Goal: Task Accomplishment & Management: Use online tool/utility

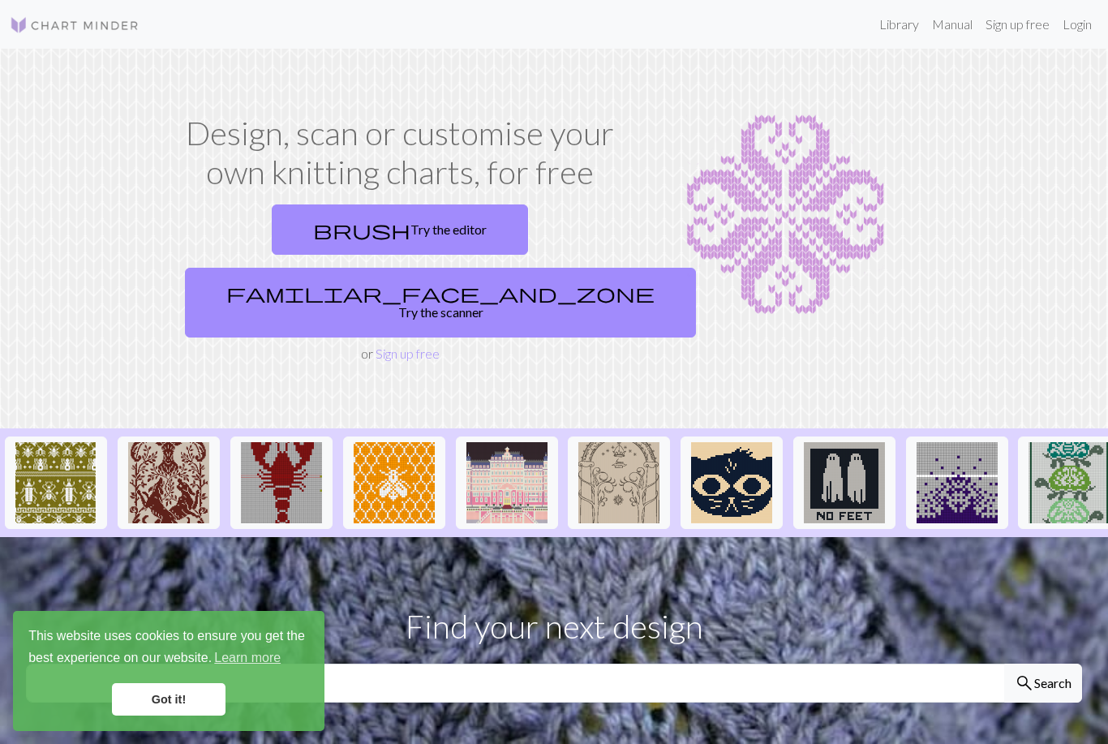
click at [188, 697] on link "Got it!" at bounding box center [169, 699] width 114 height 32
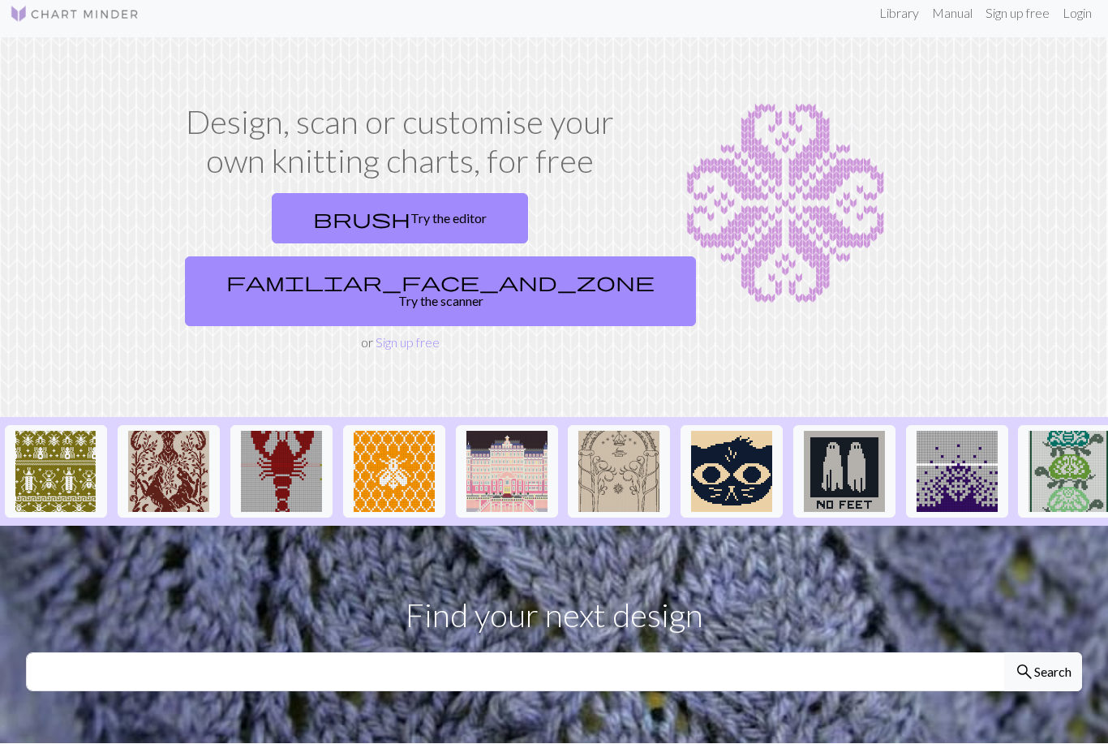
scroll to position [11, 0]
click at [316, 209] on link "brush Try the editor" at bounding box center [400, 218] width 256 height 50
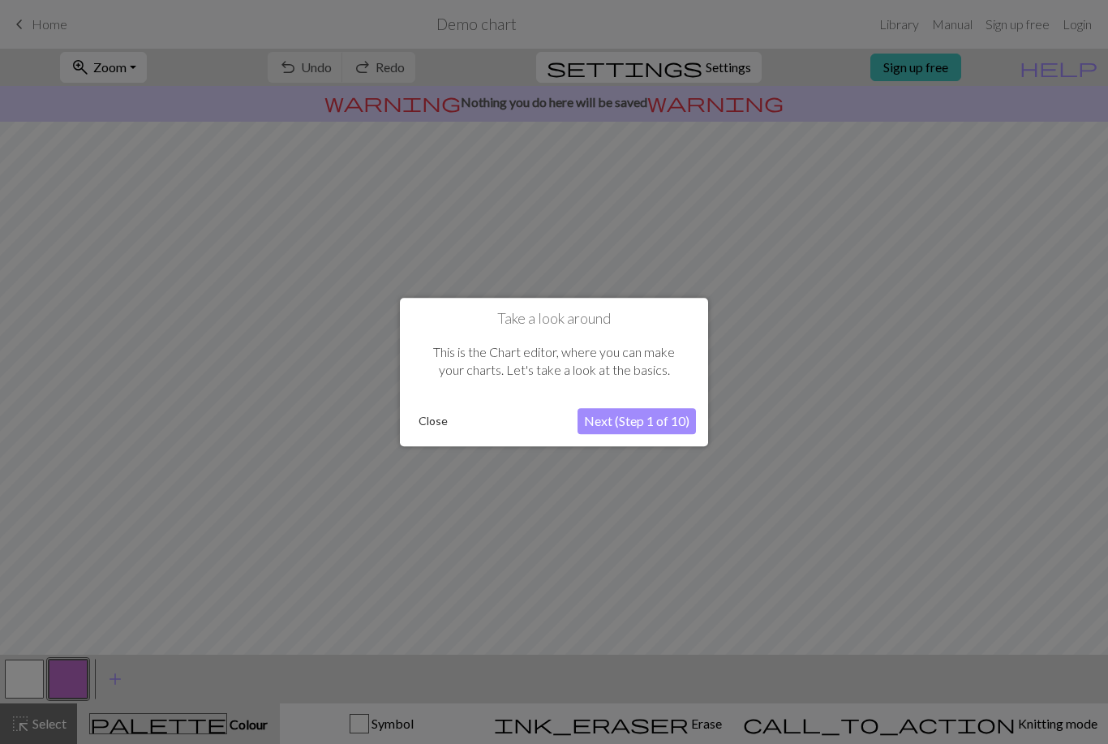
click at [653, 420] on button "Next (Step 1 of 10)" at bounding box center [636, 421] width 118 height 26
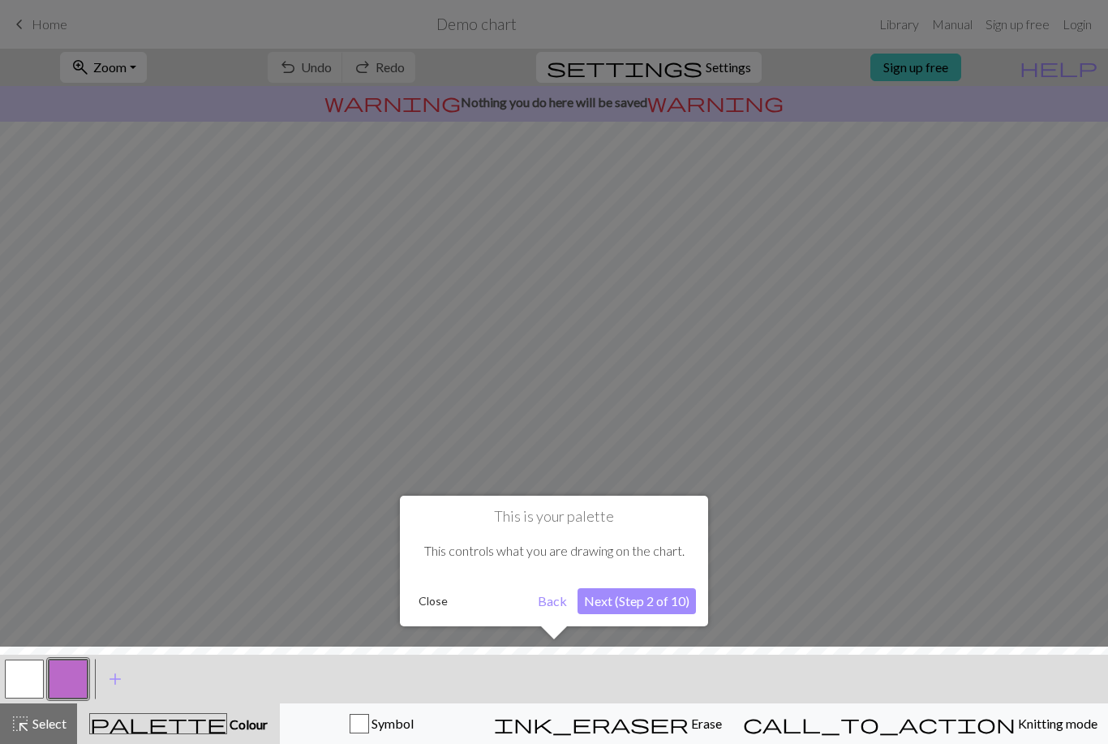
click at [645, 599] on button "Next (Step 2 of 10)" at bounding box center [636, 601] width 118 height 26
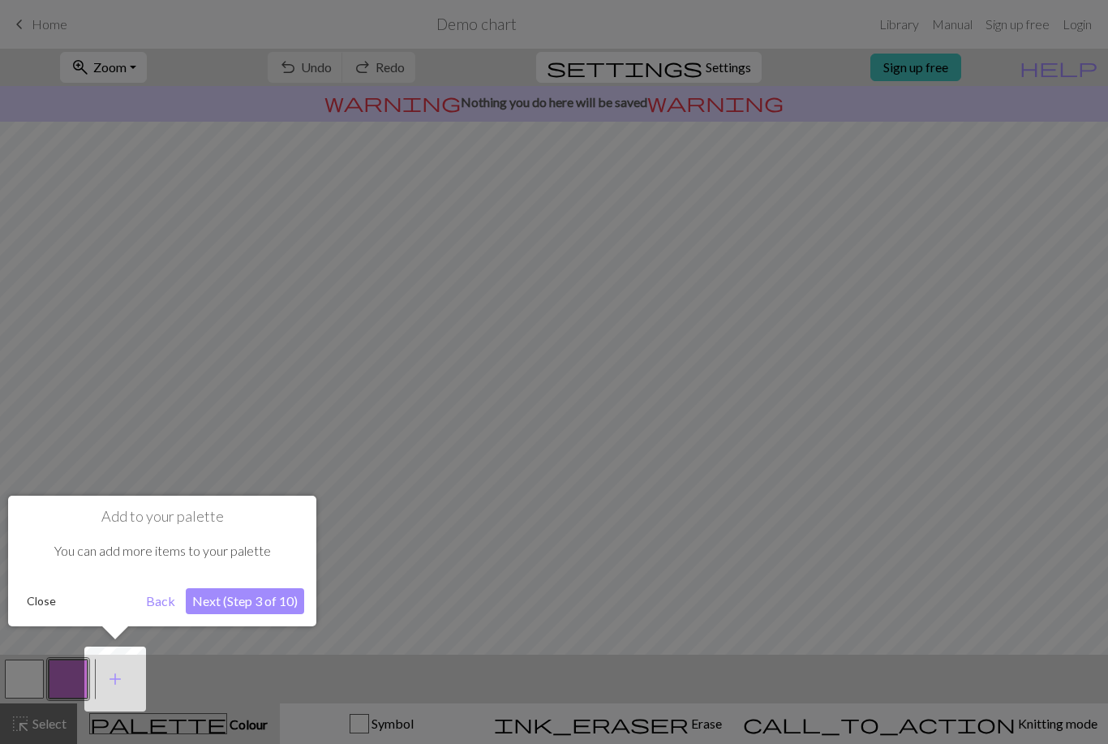
click at [264, 607] on button "Next (Step 3 of 10)" at bounding box center [245, 601] width 118 height 26
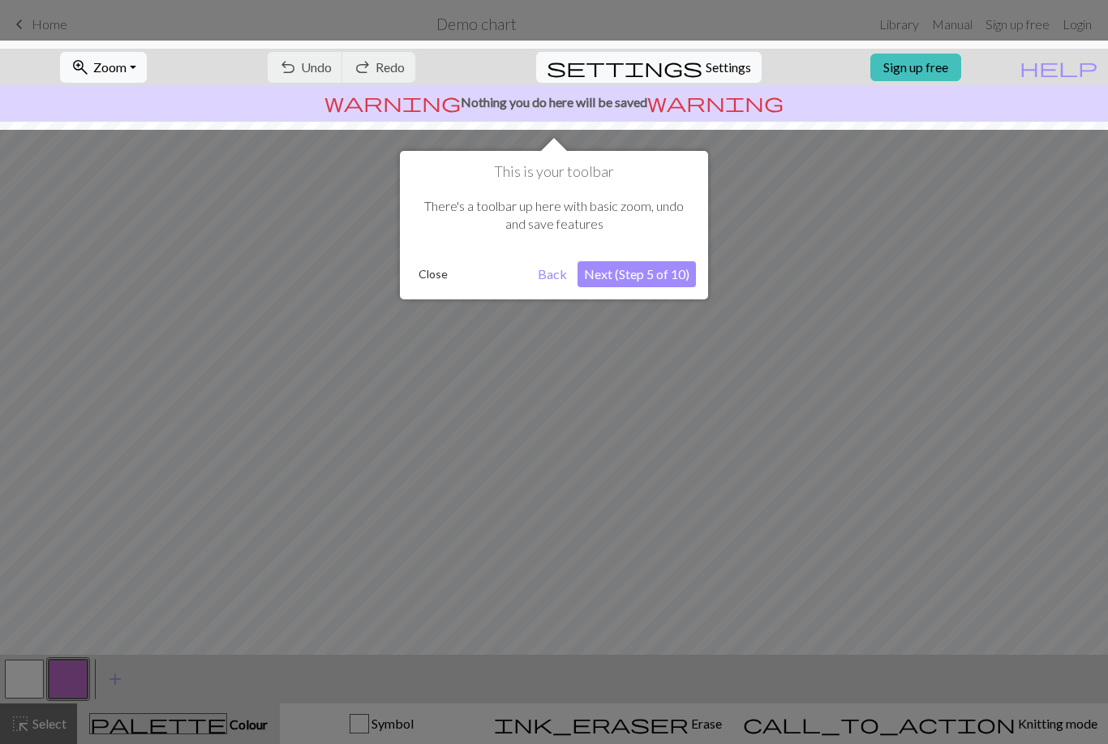
click at [649, 274] on button "Next (Step 5 of 10)" at bounding box center [636, 274] width 118 height 26
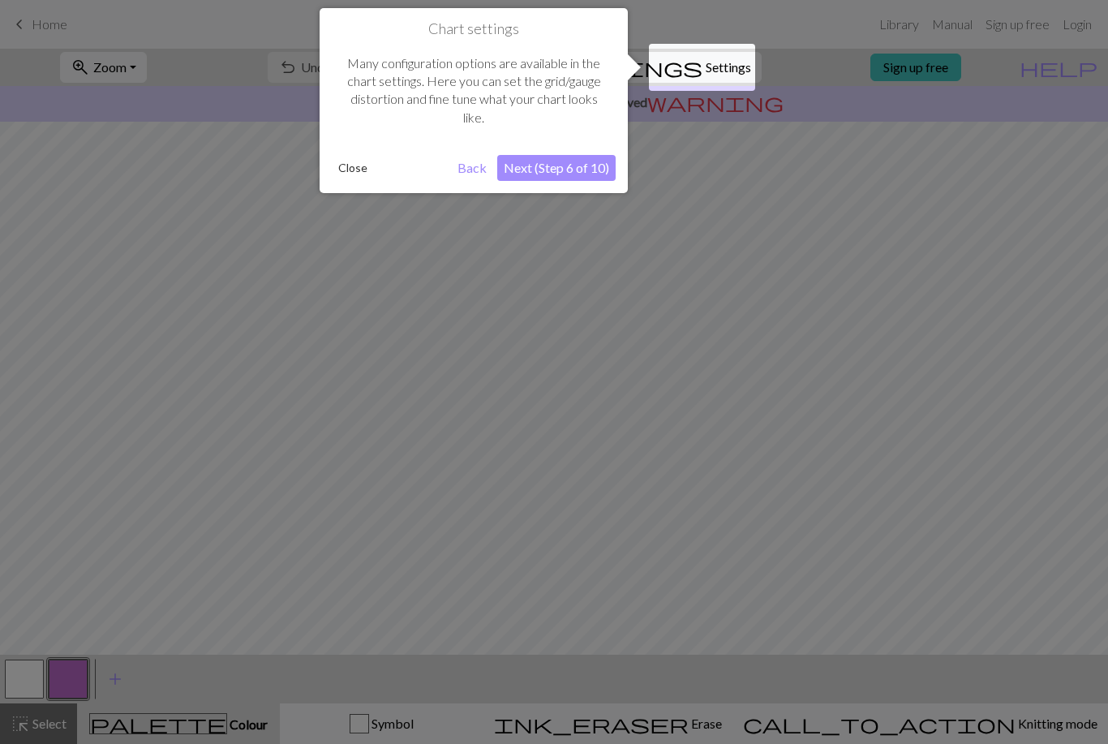
click at [575, 168] on button "Next (Step 6 of 10)" at bounding box center [556, 168] width 118 height 26
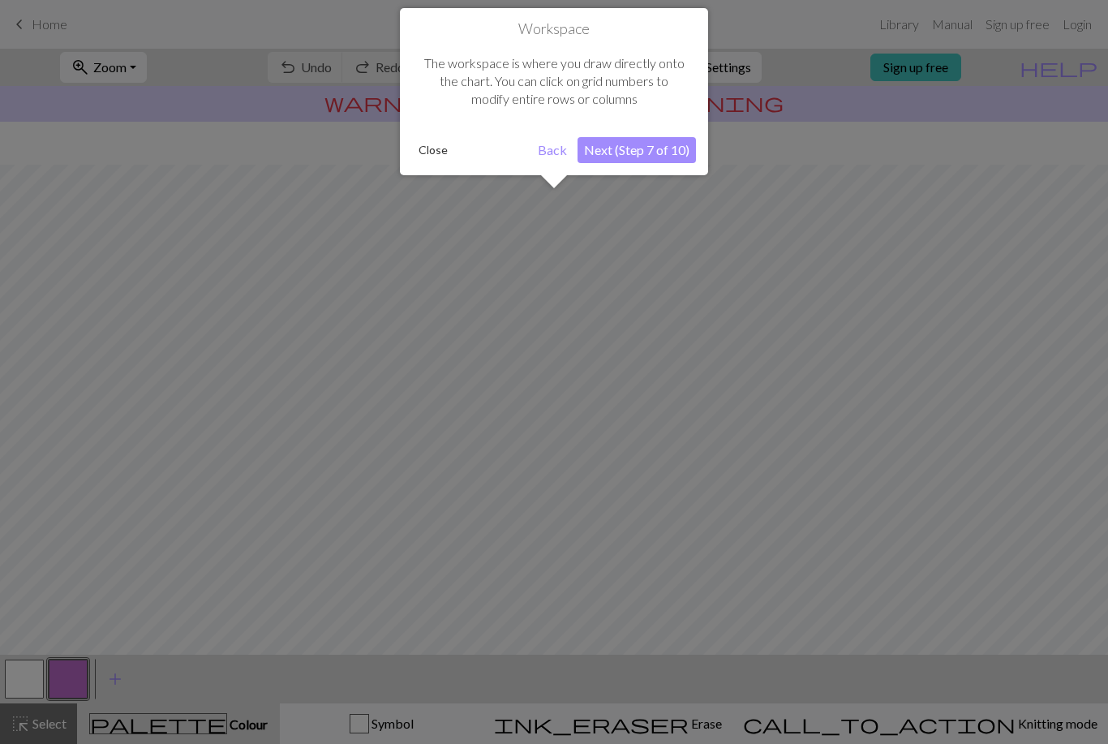
scroll to position [59, 0]
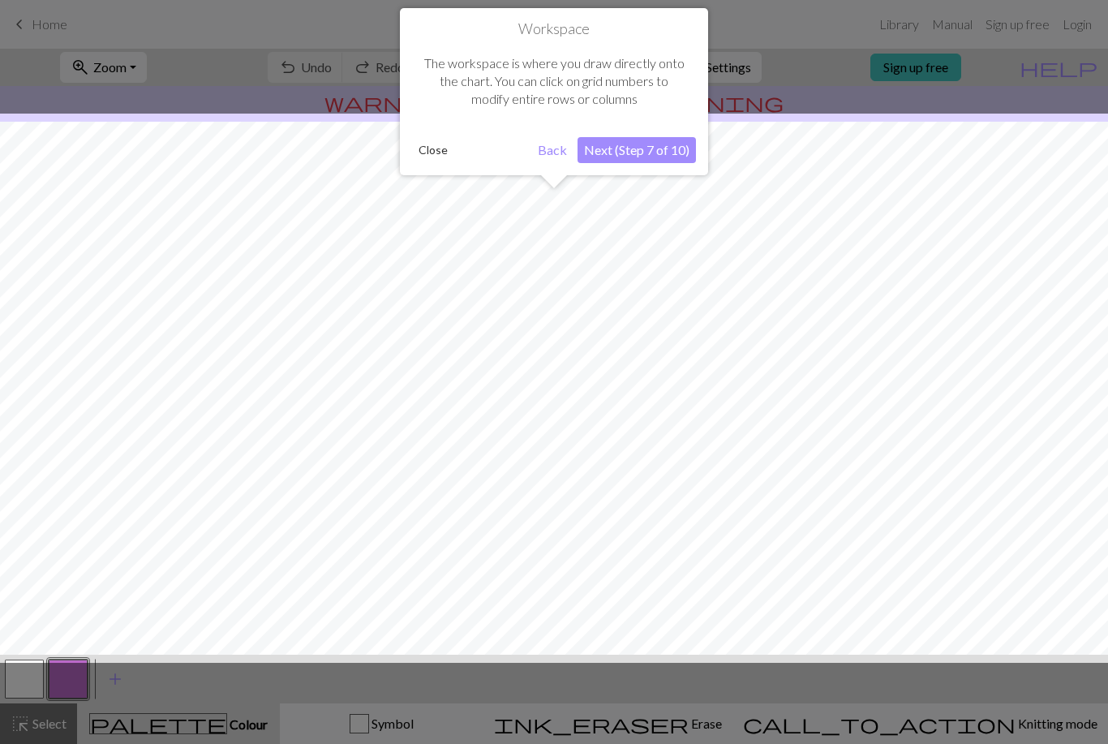
click at [668, 152] on button "Next (Step 7 of 10)" at bounding box center [636, 150] width 118 height 26
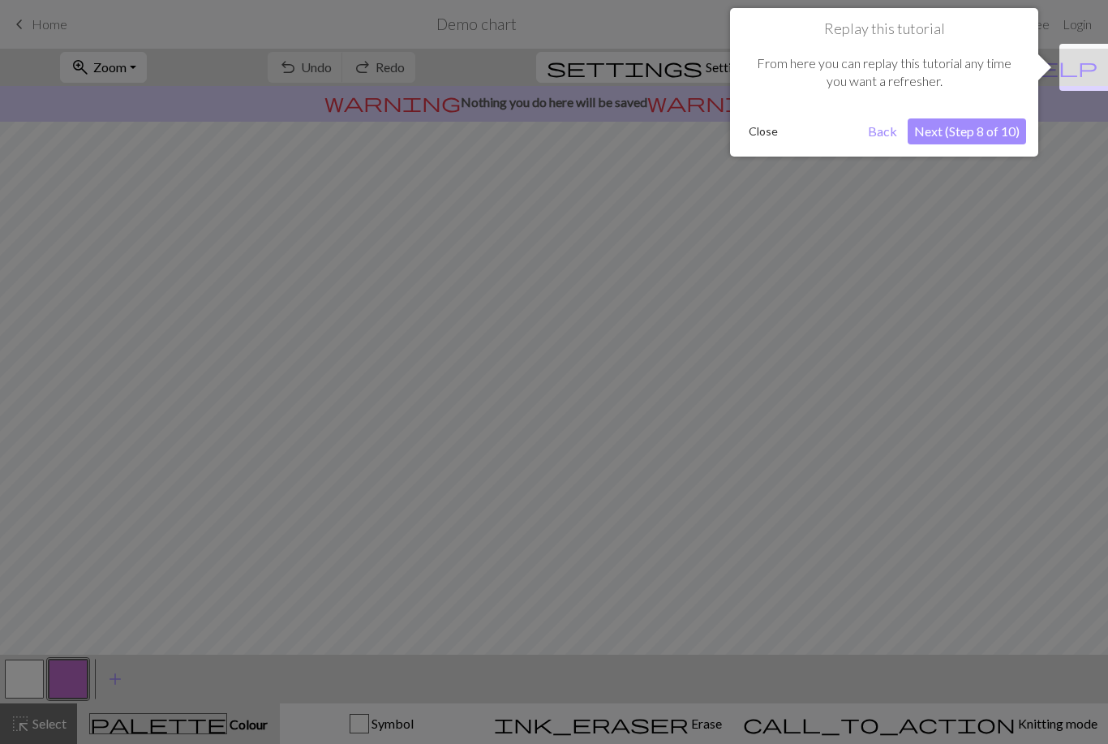
click at [1002, 139] on button "Next (Step 8 of 10)" at bounding box center [966, 131] width 118 height 26
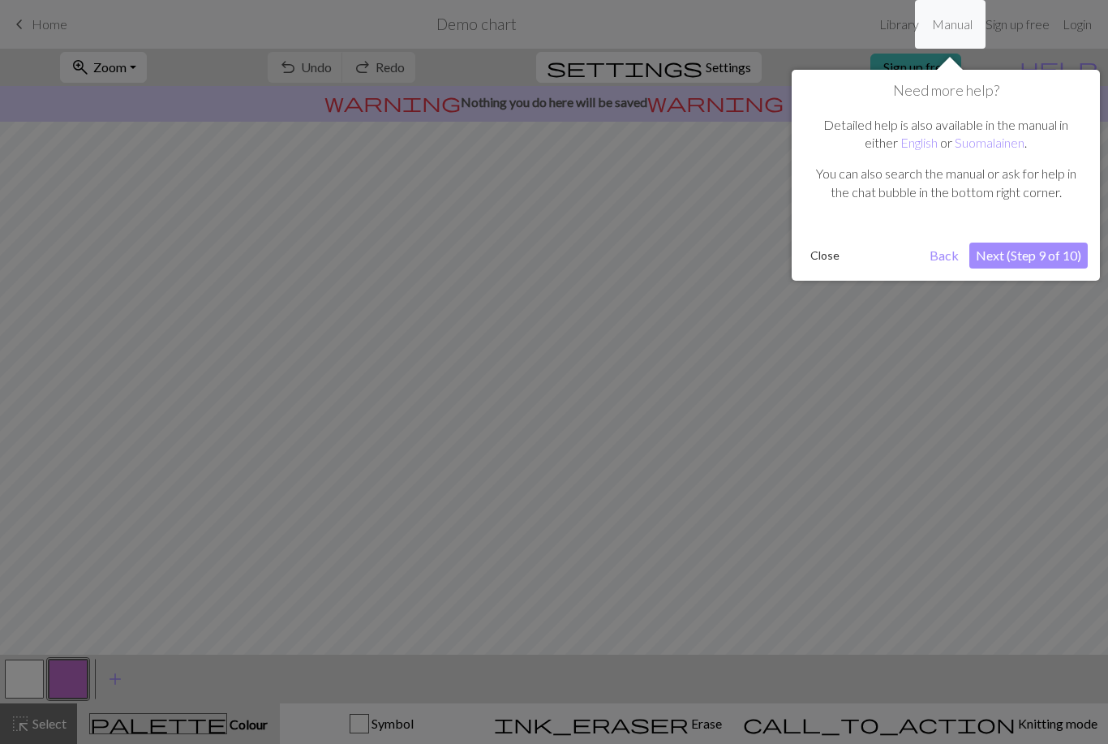
click at [1064, 254] on button "Next (Step 9 of 10)" at bounding box center [1028, 255] width 118 height 26
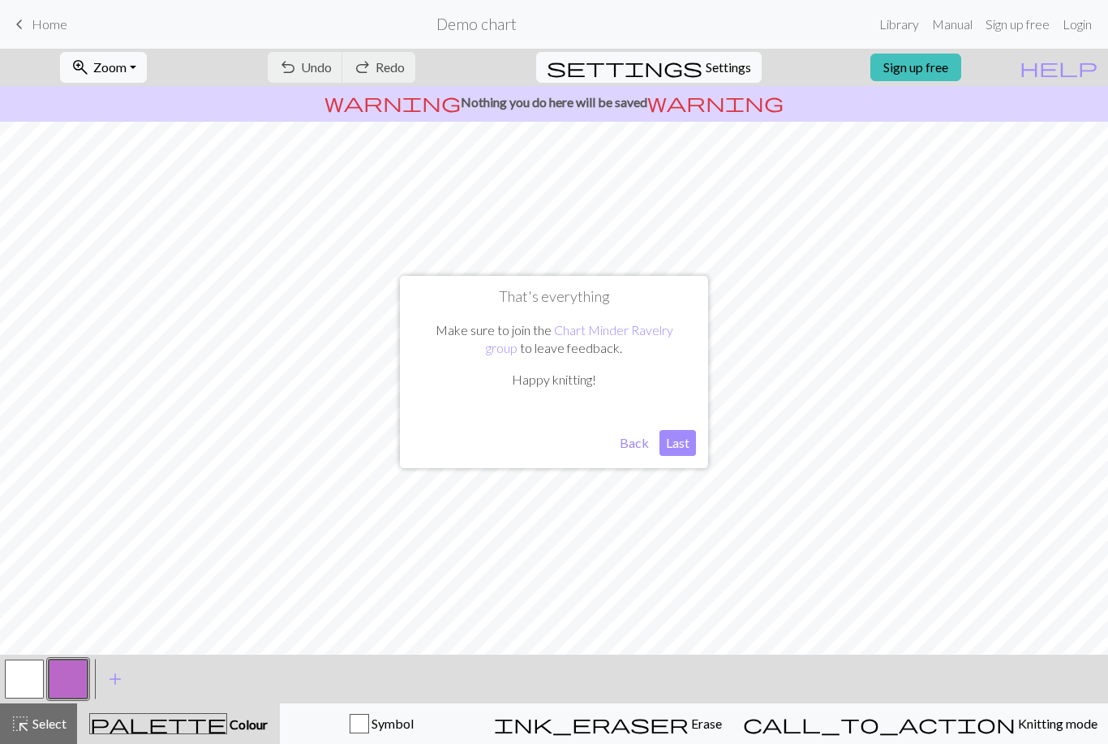
click at [684, 441] on button "Last" at bounding box center [677, 443] width 36 height 26
click at [1015, 730] on span "Knitting mode" at bounding box center [1056, 722] width 82 height 15
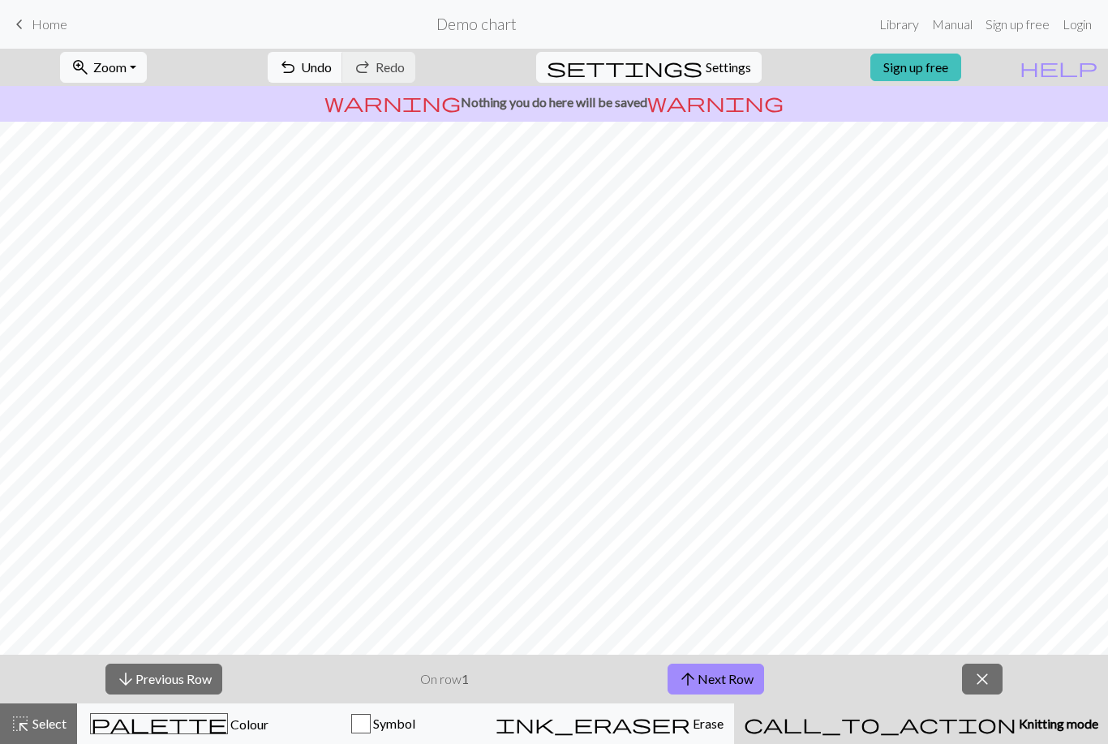
click at [234, 715] on div "palette Colour Colour" at bounding box center [179, 723] width 183 height 21
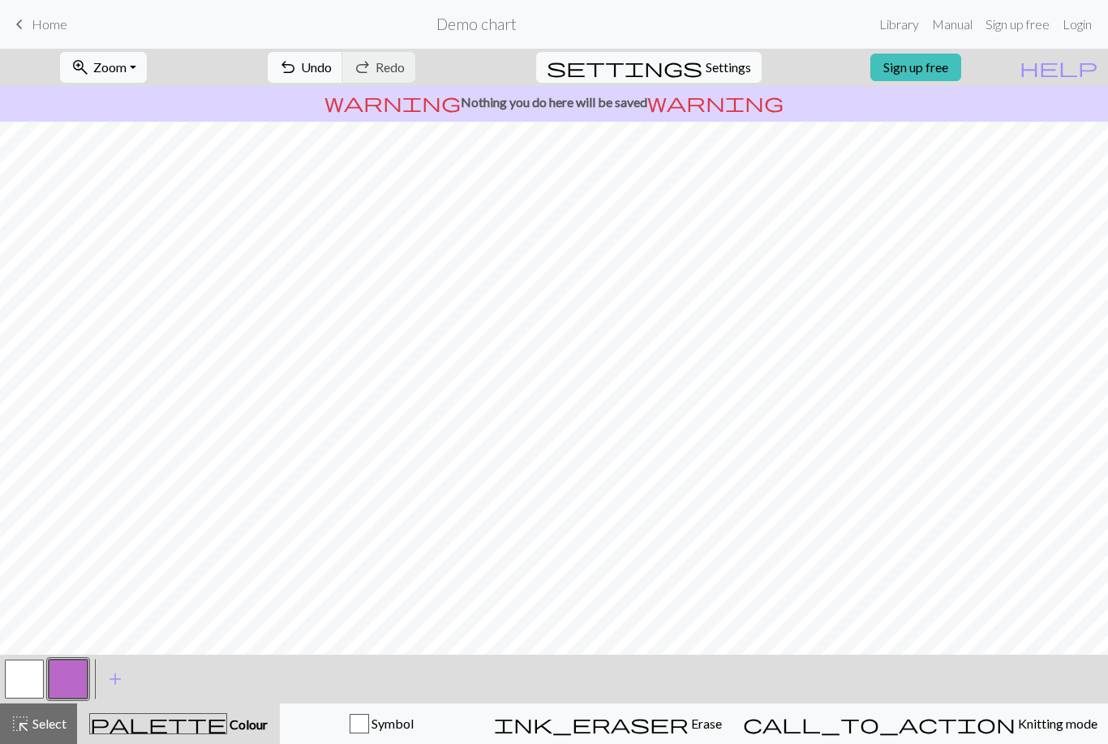
click at [54, 723] on span "Select" at bounding box center [48, 722] width 36 height 15
click at [53, 734] on button "highlight_alt Select Select" at bounding box center [38, 723] width 77 height 41
click at [57, 19] on span "Home" at bounding box center [50, 23] width 36 height 15
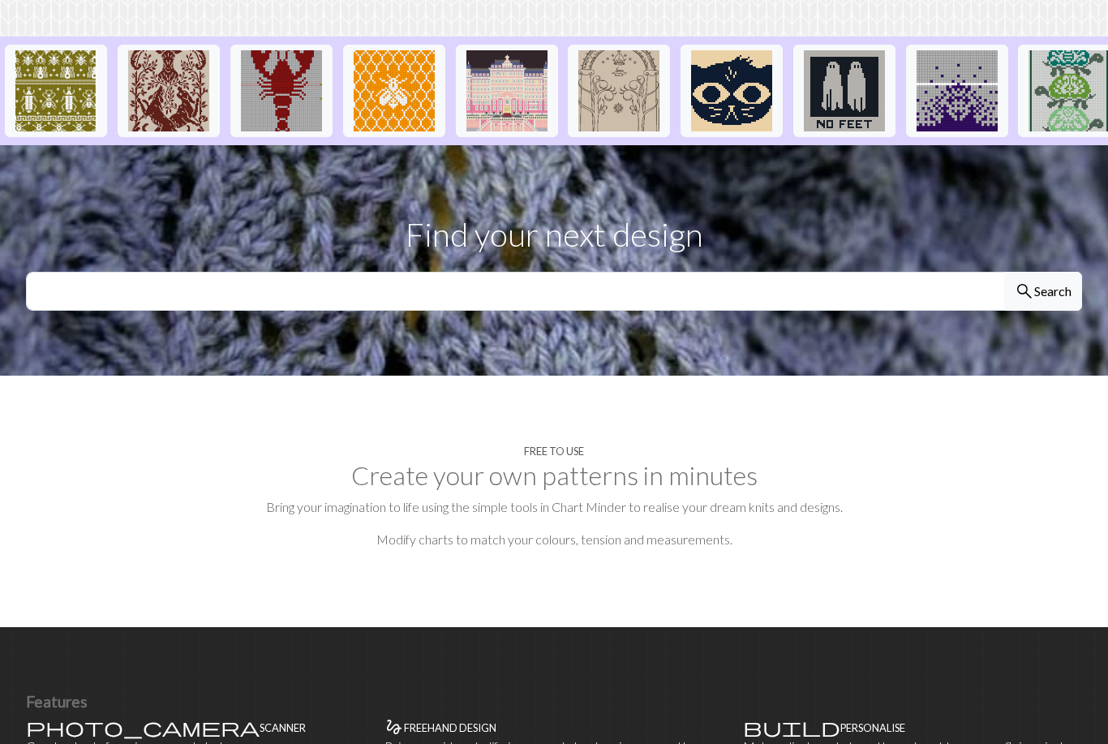
scroll to position [501, 0]
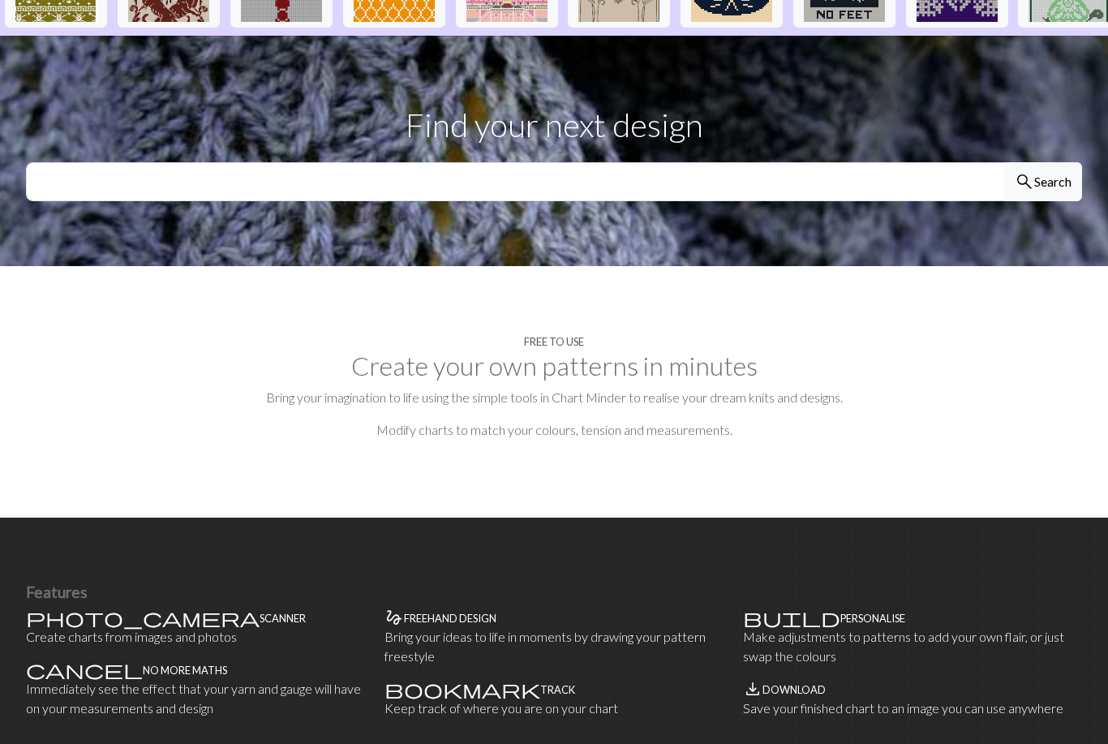
click at [555, 287] on section "Free to use Create your own patterns in minutes Bring your imagination to life …" at bounding box center [554, 391] width 1108 height 251
click at [646, 350] on h2 "Create your own patterns in minutes" at bounding box center [554, 365] width 1056 height 31
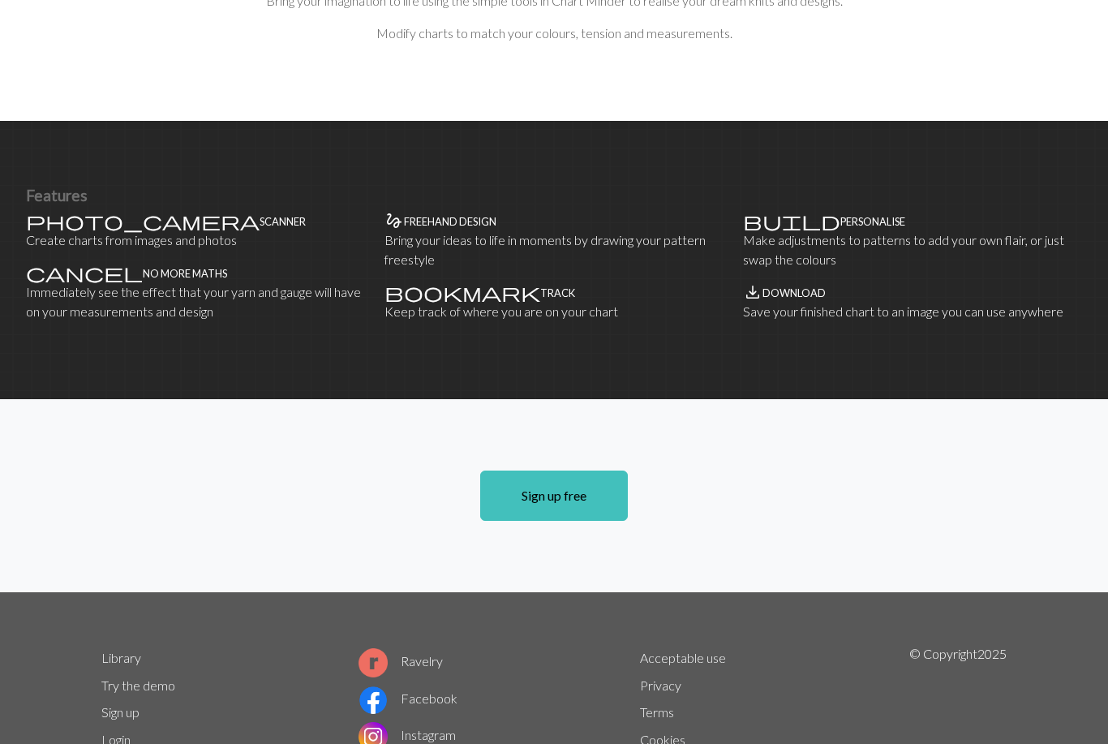
click at [594, 471] on link "Sign up free" at bounding box center [554, 496] width 148 height 50
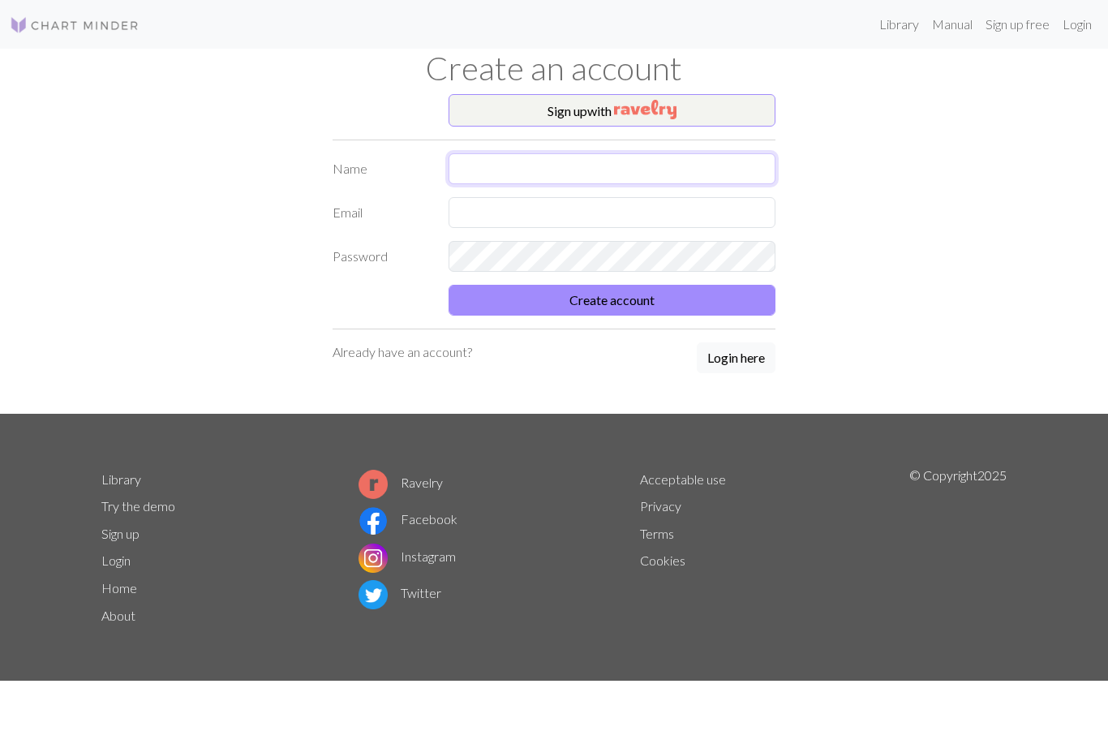
click at [636, 174] on input "text" at bounding box center [612, 168] width 328 height 31
type input "Emily"
click at [514, 216] on input "text" at bounding box center [612, 212] width 328 height 31
type input "Emilywatson1@hotmail.co.uk"
click at [630, 290] on button "Create account" at bounding box center [612, 300] width 328 height 31
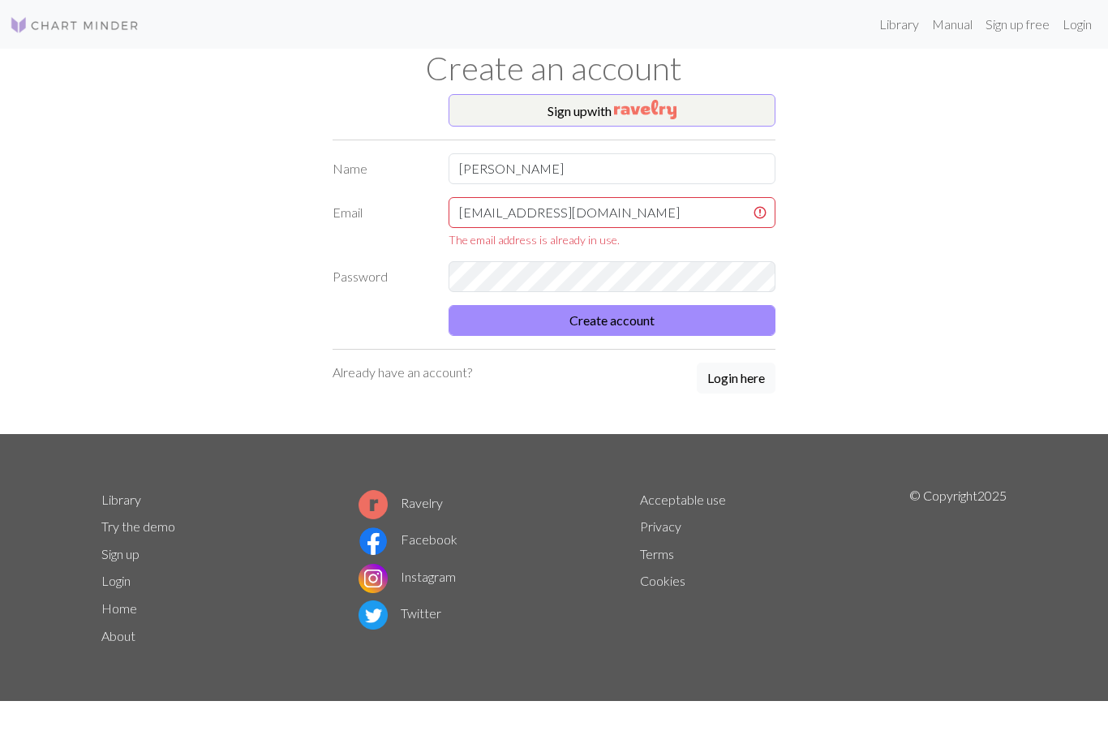
click at [419, 376] on p "Already have an account?" at bounding box center [402, 372] width 139 height 19
click at [753, 387] on button "Login here" at bounding box center [736, 378] width 79 height 31
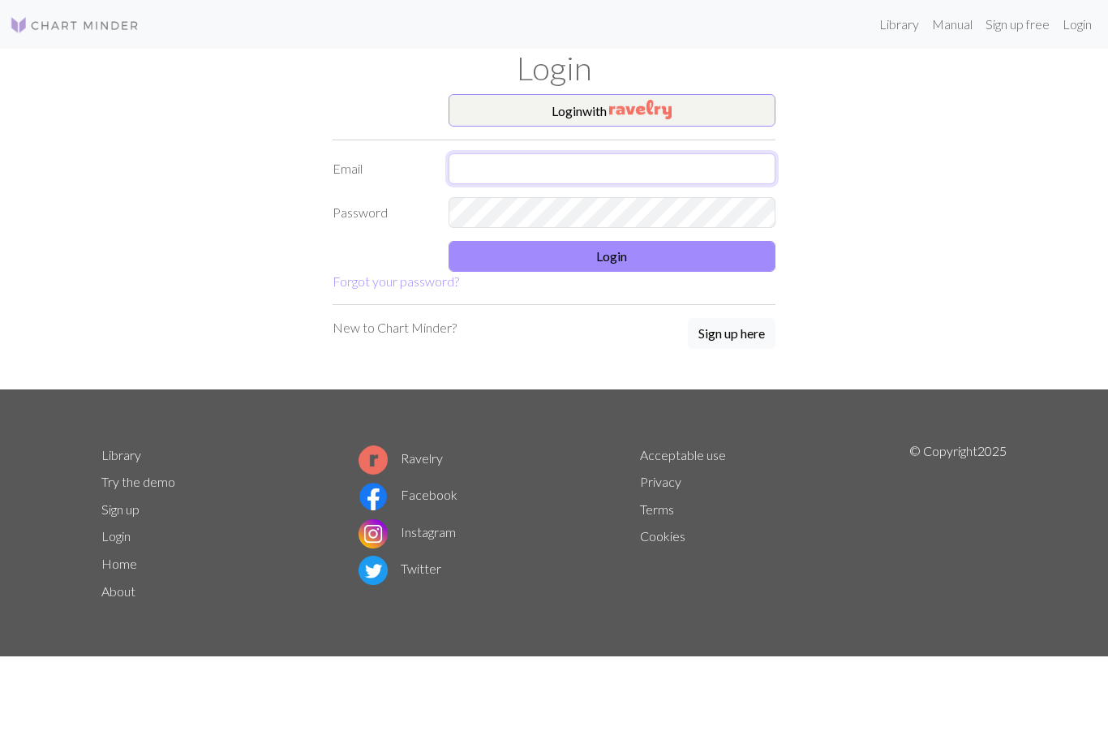
click at [607, 160] on input "text" at bounding box center [612, 168] width 328 height 31
type input "emilywatson1@hotmail.co.uk"
click at [663, 252] on button "Login" at bounding box center [612, 256] width 328 height 31
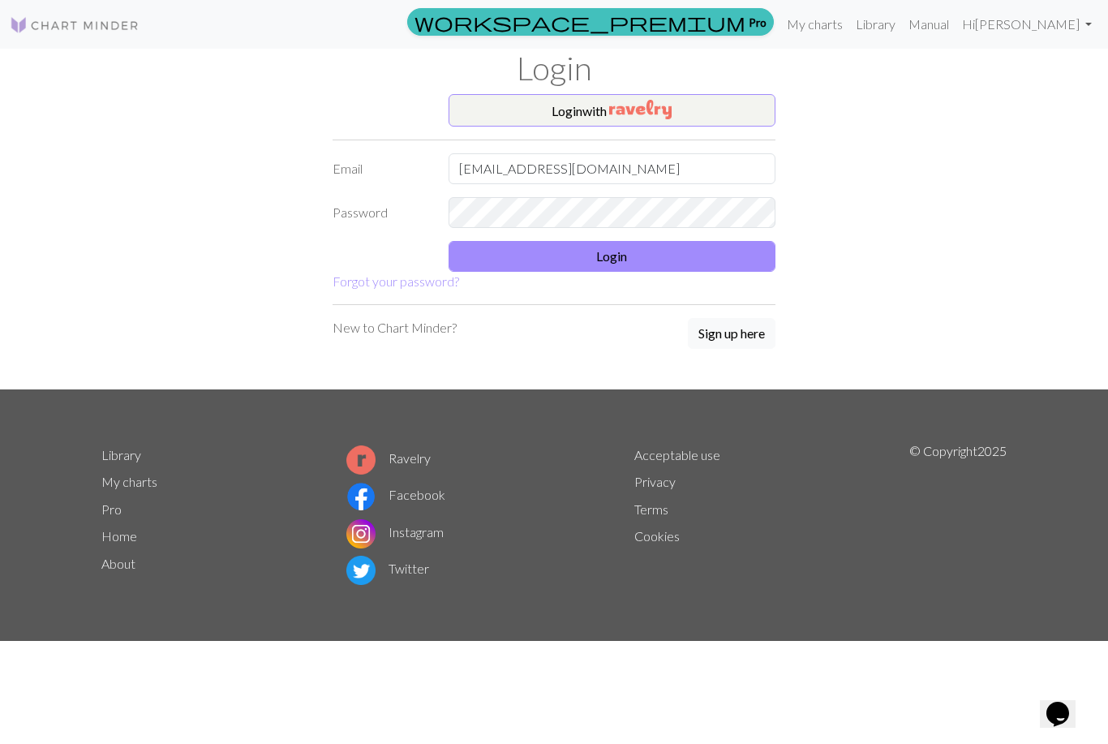
click at [675, 259] on button "Login" at bounding box center [612, 256] width 328 height 31
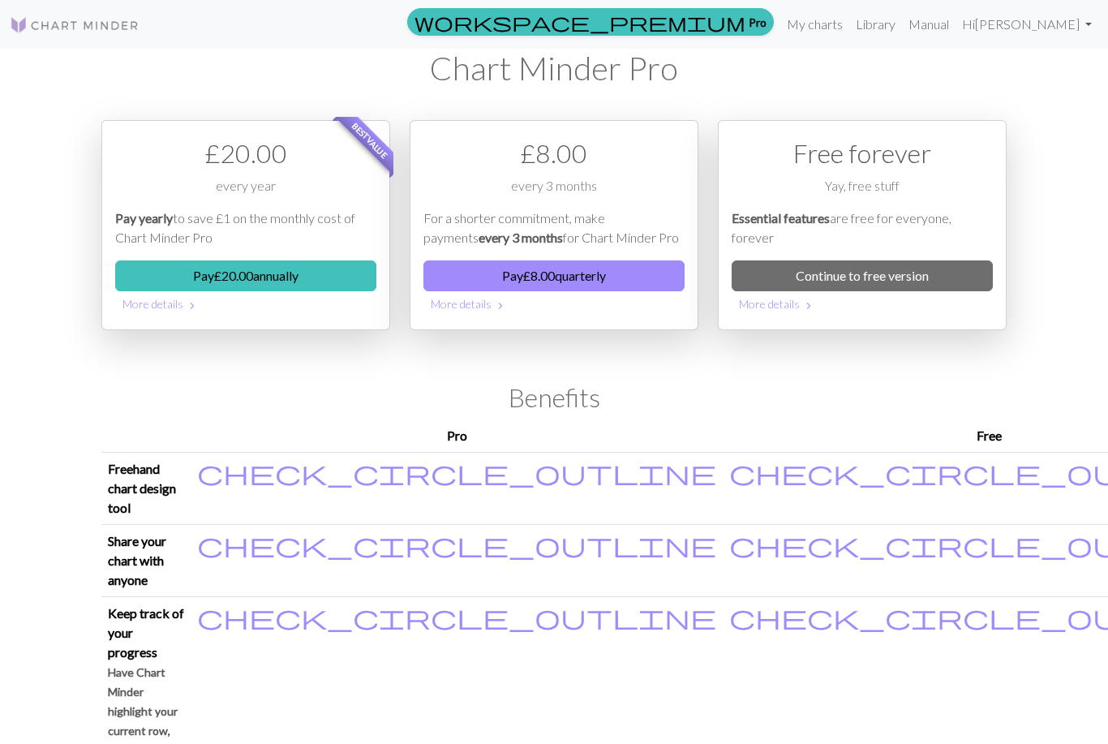
click at [922, 280] on link "Continue to free version" at bounding box center [862, 275] width 261 height 31
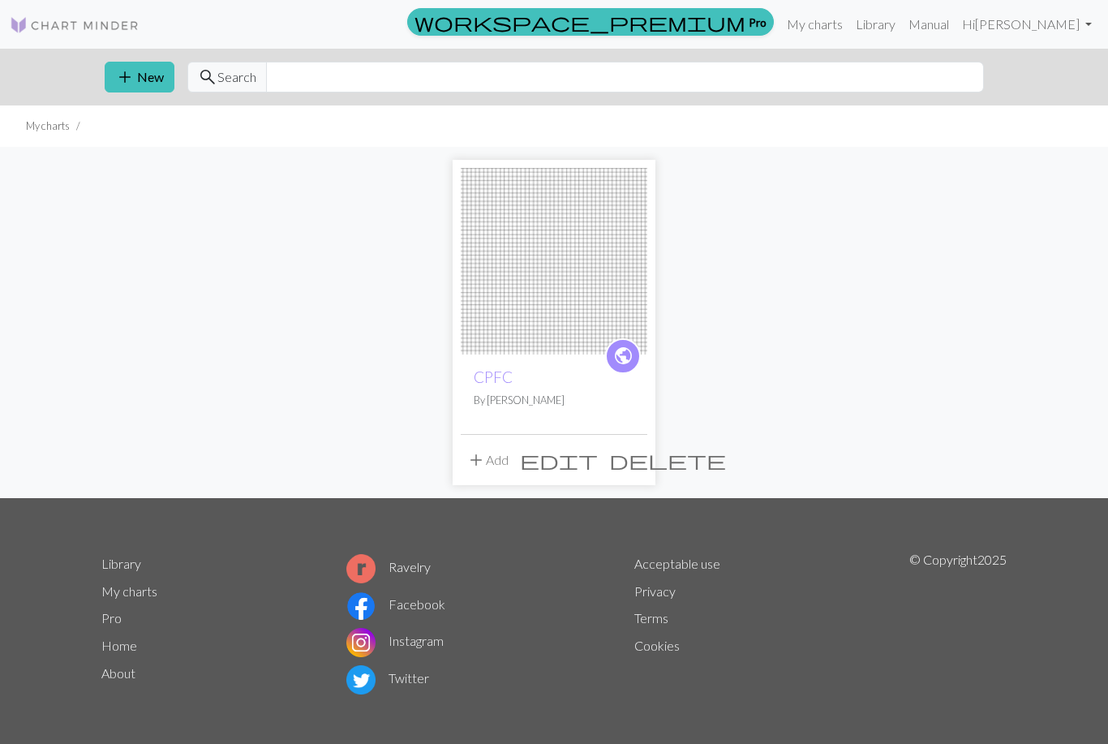
click at [645, 459] on button "delete" at bounding box center [667, 459] width 128 height 31
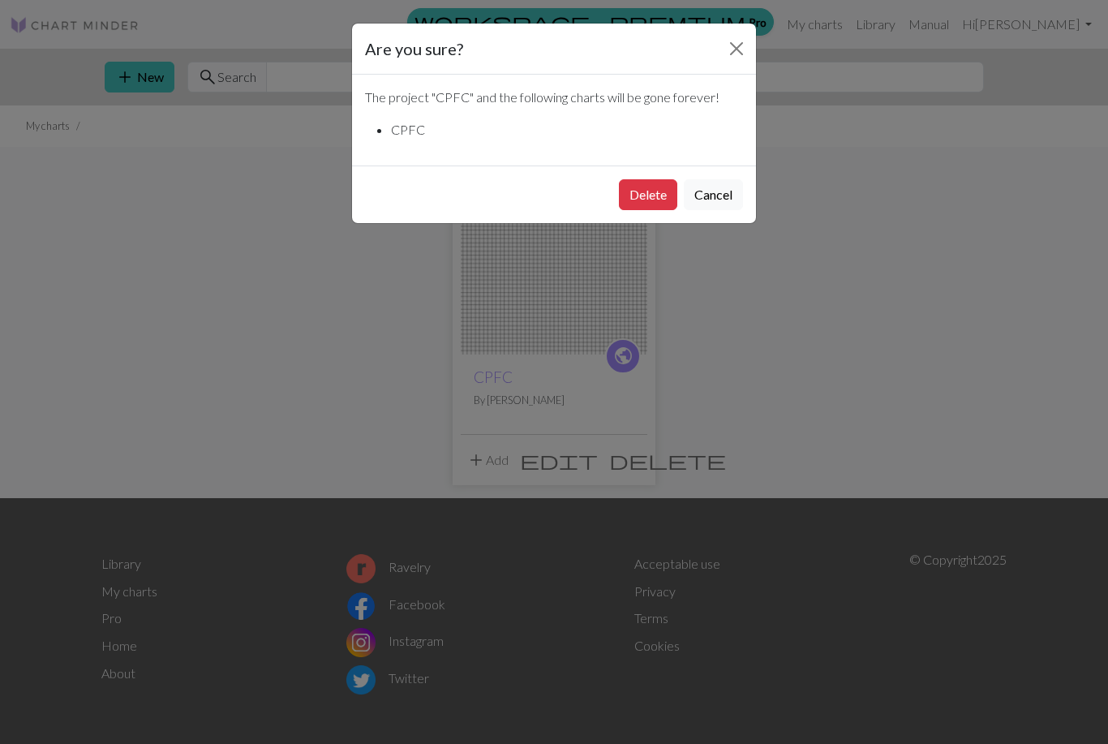
click at [645, 194] on button "Delete" at bounding box center [648, 194] width 58 height 31
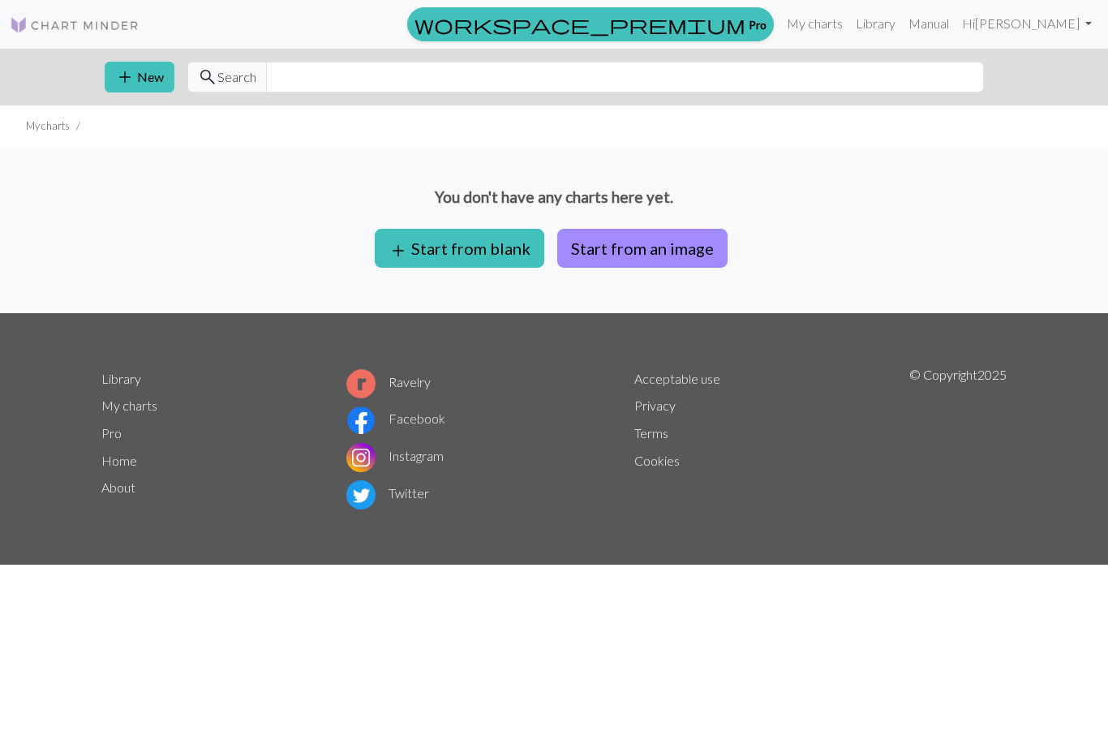
click at [496, 230] on button "add Start from blank" at bounding box center [459, 248] width 169 height 39
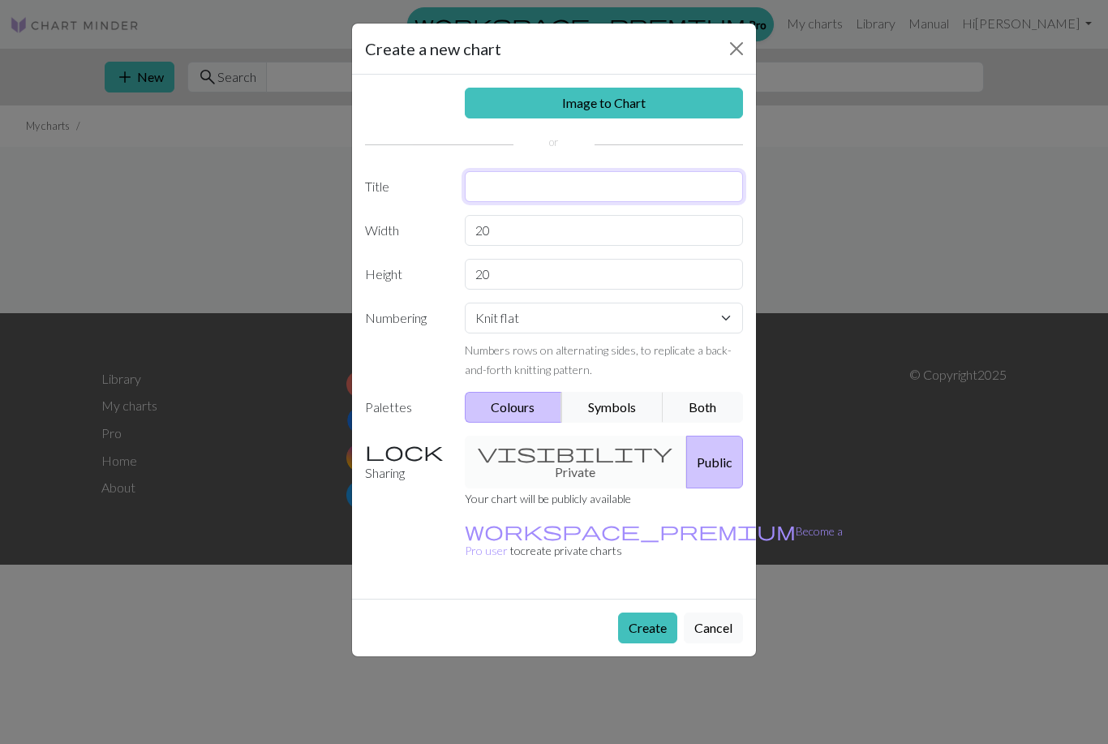
click at [544, 176] on input "text" at bounding box center [604, 186] width 279 height 31
click at [581, 235] on input "20" at bounding box center [604, 230] width 279 height 31
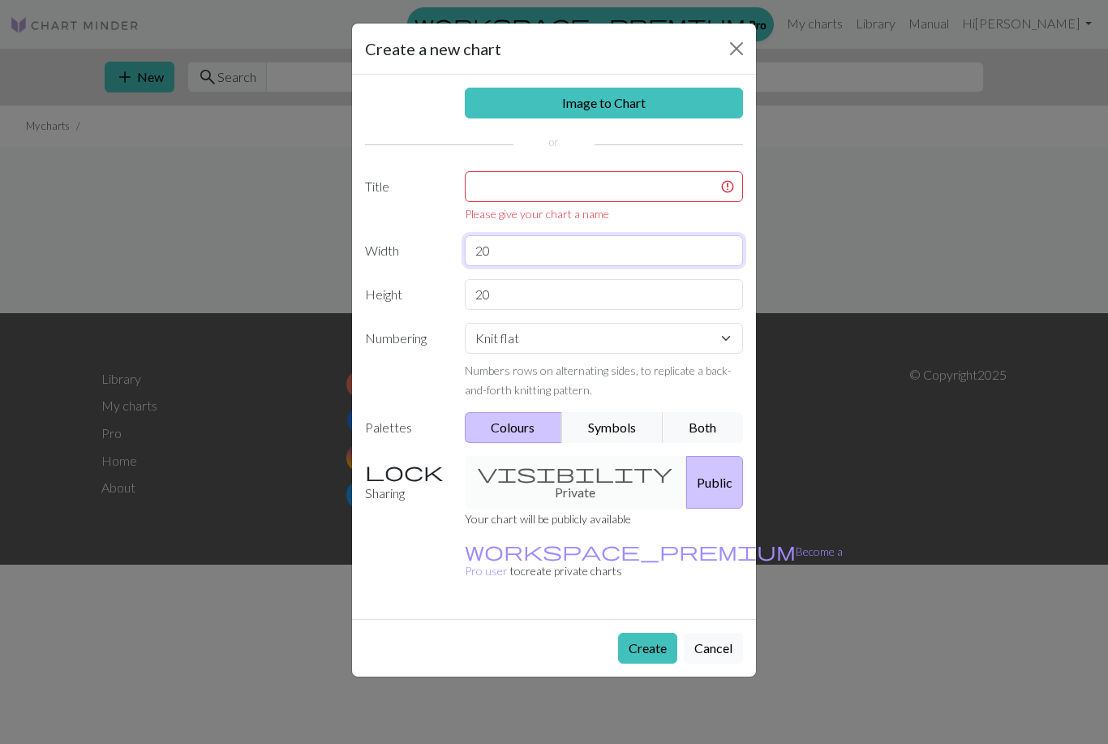
type input "2"
type input "60"
click at [547, 307] on input "20" at bounding box center [604, 294] width 279 height 31
type input "2"
type input "60"
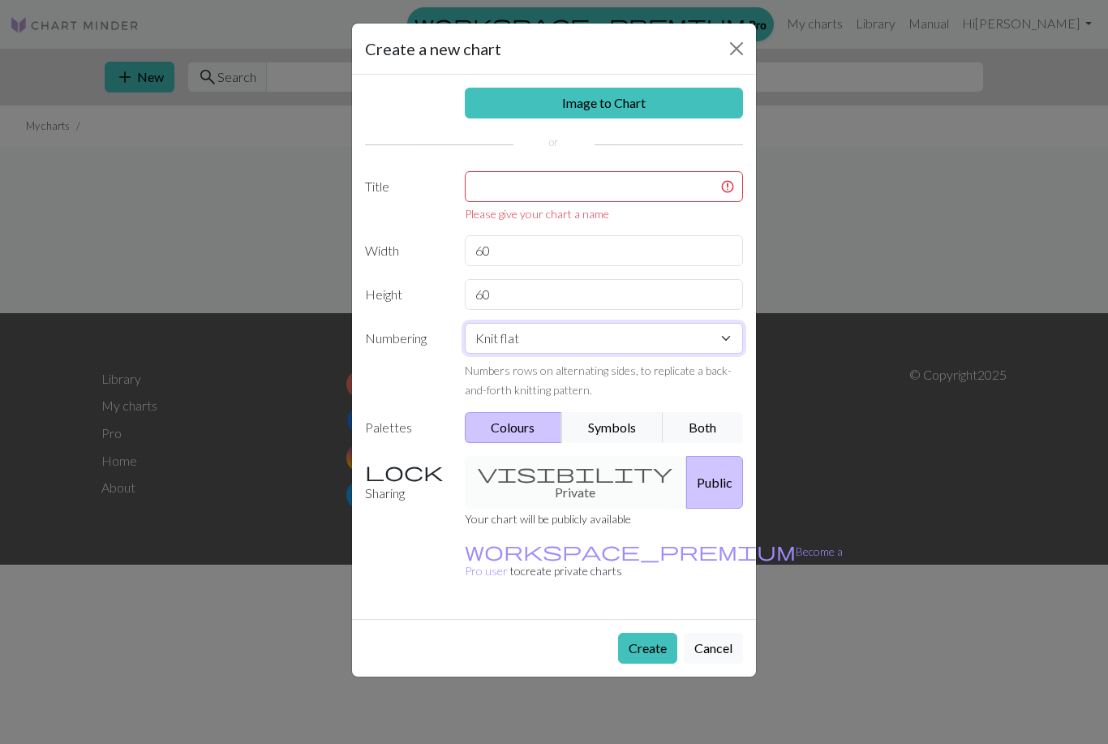
click at [577, 333] on select "Knit flat Knit in the round Lace knitting Cross stitch" at bounding box center [604, 338] width 279 height 31
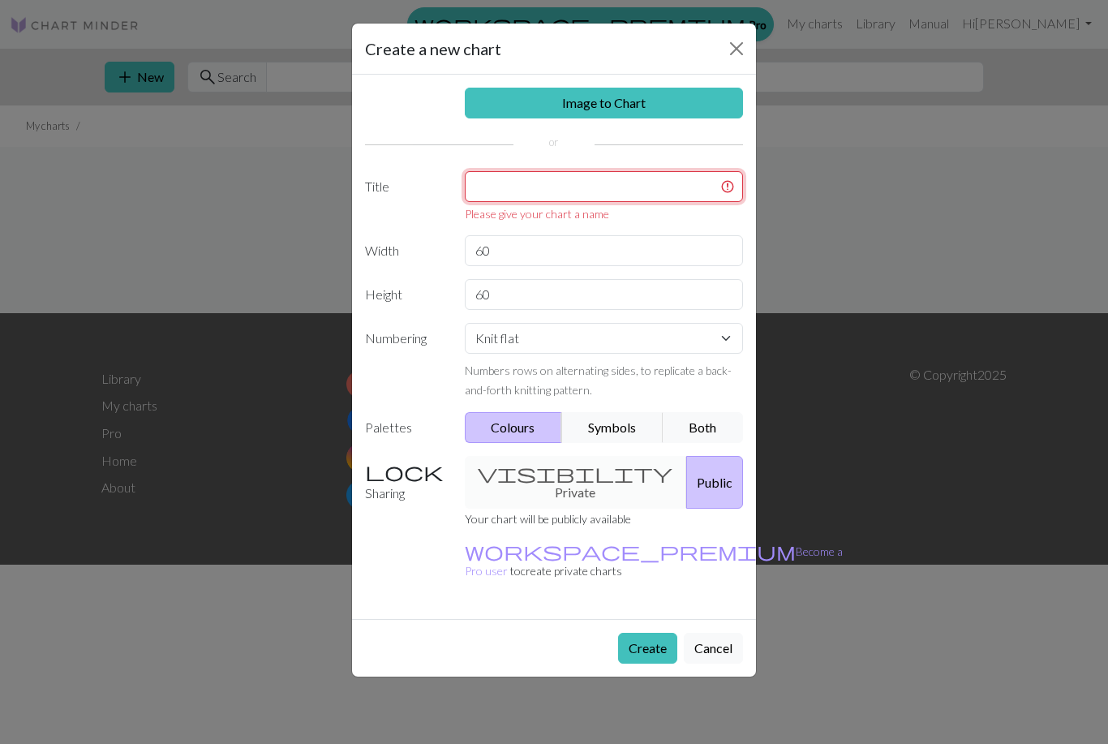
click at [589, 191] on input "text" at bounding box center [604, 186] width 279 height 31
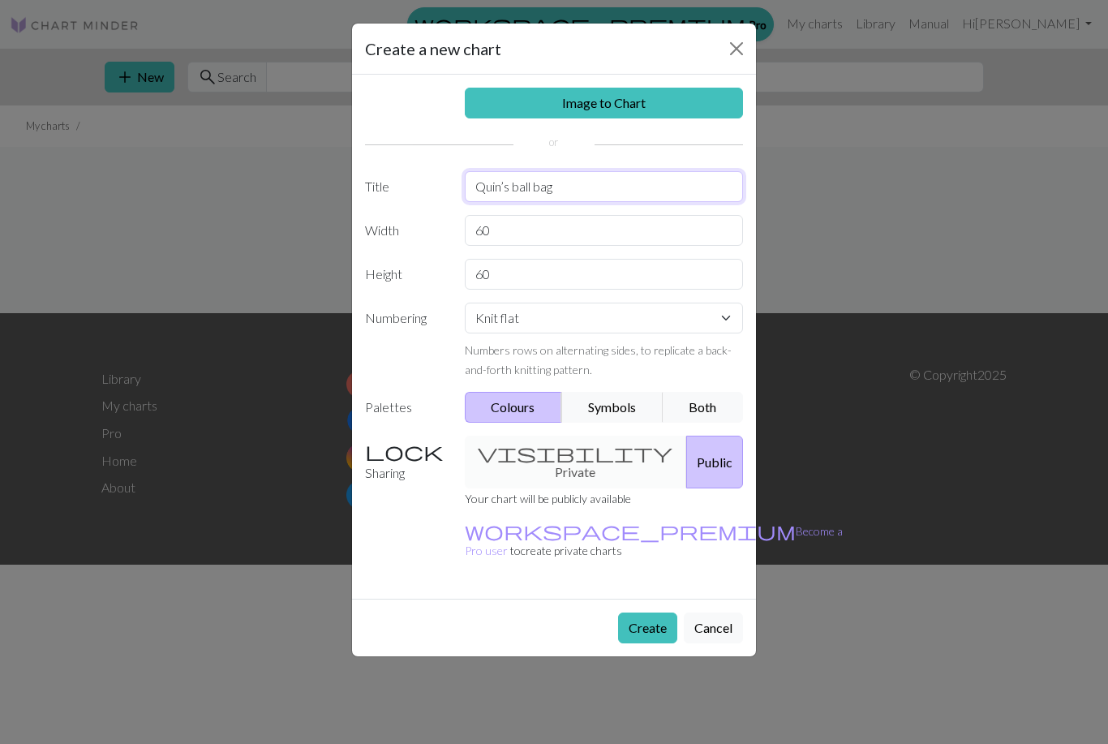
type input "Quin’s ball bag"
click at [660, 612] on button "Create" at bounding box center [647, 627] width 59 height 31
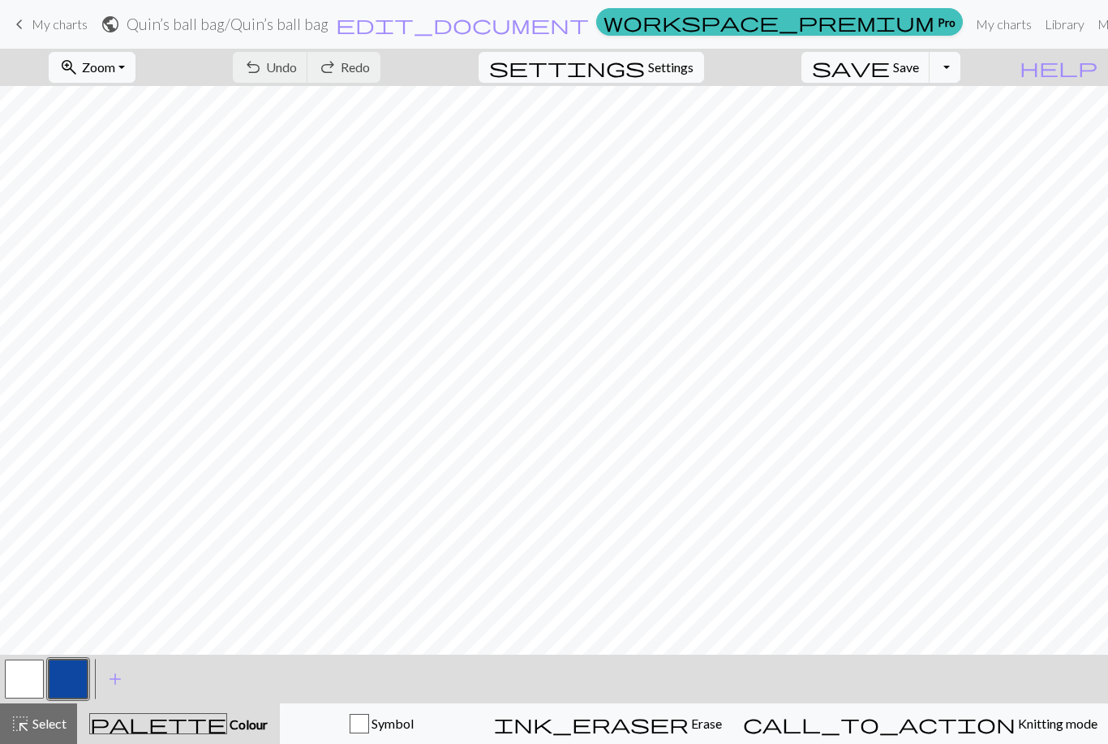
click at [61, 686] on button "button" at bounding box center [68, 678] width 39 height 39
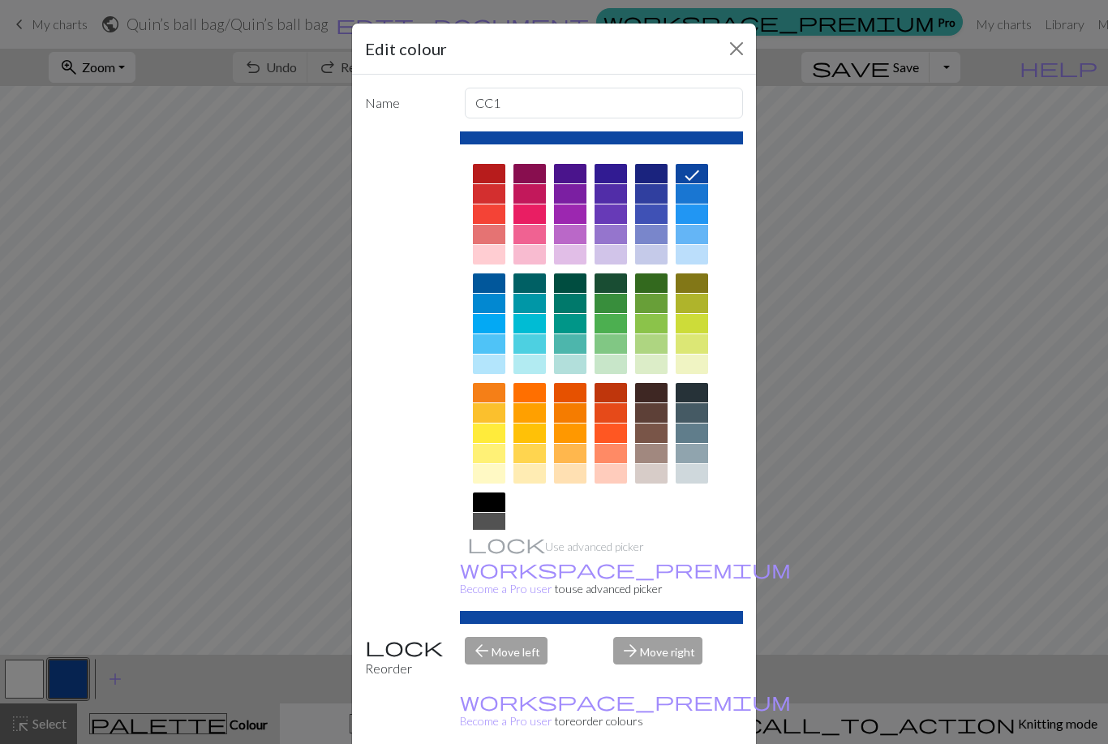
click at [615, 283] on div at bounding box center [610, 282] width 32 height 19
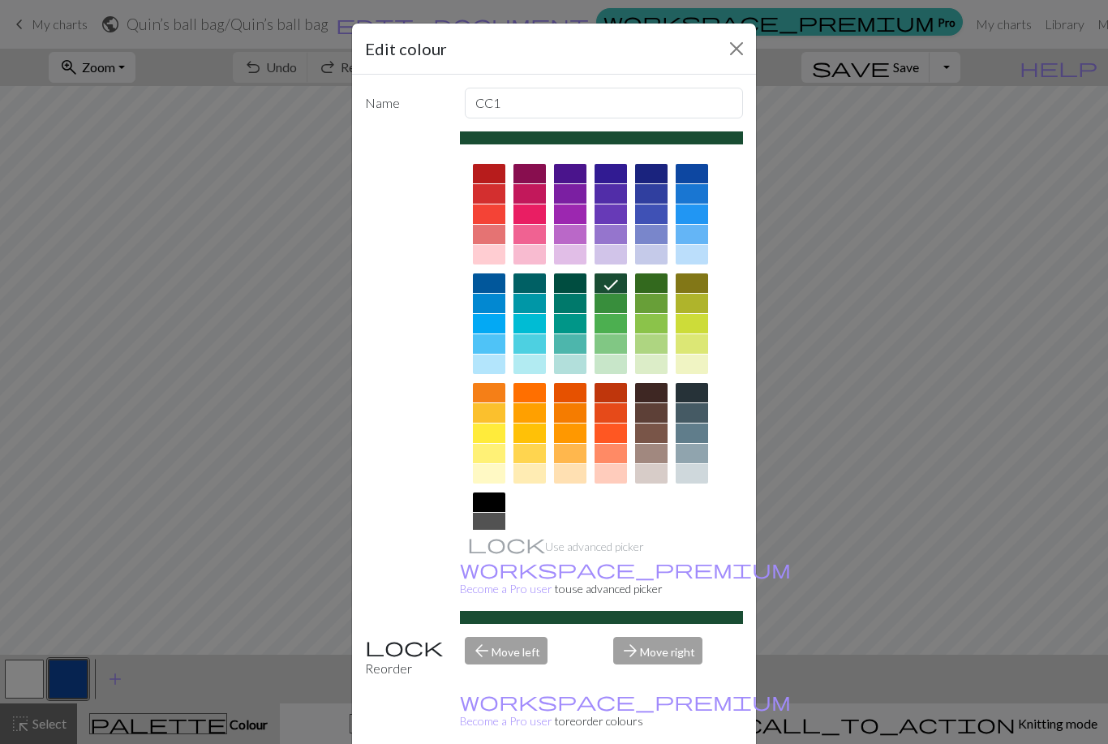
click at [732, 46] on button "Close" at bounding box center [736, 49] width 26 height 26
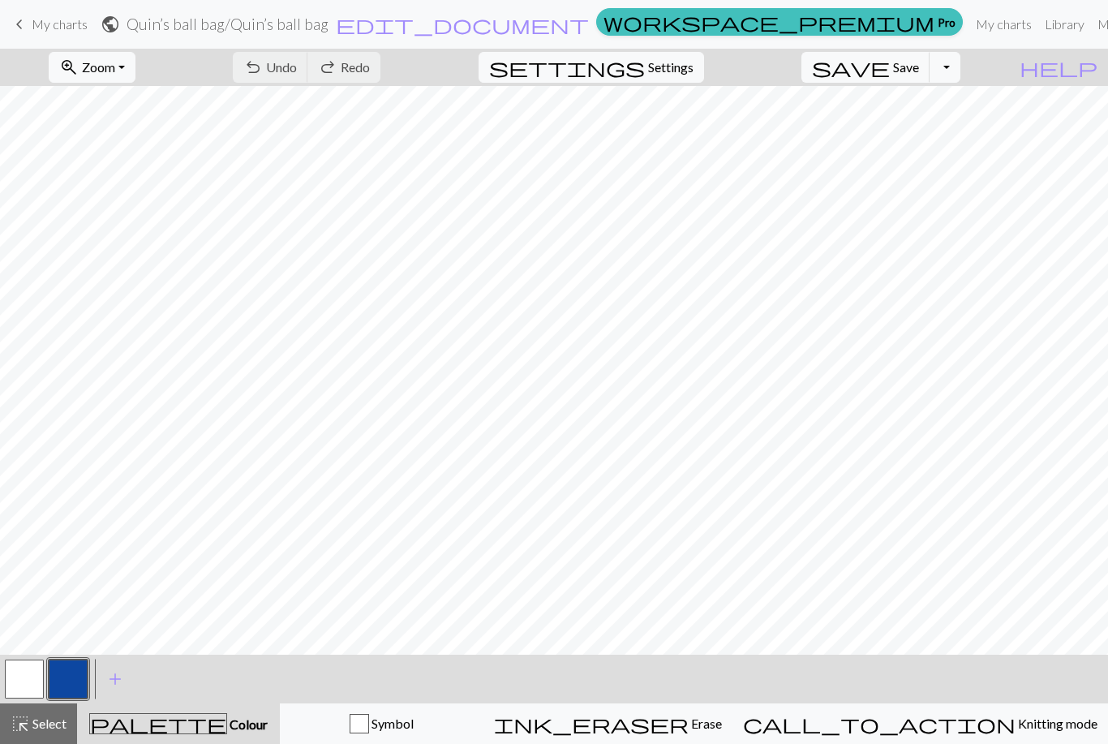
click at [67, 675] on button "button" at bounding box center [68, 678] width 39 height 39
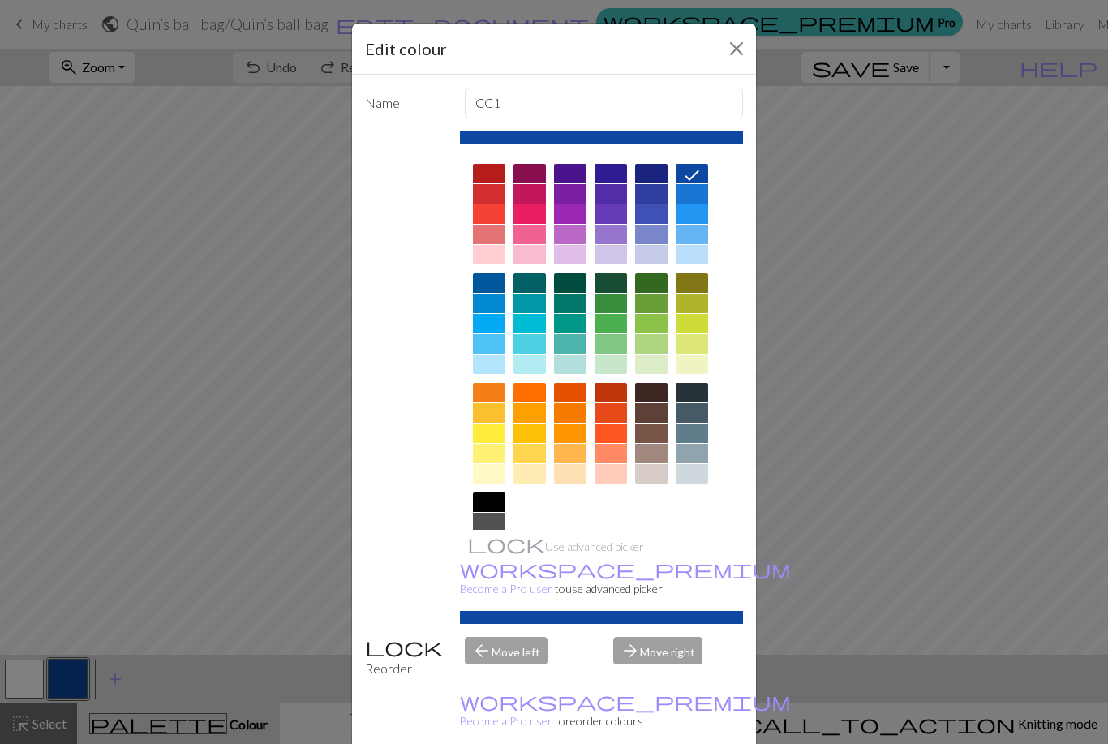
click at [615, 285] on div at bounding box center [610, 282] width 32 height 19
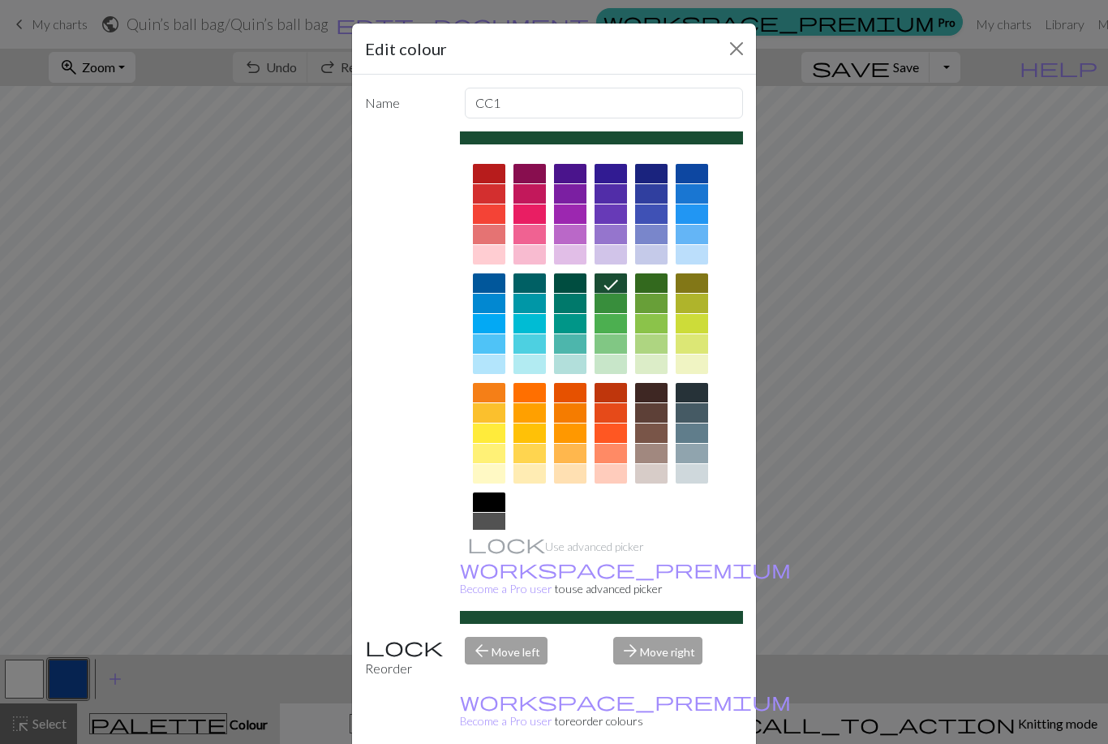
click at [663, 674] on div "arrow_forward Move right" at bounding box center [677, 657] width 149 height 41
click at [658, 678] on div "arrow_forward Move right" at bounding box center [677, 657] width 149 height 41
click at [654, 678] on div "arrow_forward Move right" at bounding box center [677, 657] width 149 height 41
click at [500, 708] on div "Name CC1 Use advanced picker workspace_premium Become a Pro user to use advance…" at bounding box center [554, 415] width 404 height 681
click at [660, 675] on div "arrow_forward Move right" at bounding box center [677, 657] width 149 height 41
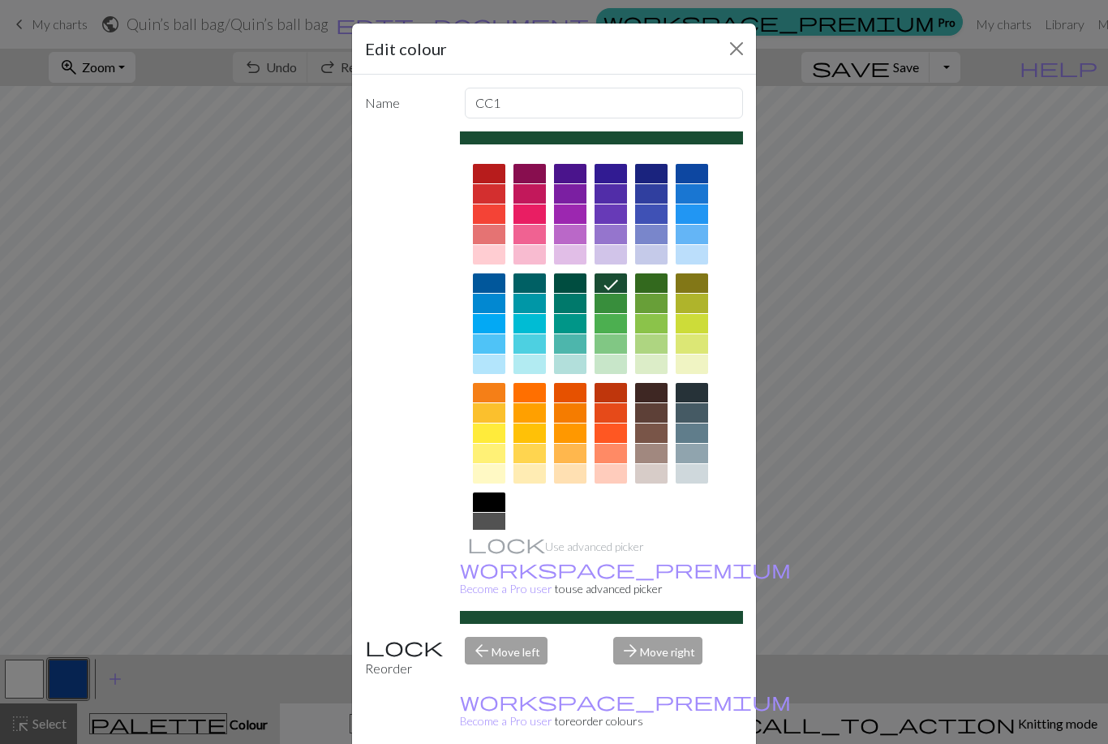
click at [659, 675] on div "arrow_forward Move right" at bounding box center [677, 657] width 149 height 41
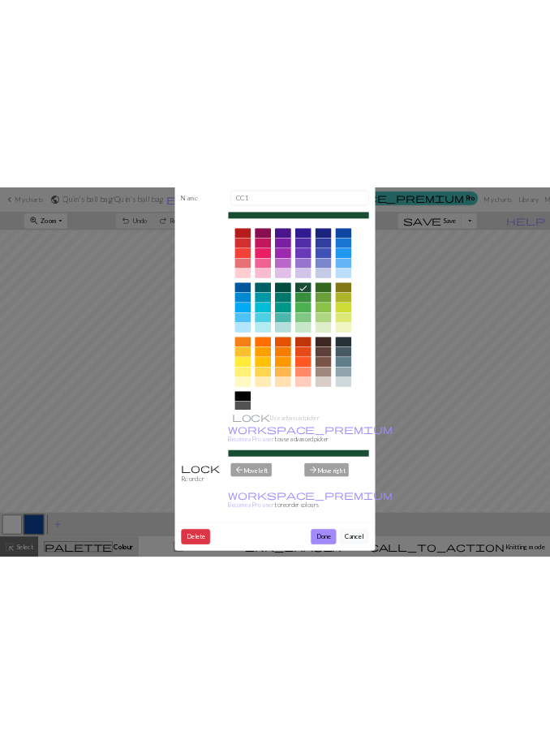
scroll to position [80, 0]
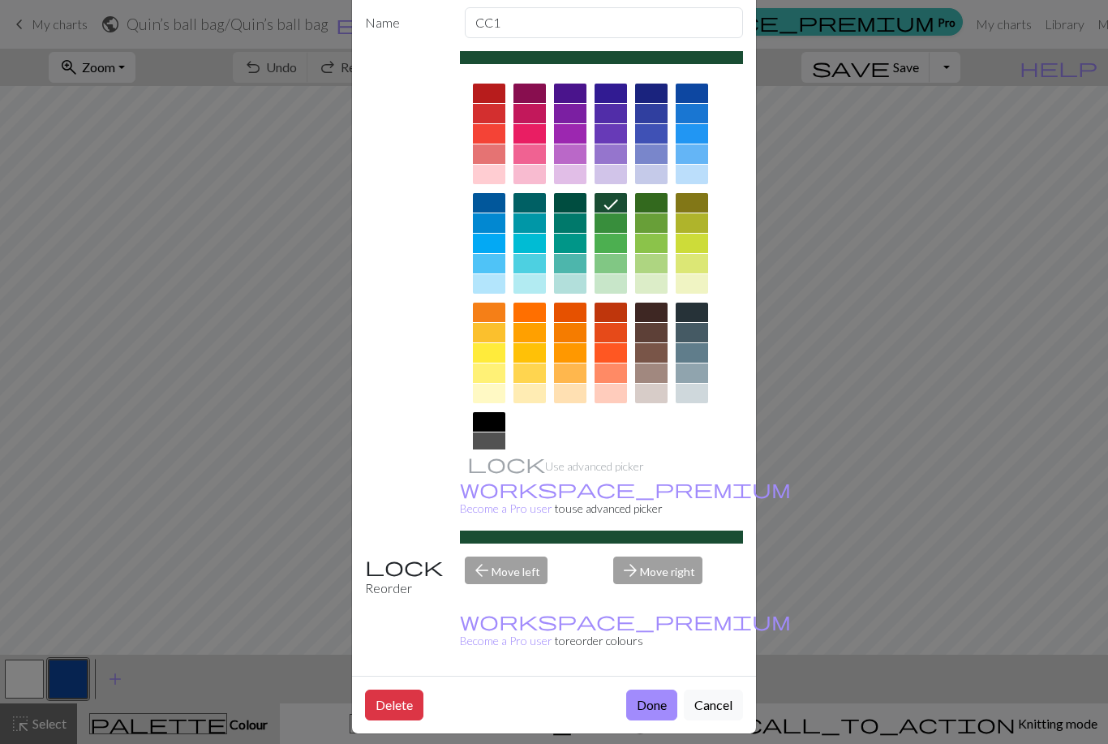
click at [646, 700] on button "Done" at bounding box center [651, 704] width 51 height 31
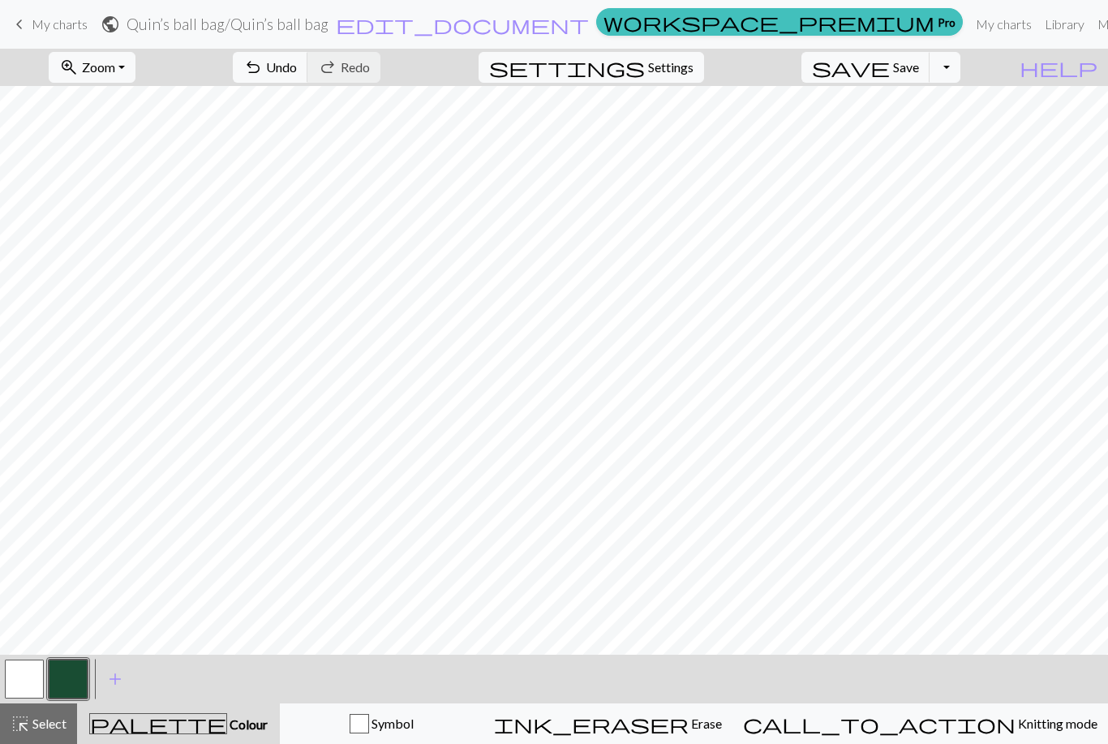
click at [22, 675] on button "button" at bounding box center [24, 678] width 39 height 39
click at [77, 676] on button "button" at bounding box center [68, 678] width 39 height 39
click at [33, 671] on button "button" at bounding box center [24, 678] width 39 height 39
click at [72, 673] on button "button" at bounding box center [68, 678] width 39 height 39
click at [36, 678] on button "button" at bounding box center [24, 678] width 39 height 39
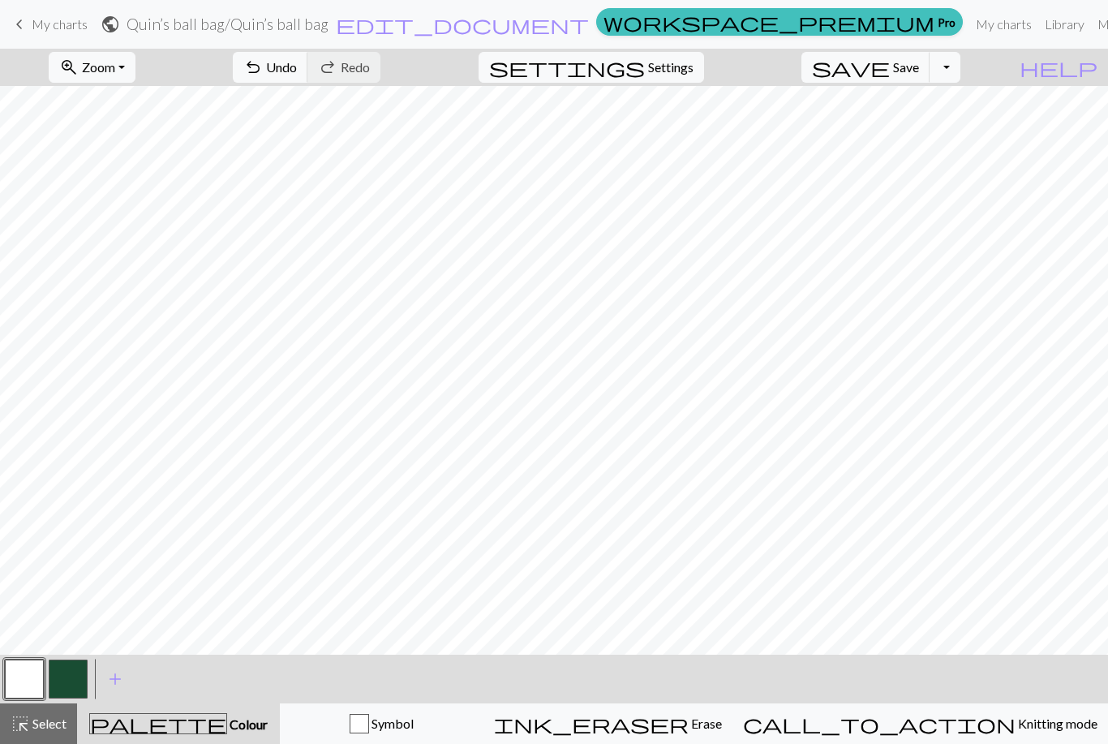
click at [67, 679] on button "button" at bounding box center [68, 678] width 39 height 39
click at [30, 682] on button "button" at bounding box center [24, 678] width 39 height 39
click at [67, 675] on button "button" at bounding box center [68, 678] width 39 height 39
click at [27, 677] on button "button" at bounding box center [24, 678] width 39 height 39
click at [71, 668] on button "button" at bounding box center [68, 678] width 39 height 39
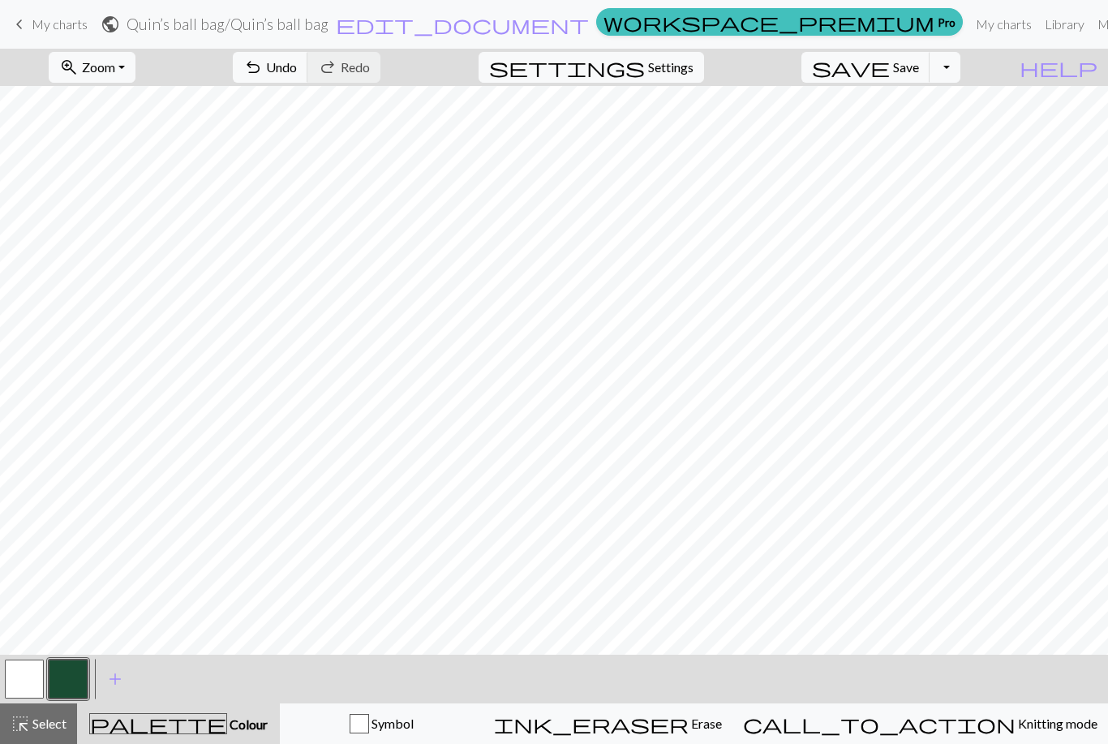
click at [15, 680] on button "button" at bounding box center [24, 678] width 39 height 39
click at [73, 676] on button "button" at bounding box center [68, 678] width 39 height 39
click at [16, 671] on button "button" at bounding box center [24, 678] width 39 height 39
click at [68, 684] on button "button" at bounding box center [68, 678] width 39 height 39
click at [75, 679] on button "button" at bounding box center [68, 678] width 39 height 39
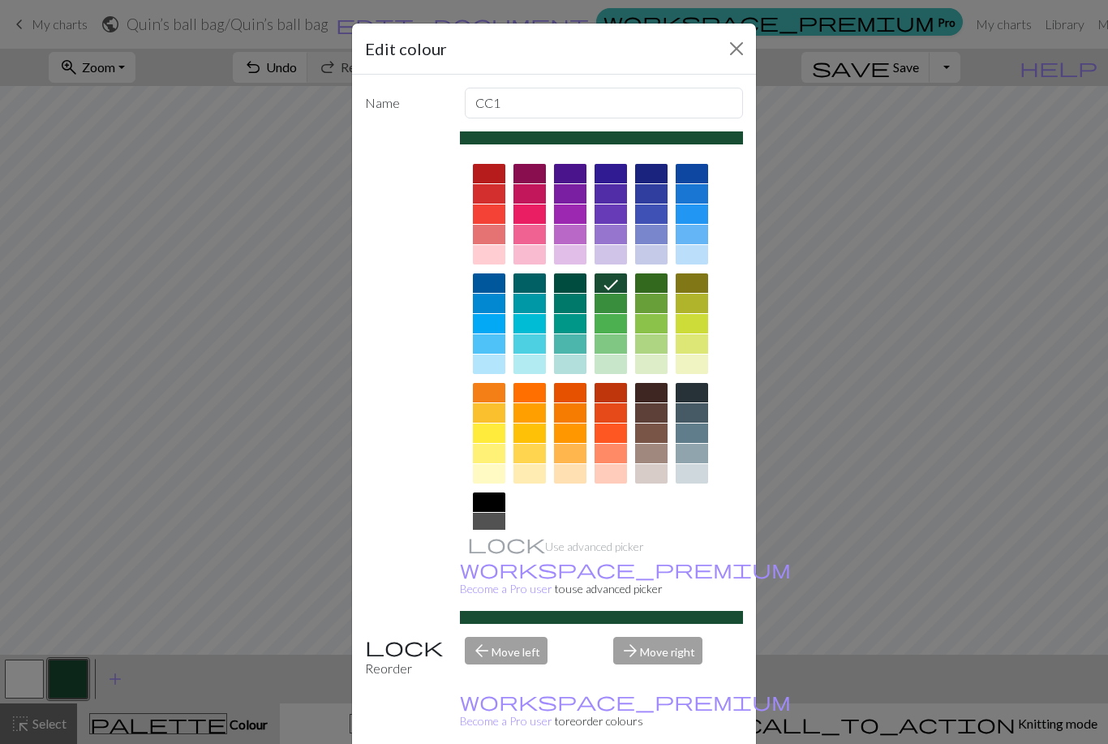
click at [739, 43] on button "Close" at bounding box center [736, 49] width 26 height 26
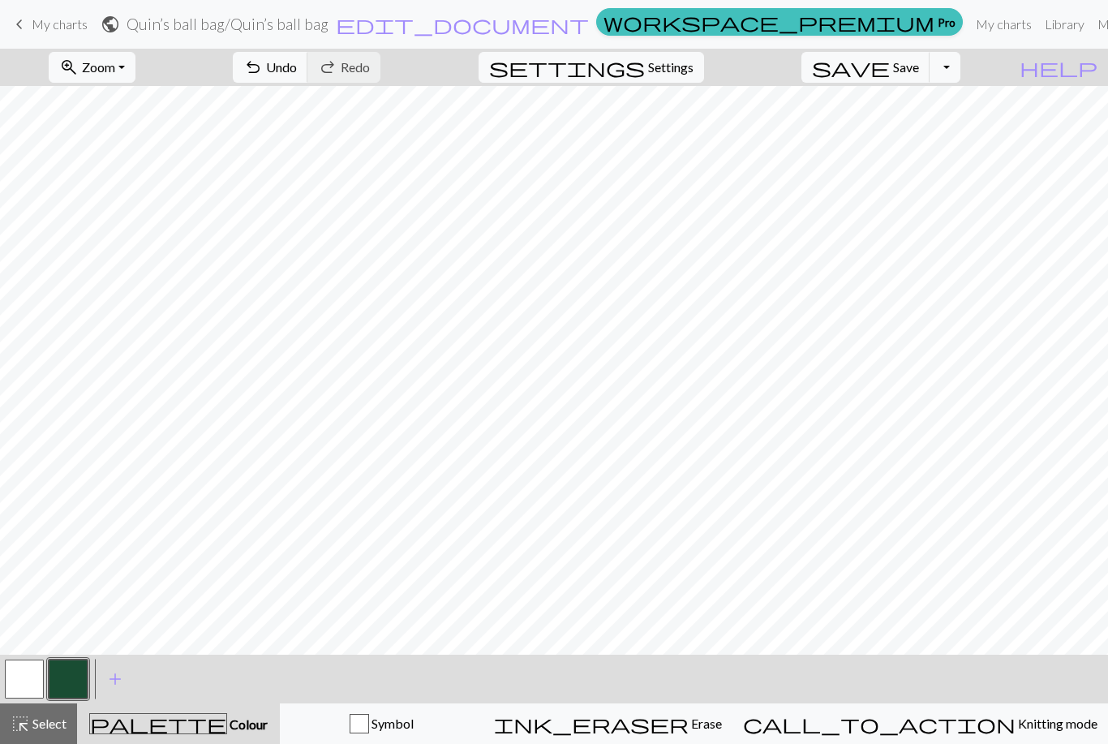
click at [20, 680] on button "button" at bounding box center [24, 678] width 39 height 39
click at [49, 684] on button "button" at bounding box center [68, 678] width 39 height 39
click at [26, 672] on button "button" at bounding box center [24, 678] width 39 height 39
click at [71, 670] on button "button" at bounding box center [68, 678] width 39 height 39
click at [20, 680] on button "button" at bounding box center [24, 678] width 39 height 39
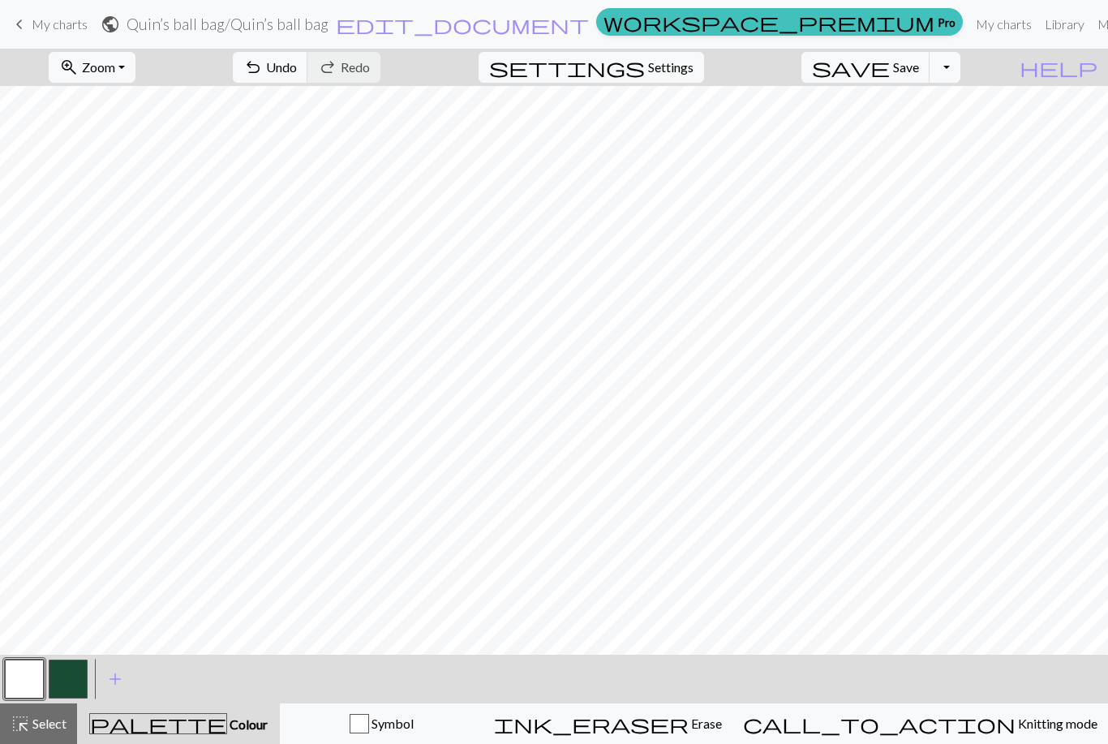
click at [71, 681] on button "button" at bounding box center [68, 678] width 39 height 39
click at [21, 675] on button "button" at bounding box center [24, 678] width 39 height 39
click at [74, 677] on button "button" at bounding box center [68, 678] width 39 height 39
click at [28, 676] on button "button" at bounding box center [24, 678] width 39 height 39
click at [79, 667] on button "button" at bounding box center [68, 678] width 39 height 39
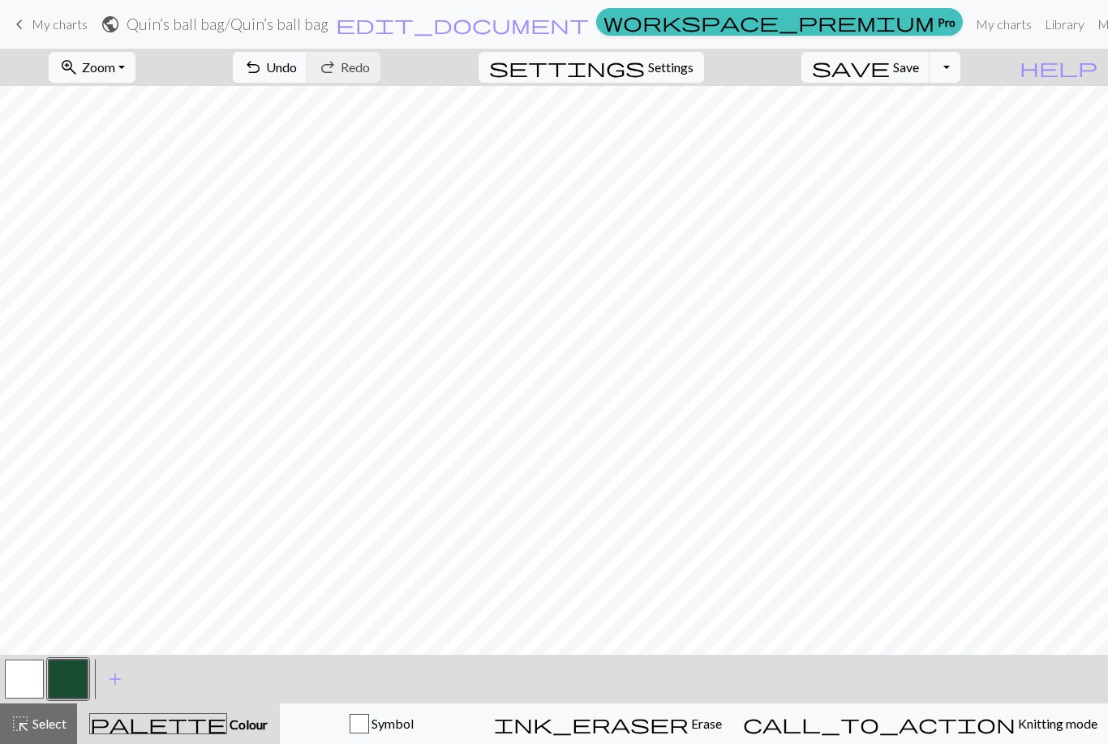
click at [25, 681] on button "button" at bounding box center [24, 678] width 39 height 39
click at [85, 663] on button "button" at bounding box center [68, 678] width 39 height 39
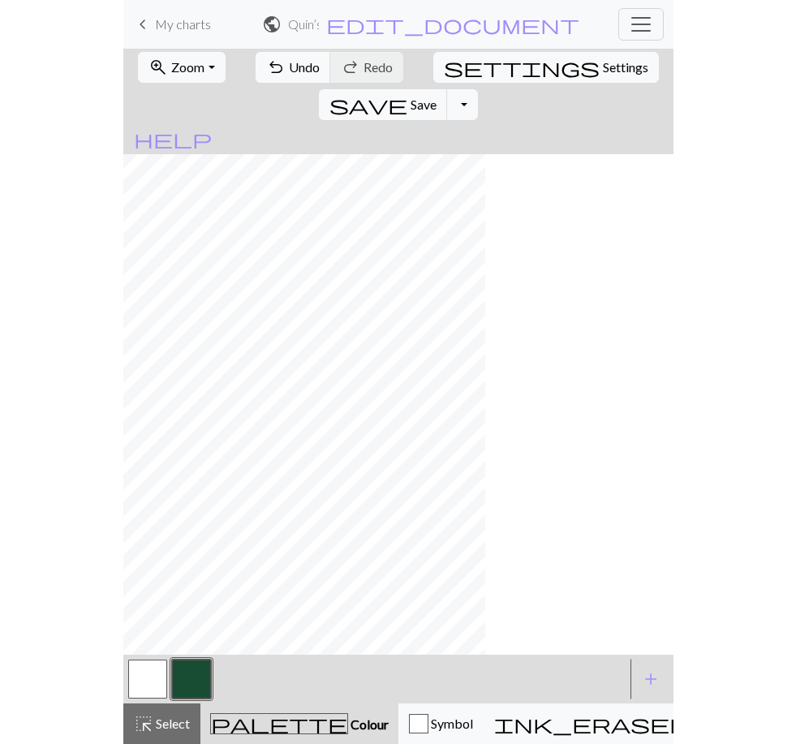
scroll to position [0, 0]
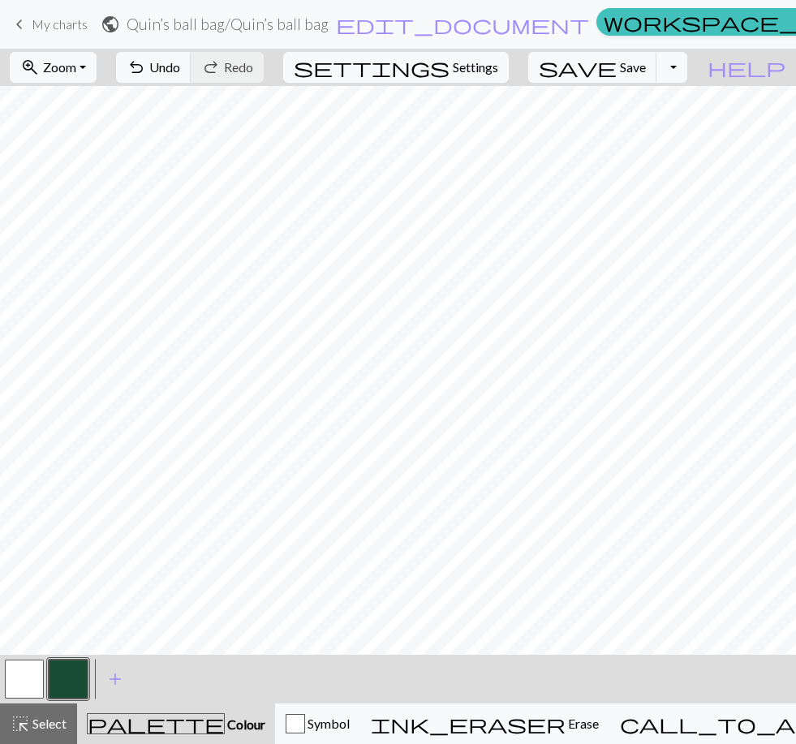
click at [565, 726] on span "Erase" at bounding box center [581, 722] width 33 height 15
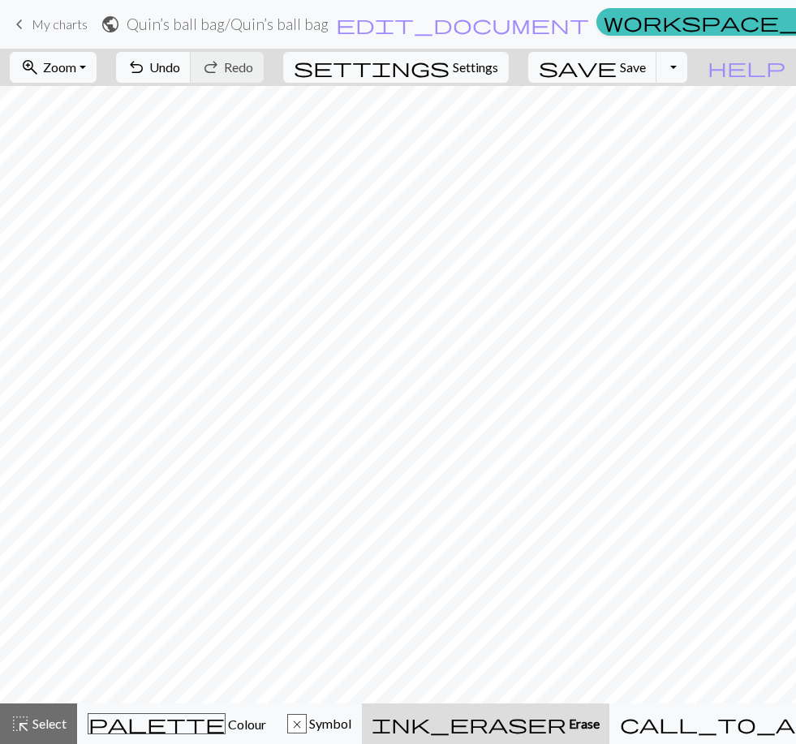
click at [180, 66] on span "Undo" at bounding box center [164, 66] width 31 height 15
click at [225, 718] on span "Colour" at bounding box center [245, 723] width 41 height 15
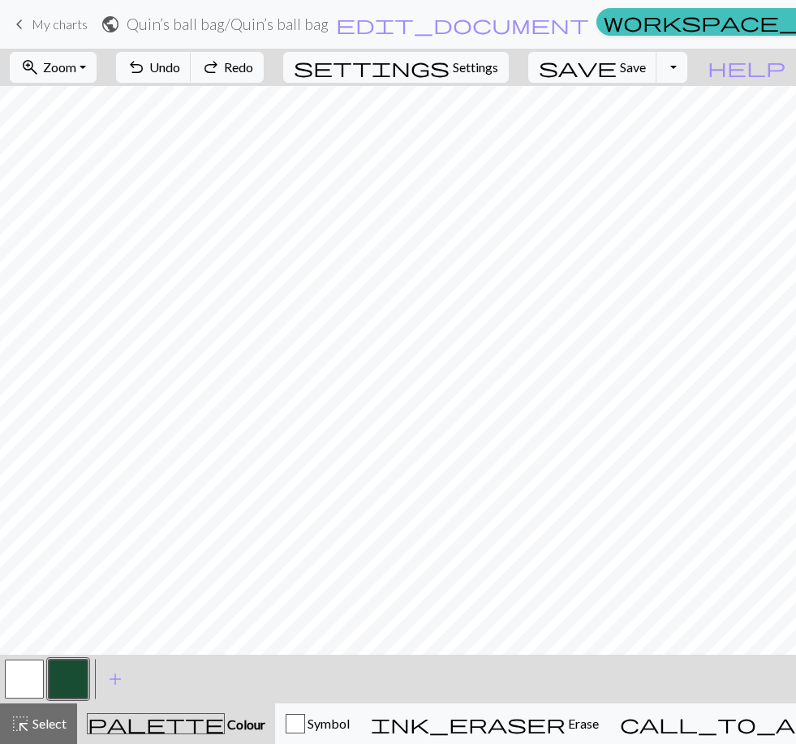
click at [27, 671] on button "button" at bounding box center [24, 678] width 39 height 39
click at [68, 684] on button "button" at bounding box center [68, 678] width 39 height 39
click at [32, 661] on button "button" at bounding box center [24, 678] width 39 height 39
click at [72, 680] on button "button" at bounding box center [68, 678] width 39 height 39
click at [26, 672] on button "button" at bounding box center [24, 678] width 39 height 39
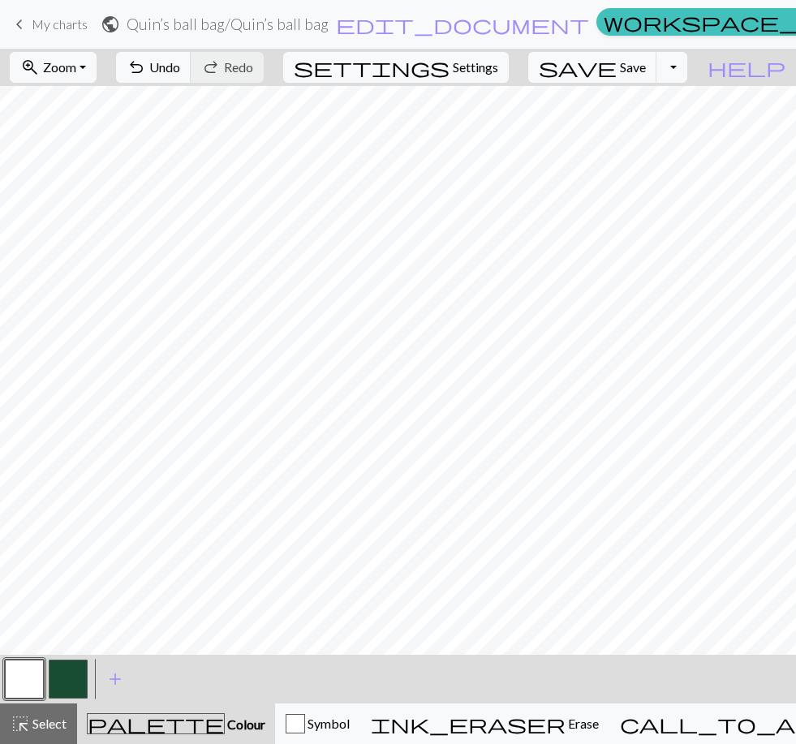
click at [71, 680] on button "button" at bounding box center [68, 678] width 39 height 39
click at [31, 681] on button "button" at bounding box center [24, 678] width 39 height 39
click at [117, 676] on span "add" at bounding box center [114, 678] width 19 height 23
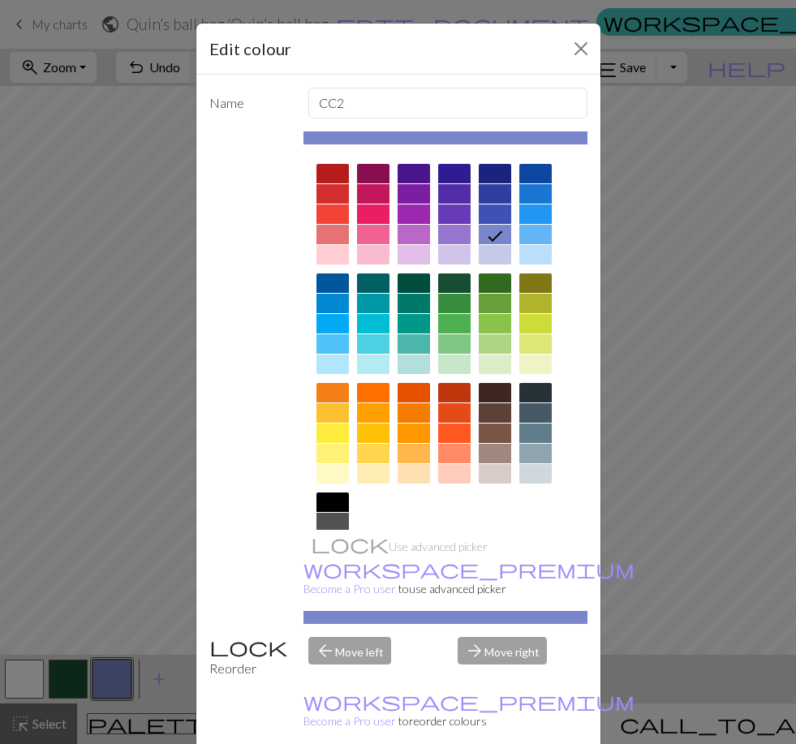
click at [109, 674] on div "Edit colour Name CC2 Use advanced picker workspace_premium Become a Pro user to…" at bounding box center [398, 372] width 796 height 744
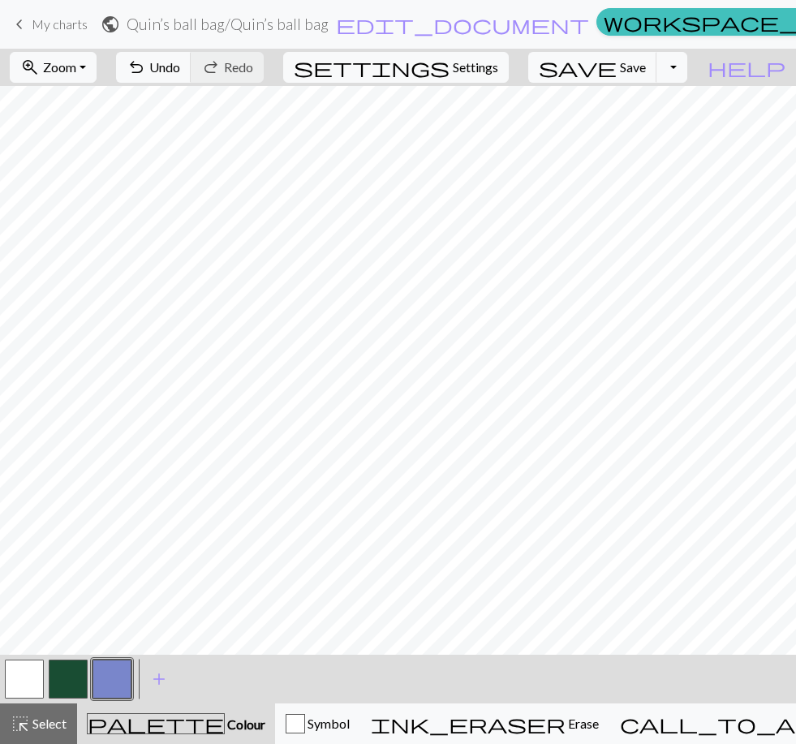
click at [101, 661] on button "button" at bounding box center [111, 678] width 39 height 39
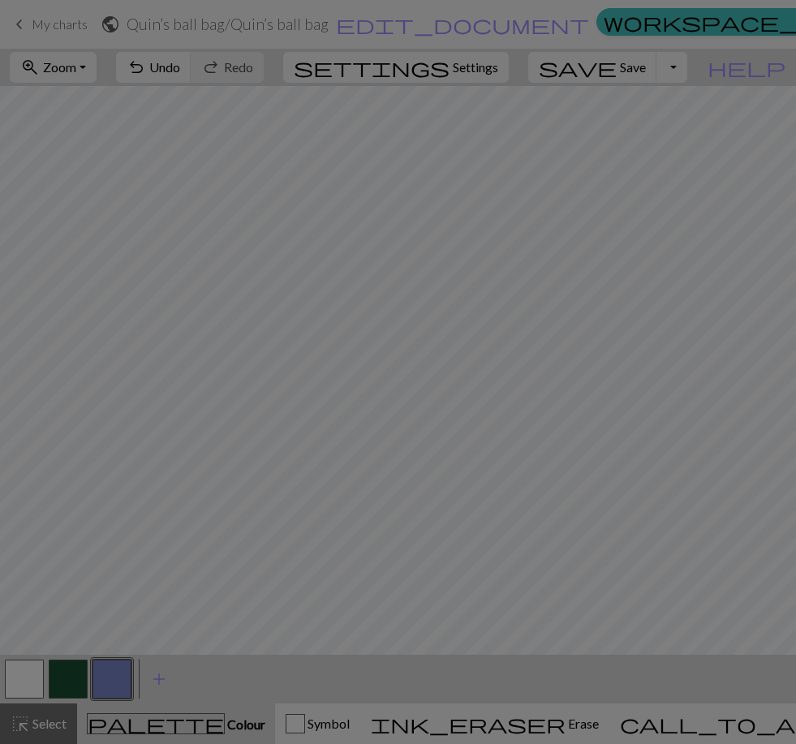
click at [100, 660] on div "Edit colour Name CC2 Use advanced picker workspace_premium Become a Pro user to…" at bounding box center [398, 372] width 796 height 744
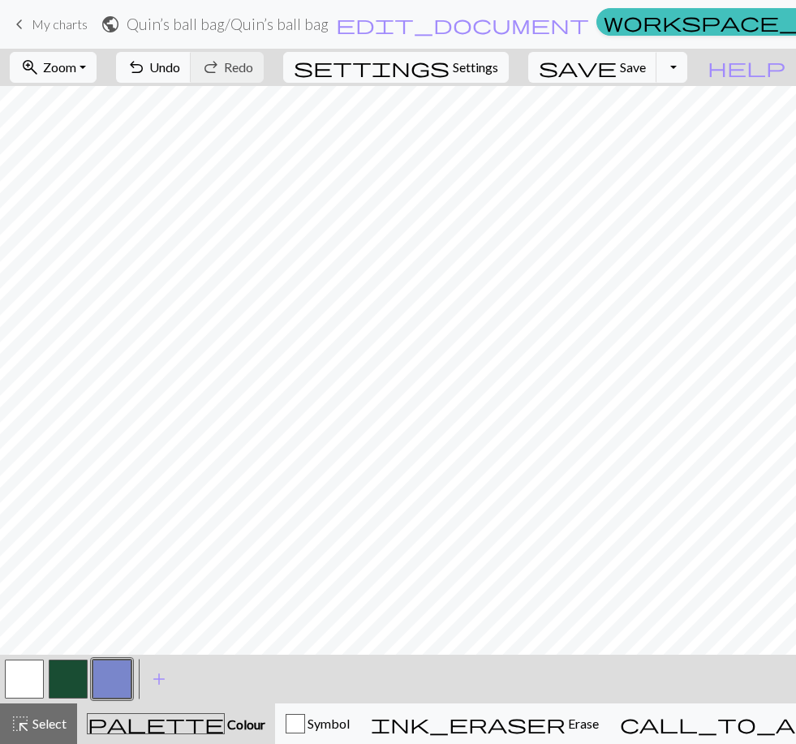
click at [126, 680] on button "button" at bounding box center [111, 678] width 39 height 39
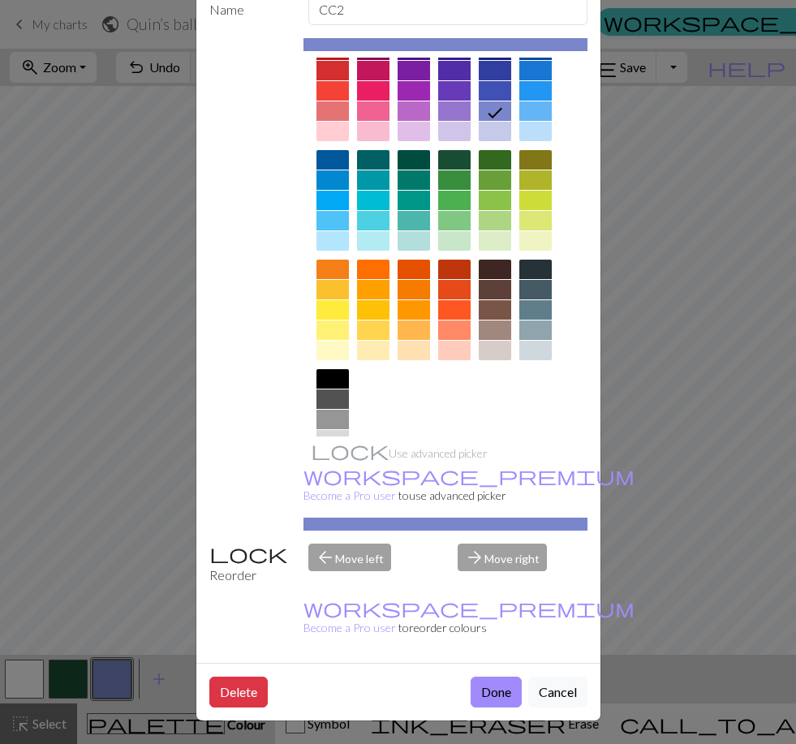
scroll to position [92, 0]
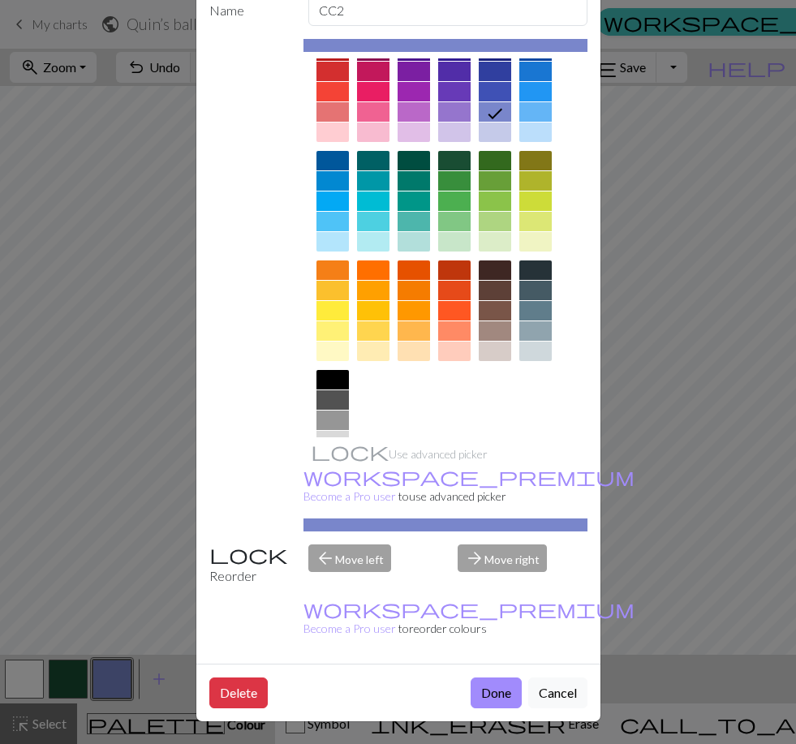
click at [487, 691] on button "Done" at bounding box center [495, 692] width 51 height 31
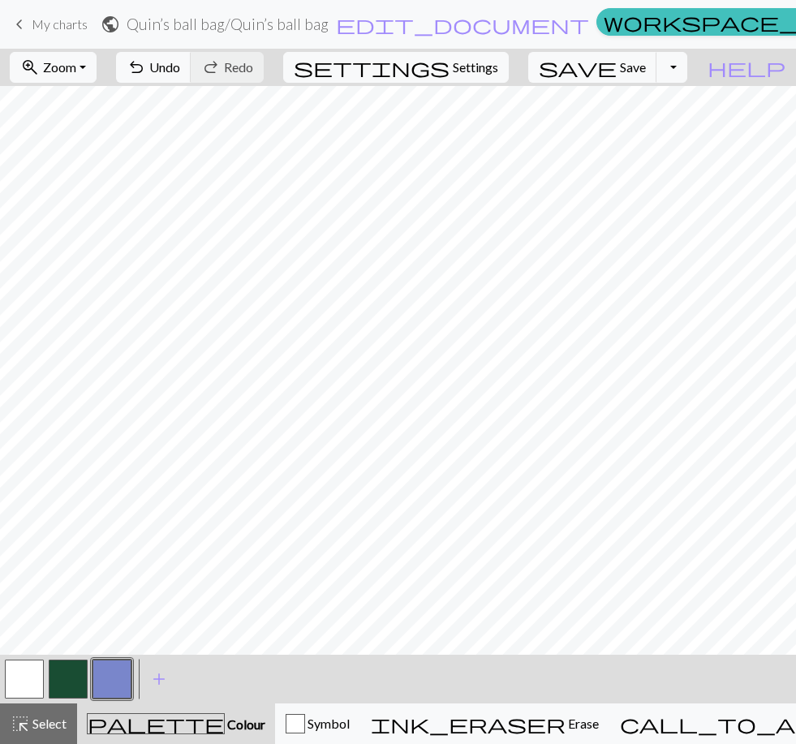
click at [487, 691] on div "< > add Add a colour" at bounding box center [398, 678] width 796 height 49
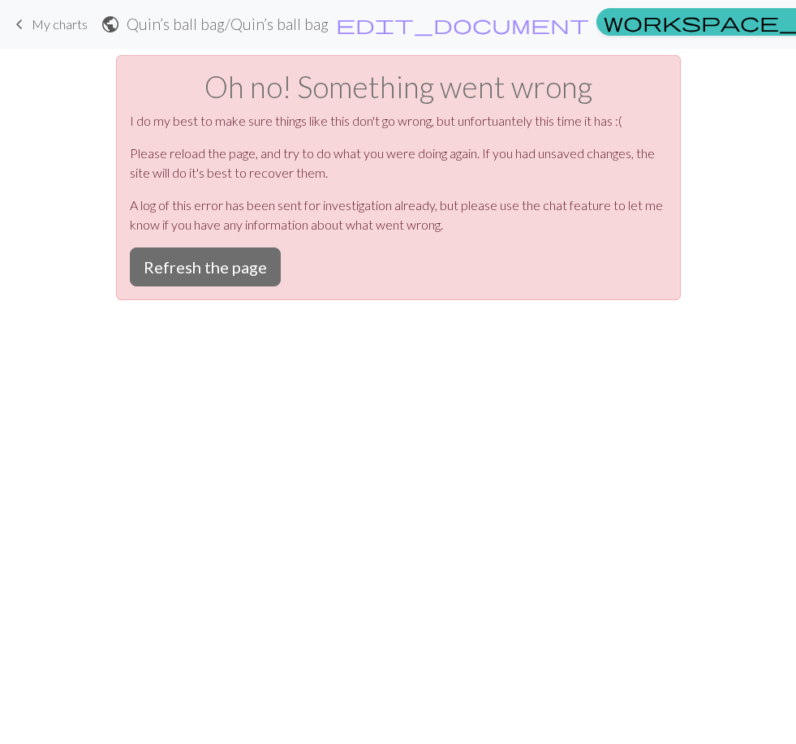
click at [213, 273] on button "Refresh the page" at bounding box center [205, 266] width 151 height 39
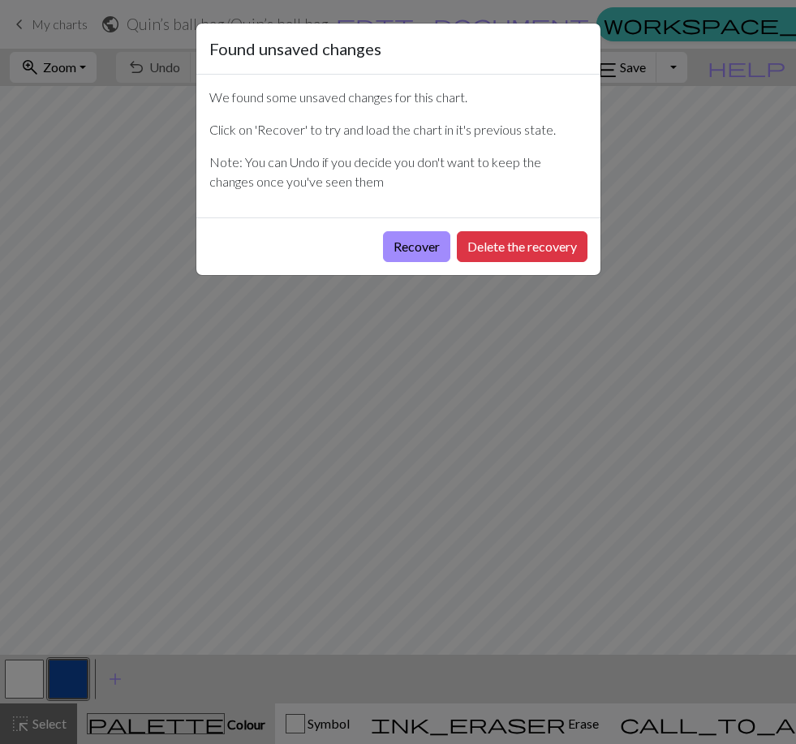
click at [433, 238] on button "Recover" at bounding box center [416, 246] width 67 height 31
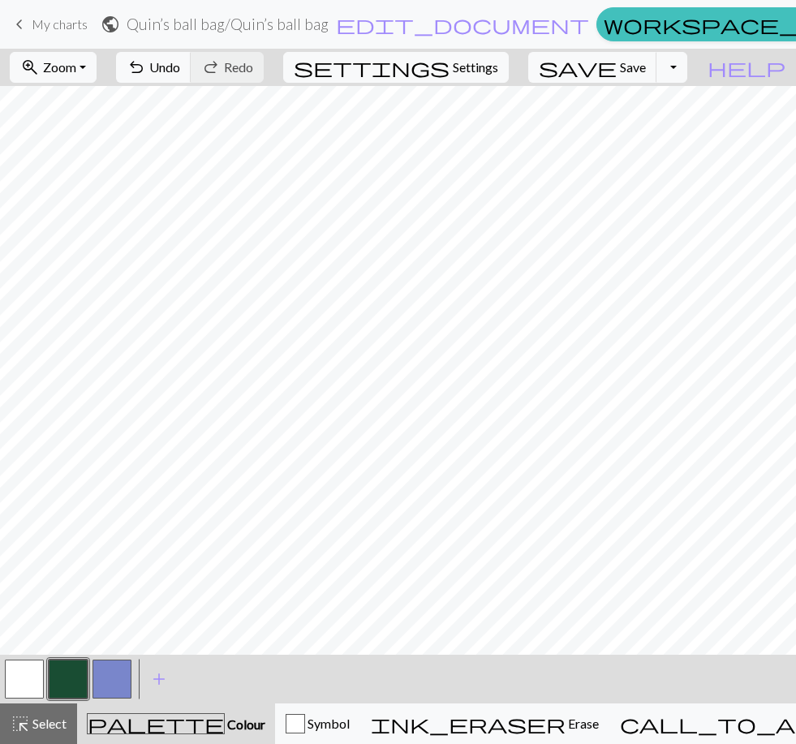
click at [111, 682] on button "button" at bounding box center [111, 678] width 39 height 39
click at [85, 79] on button "zoom_in Zoom Zoom" at bounding box center [53, 67] width 87 height 31
click at [93, 221] on button "100%" at bounding box center [75, 221] width 128 height 26
click at [76, 74] on span "Zoom" at bounding box center [59, 66] width 33 height 15
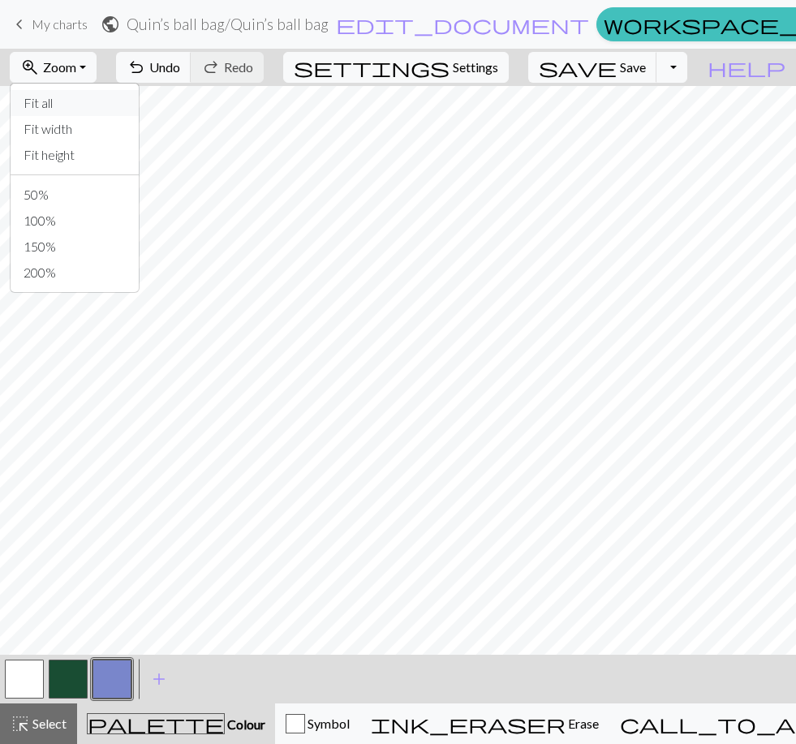
click at [100, 102] on button "Fit all" at bounding box center [75, 103] width 128 height 26
click at [16, 676] on button "button" at bounding box center [24, 678] width 39 height 39
click at [126, 674] on button "button" at bounding box center [111, 678] width 39 height 39
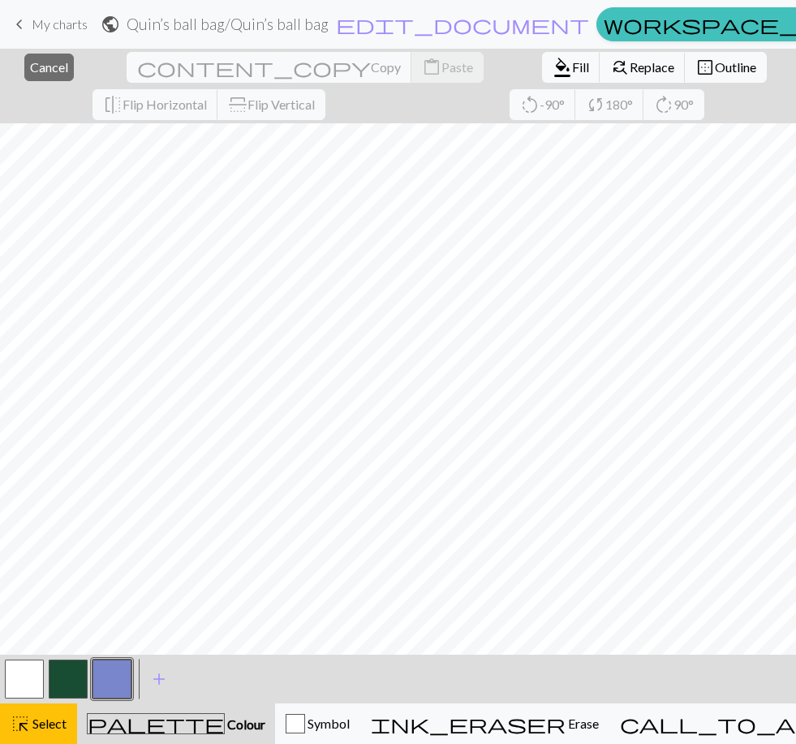
click at [49, 724] on span "Select" at bounding box center [48, 722] width 36 height 15
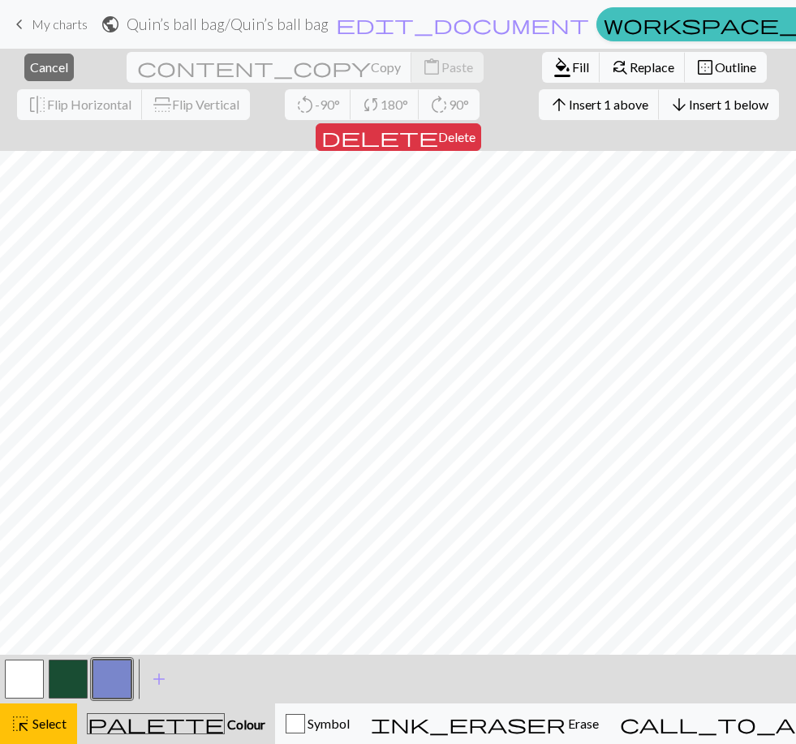
click at [104, 675] on button "button" at bounding box center [111, 678] width 39 height 39
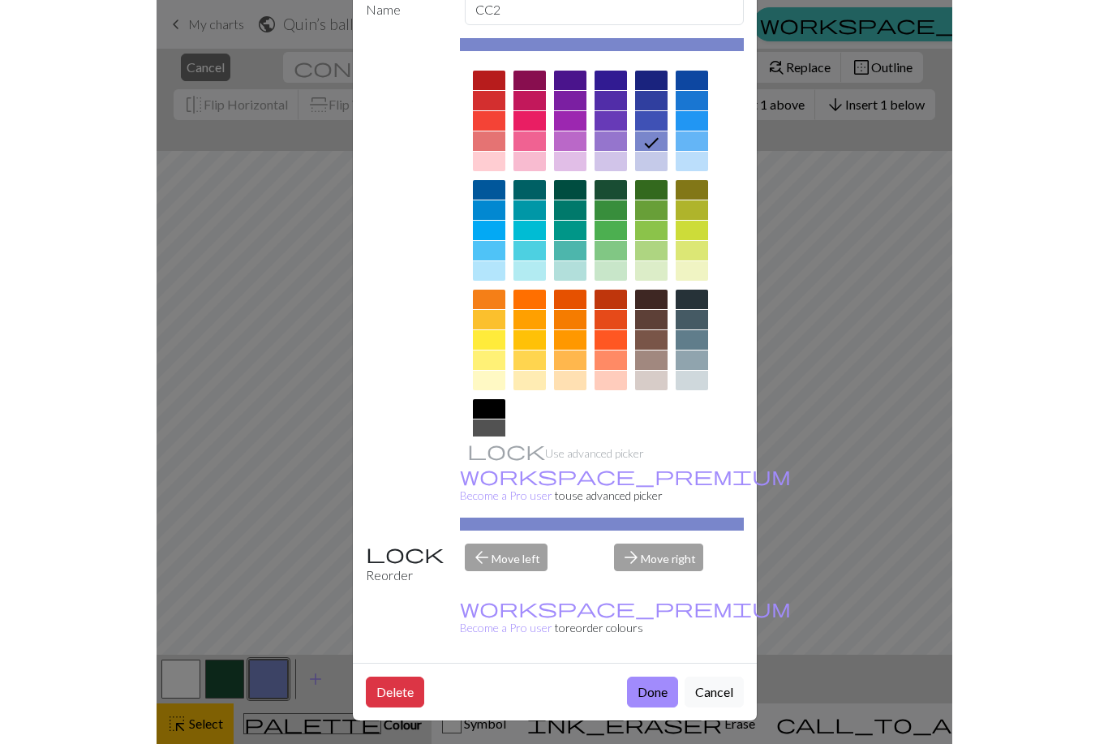
scroll to position [92, 0]
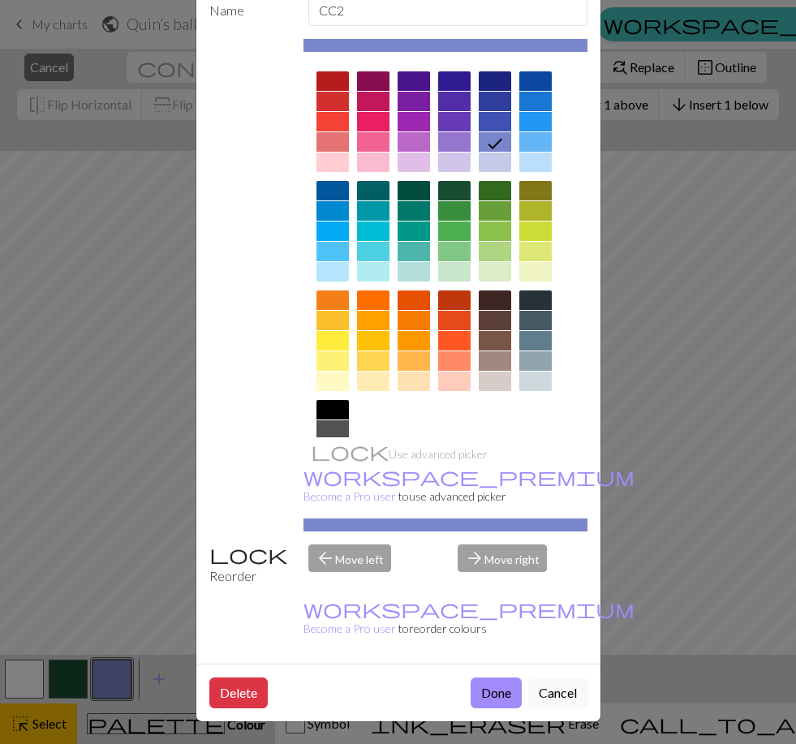
click at [500, 697] on button "Done" at bounding box center [495, 692] width 51 height 31
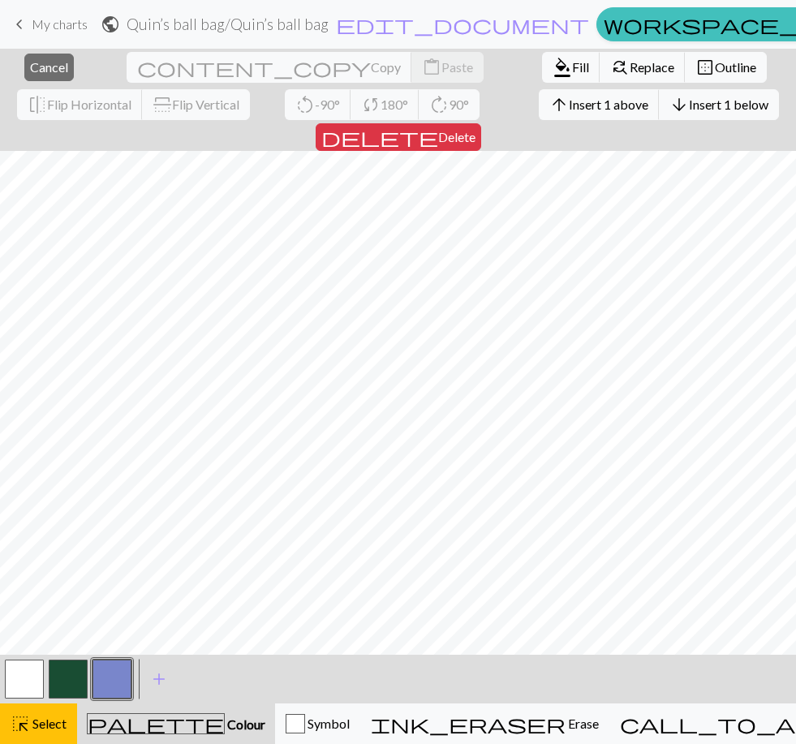
click at [552, 67] on span "format_color_fill" at bounding box center [561, 67] width 19 height 23
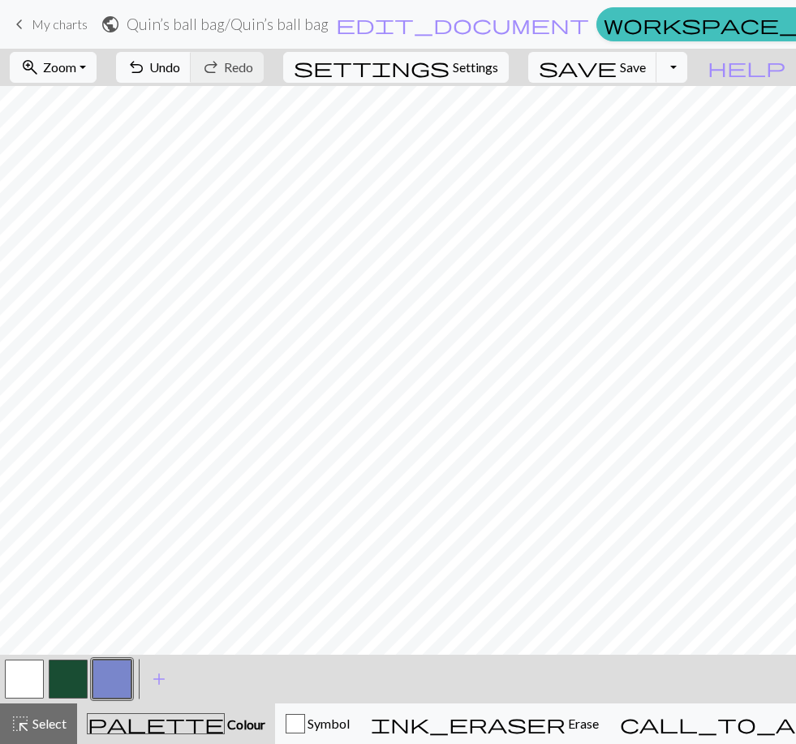
click at [24, 679] on button "button" at bounding box center [24, 678] width 39 height 39
click at [67, 677] on button "button" at bounding box center [68, 678] width 39 height 39
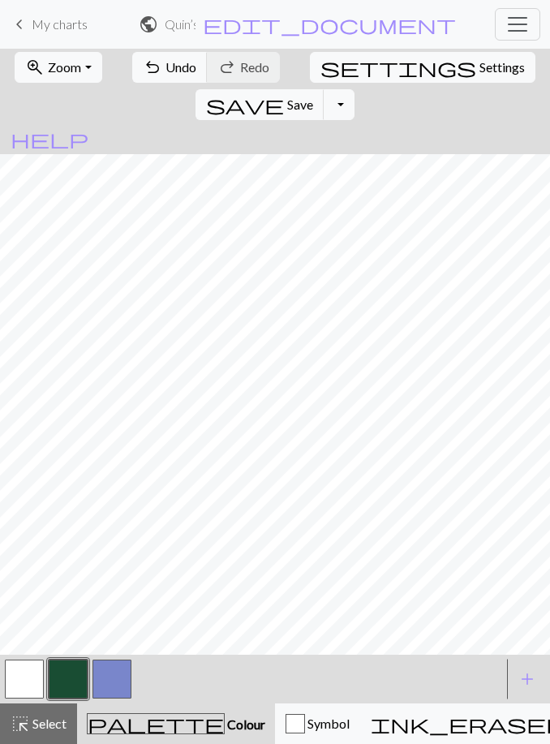
click at [71, 75] on span "Zoom" at bounding box center [64, 66] width 33 height 15
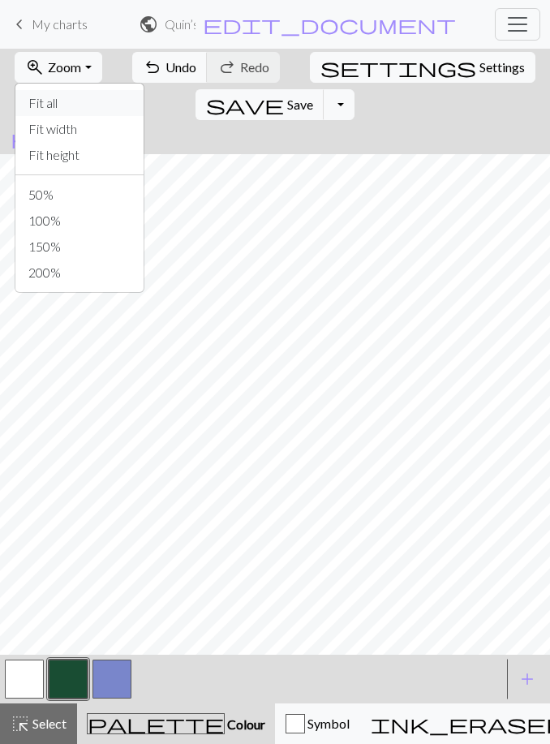
click at [45, 97] on button "Fit all" at bounding box center [79, 103] width 128 height 26
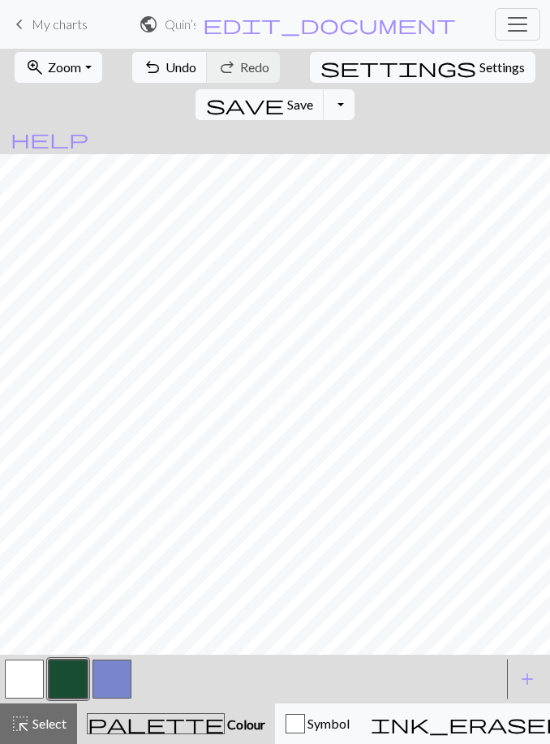
click at [63, 61] on span "Zoom" at bounding box center [64, 66] width 33 height 15
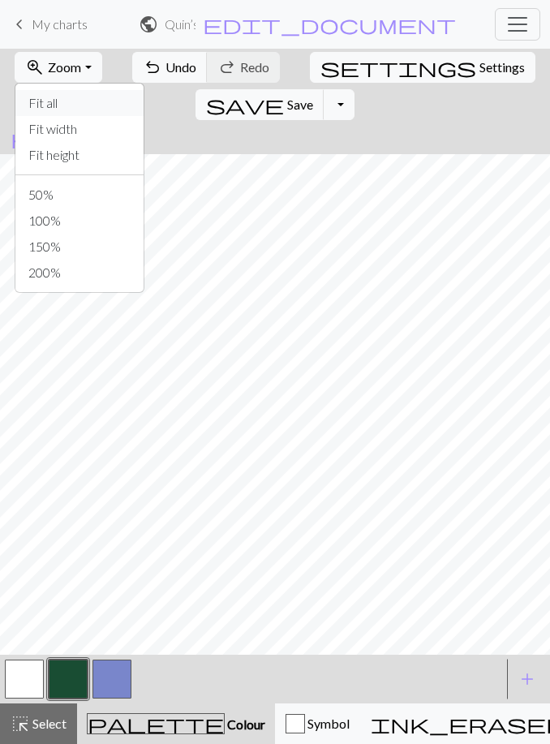
click at [80, 96] on button "Fit all" at bounding box center [79, 103] width 128 height 26
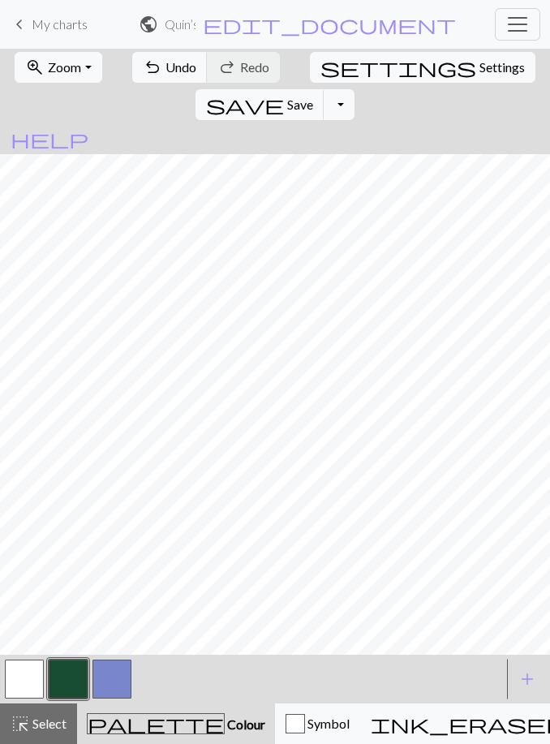
click at [68, 76] on button "zoom_in Zoom Zoom" at bounding box center [58, 67] width 87 height 31
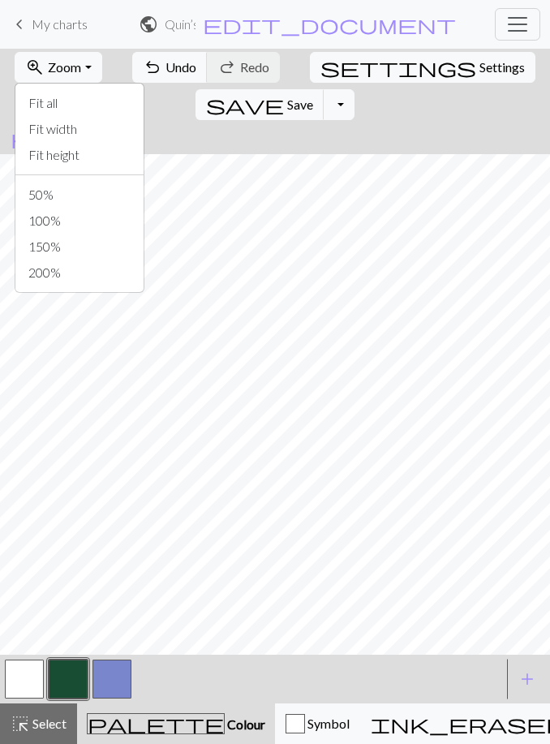
click at [62, 187] on button "50%" at bounding box center [79, 195] width 128 height 26
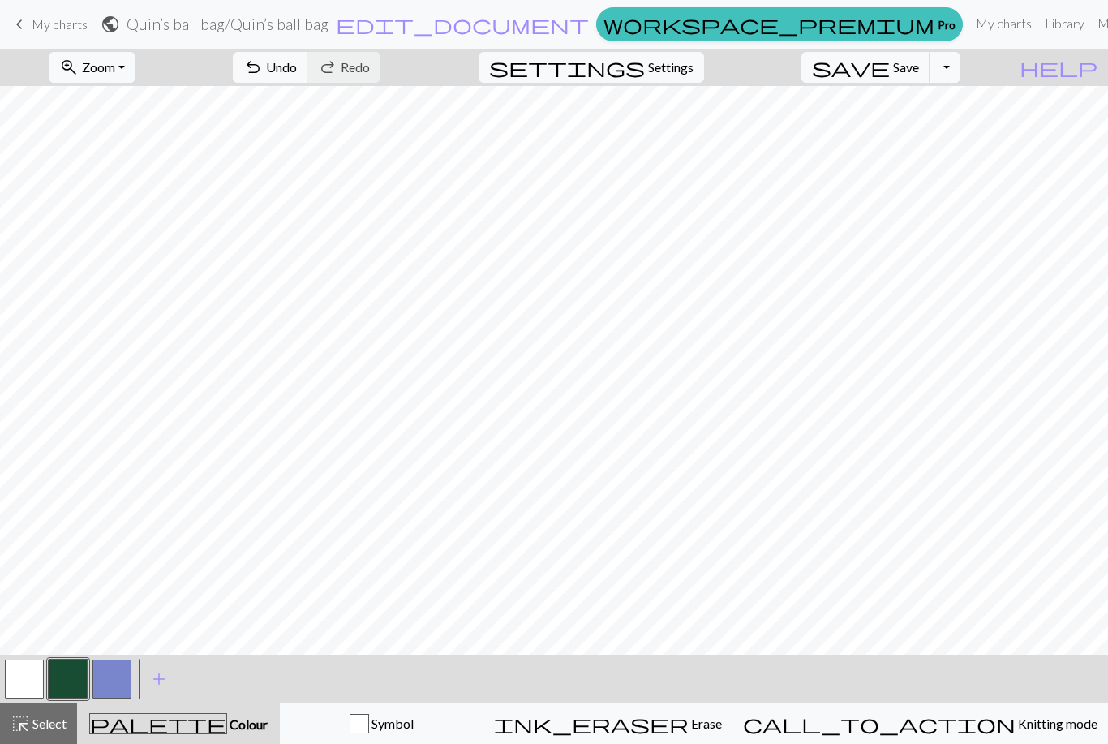
click at [85, 680] on button "button" at bounding box center [68, 678] width 39 height 39
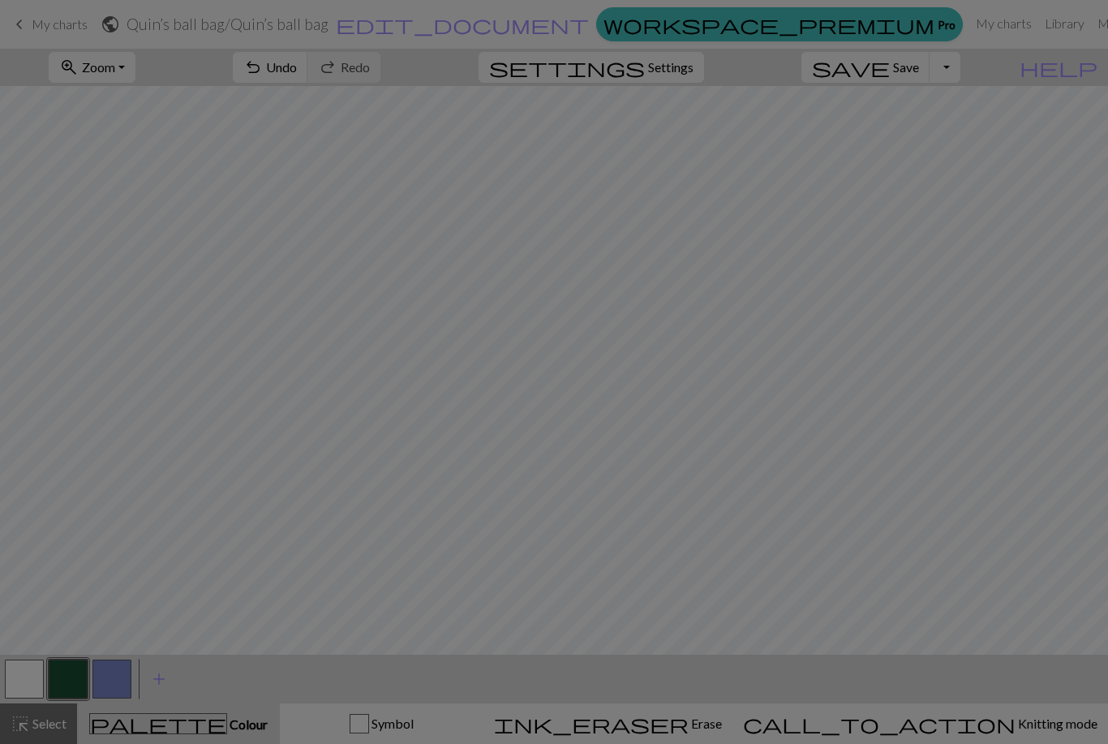
click at [90, 684] on div "Edit colour Name CC1 Use advanced picker workspace_premium Become a Pro user to…" at bounding box center [554, 372] width 1108 height 744
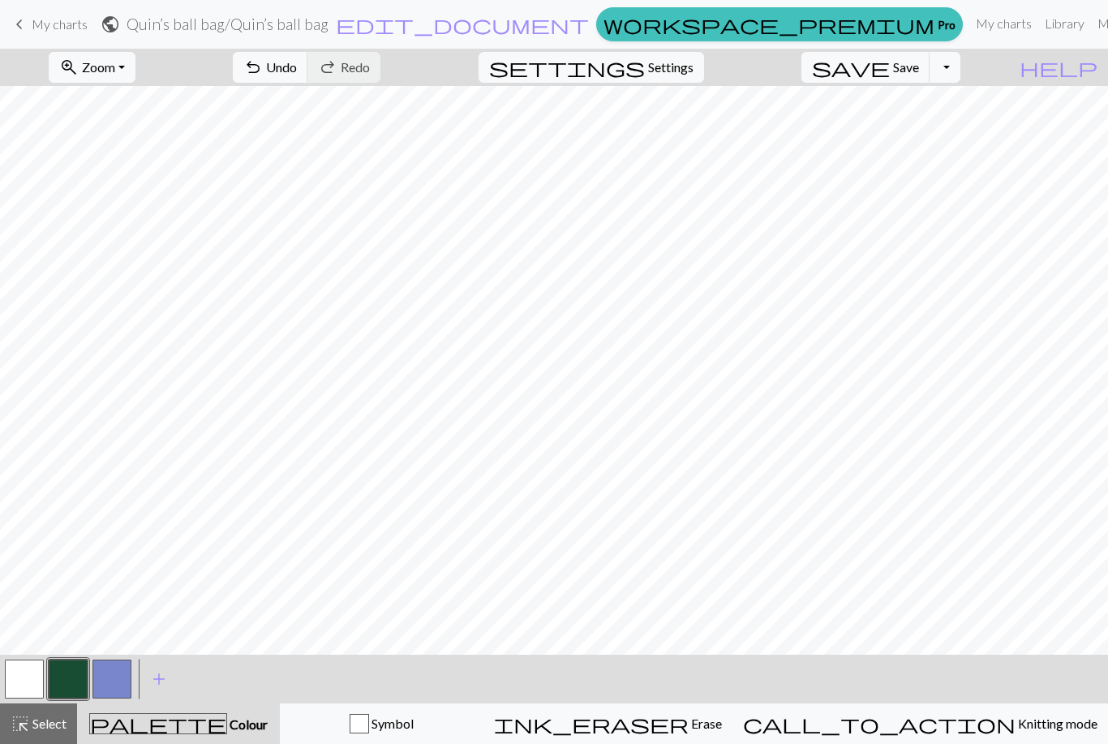
click at [123, 687] on button "button" at bounding box center [111, 678] width 39 height 39
click at [63, 676] on button "button" at bounding box center [68, 678] width 39 height 39
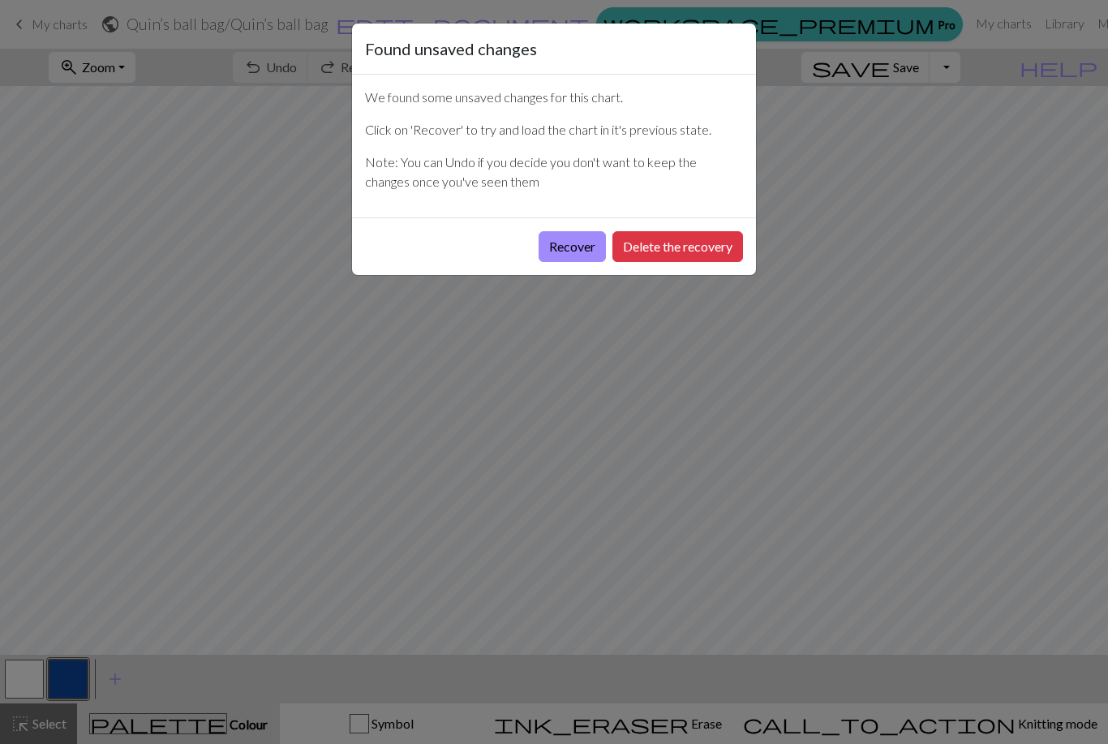
click at [570, 238] on button "Recover" at bounding box center [571, 246] width 67 height 31
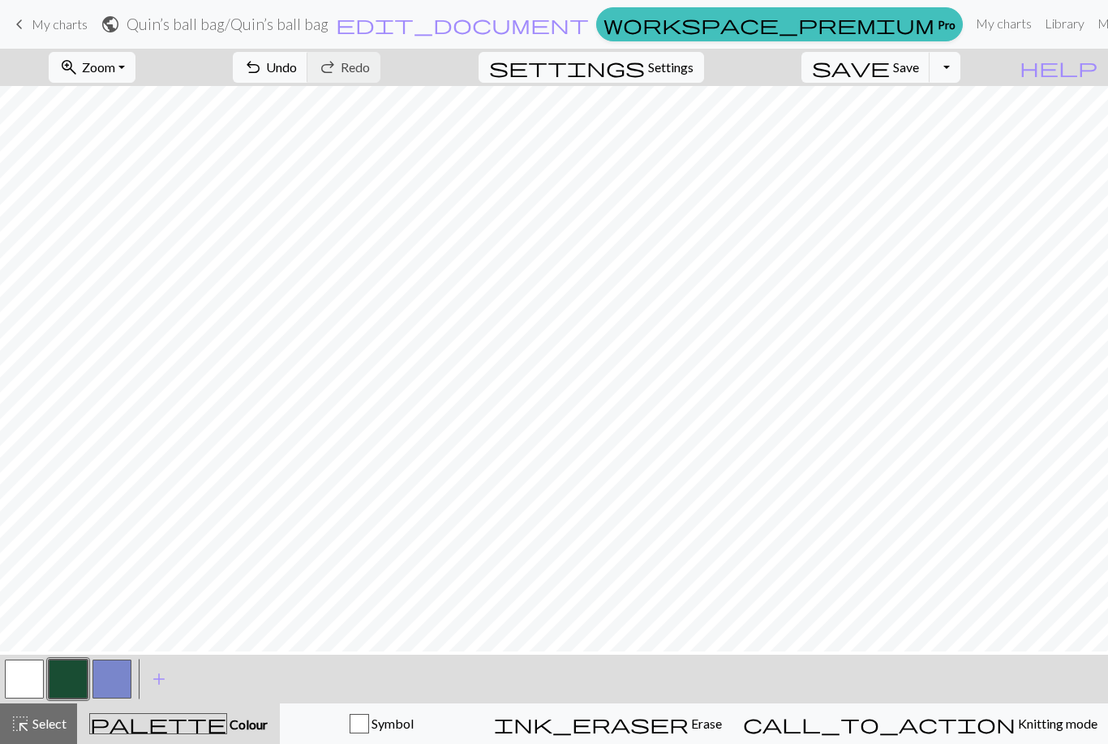
scroll to position [1, 0]
click at [135, 75] on button "zoom_in Zoom Zoom" at bounding box center [92, 67] width 87 height 31
click at [137, 192] on button "50%" at bounding box center [113, 195] width 128 height 26
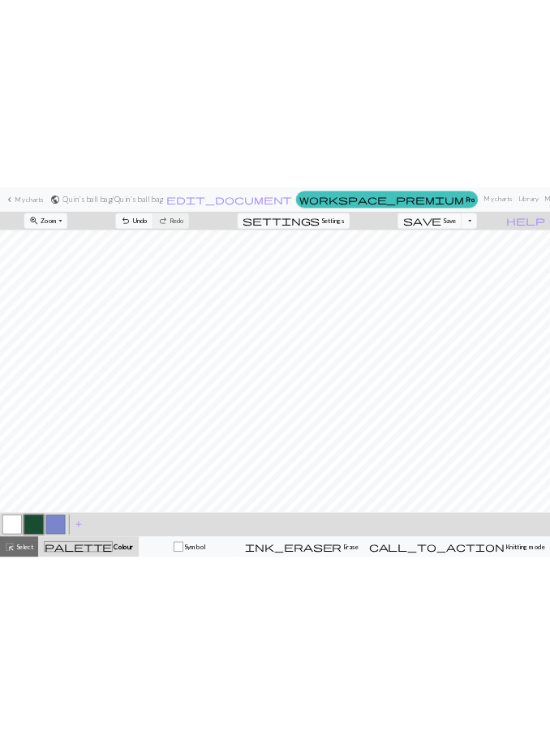
scroll to position [0, 0]
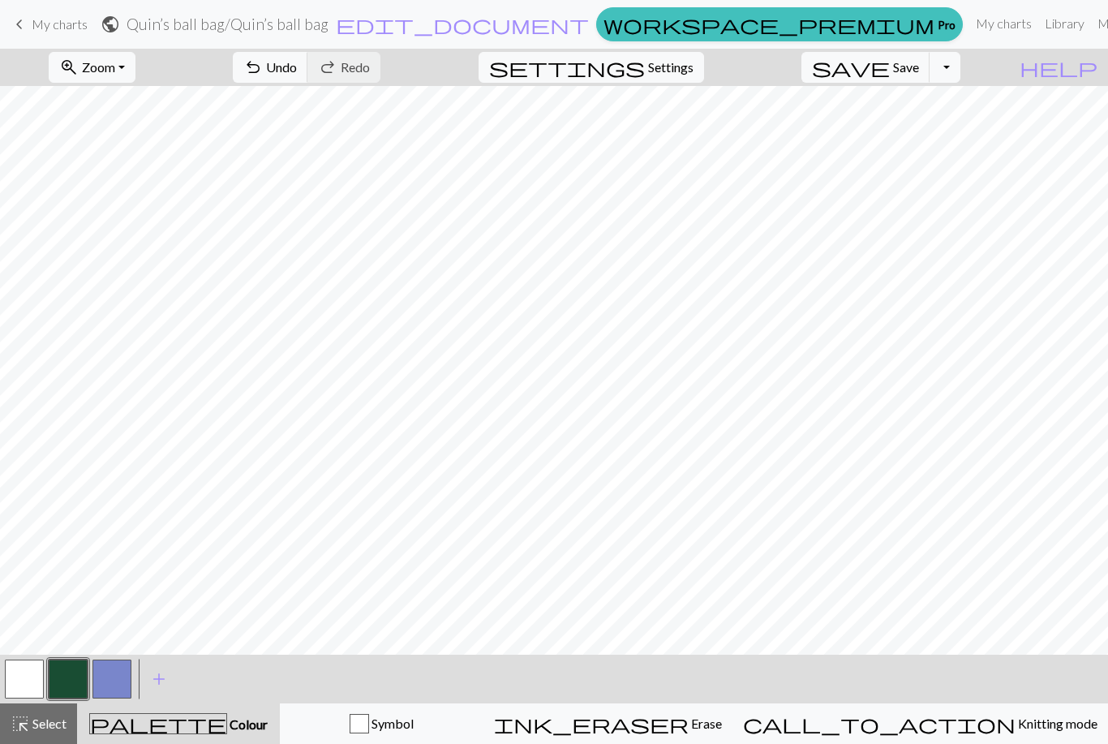
click at [25, 682] on button "button" at bounding box center [24, 678] width 39 height 39
click at [68, 671] on button "button" at bounding box center [68, 678] width 39 height 39
click at [33, 678] on button "button" at bounding box center [24, 678] width 39 height 39
click at [70, 677] on button "button" at bounding box center [68, 678] width 39 height 39
click at [121, 671] on button "button" at bounding box center [111, 678] width 39 height 39
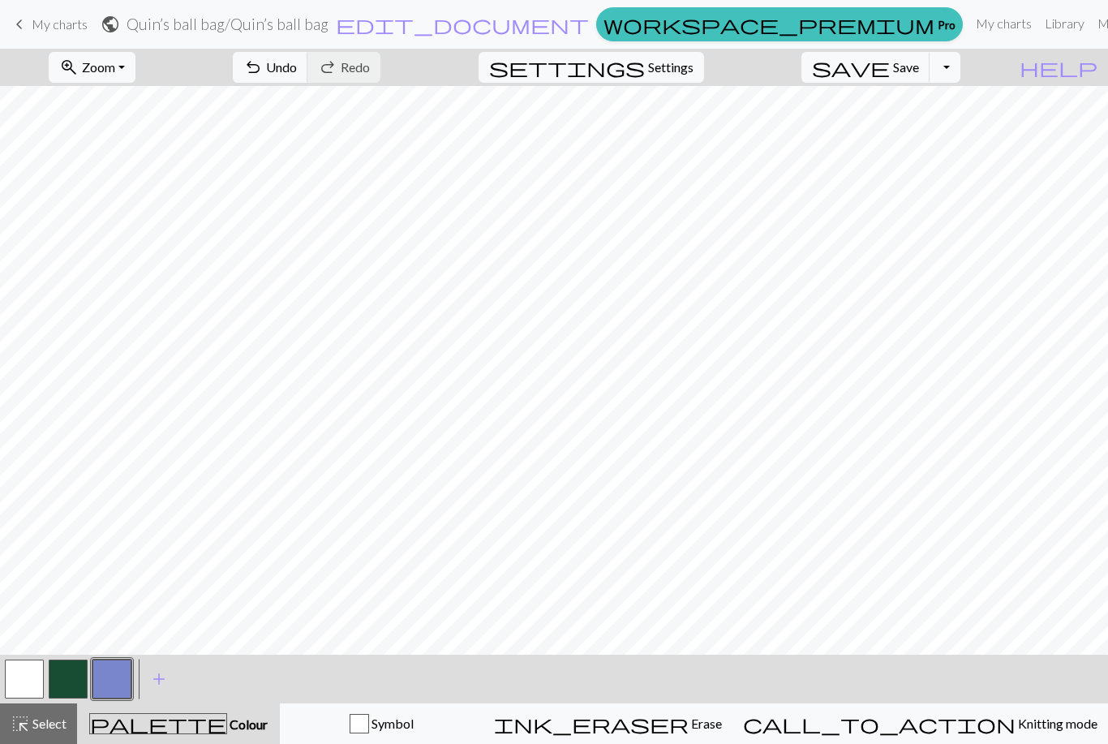
click at [29, 677] on button "button" at bounding box center [24, 678] width 39 height 39
click at [71, 674] on button "button" at bounding box center [68, 678] width 39 height 39
click at [28, 670] on button "button" at bounding box center [24, 678] width 39 height 39
click at [114, 681] on button "button" at bounding box center [111, 678] width 39 height 39
click at [68, 678] on button "button" at bounding box center [68, 678] width 39 height 39
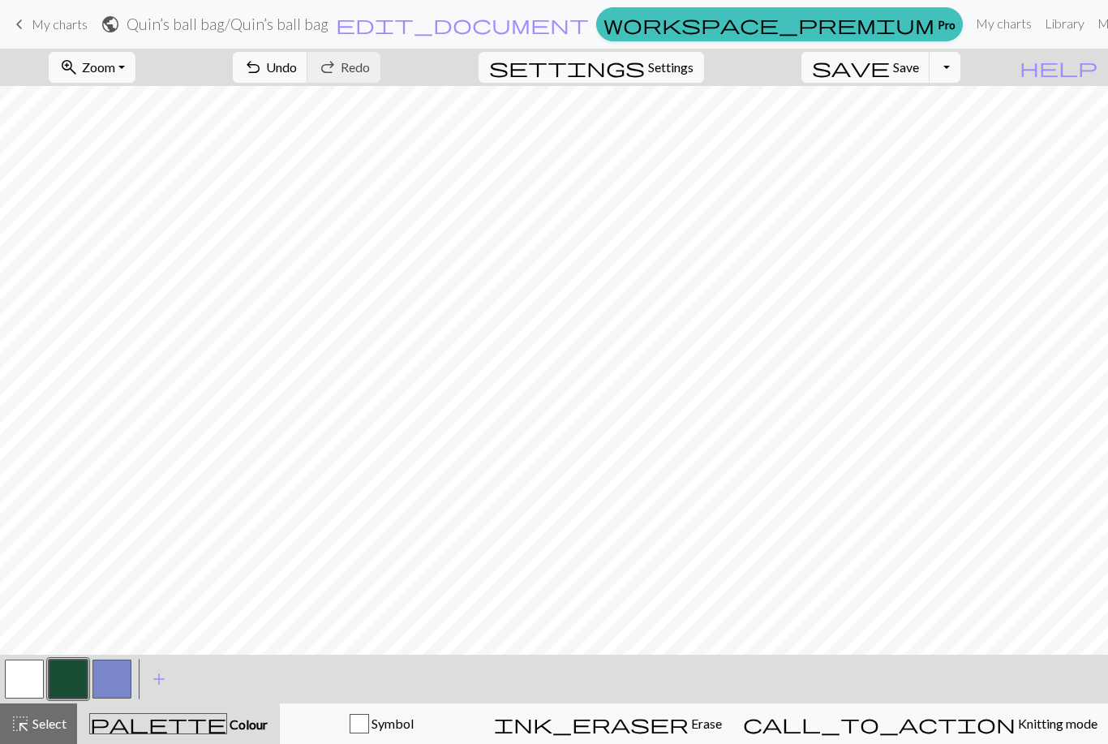
click at [124, 669] on button "button" at bounding box center [111, 678] width 39 height 39
click at [75, 669] on button "button" at bounding box center [68, 678] width 39 height 39
click at [120, 675] on button "button" at bounding box center [111, 678] width 39 height 39
click at [19, 680] on button "button" at bounding box center [24, 678] width 39 height 39
click at [79, 680] on button "button" at bounding box center [68, 678] width 39 height 39
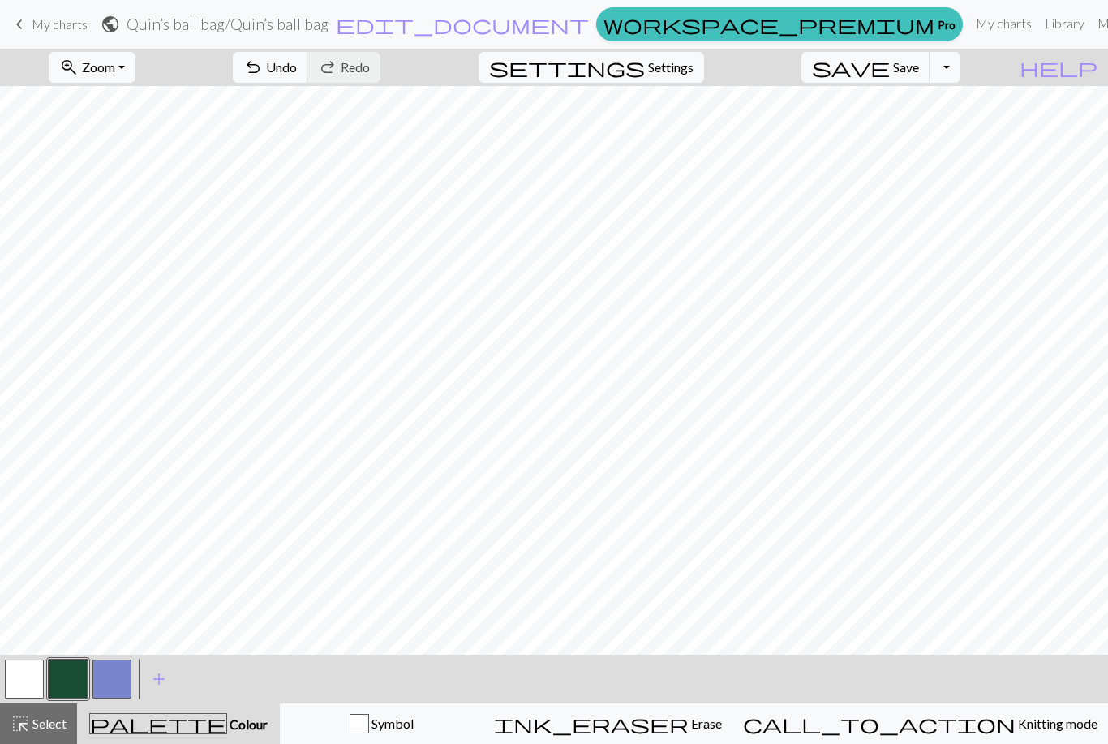
click at [113, 674] on button "button" at bounding box center [111, 678] width 39 height 39
click at [78, 667] on button "button" at bounding box center [68, 678] width 39 height 39
click at [113, 664] on button "button" at bounding box center [111, 678] width 39 height 39
click at [77, 667] on button "button" at bounding box center [68, 678] width 39 height 39
click at [32, 677] on button "button" at bounding box center [24, 678] width 39 height 39
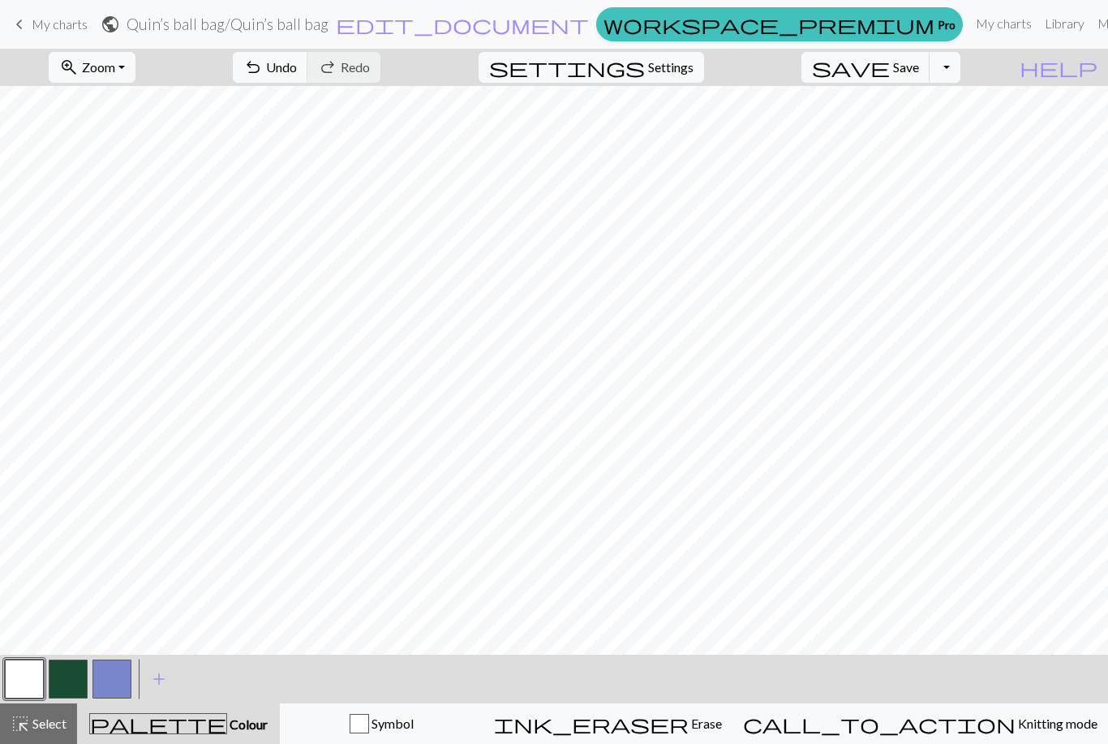
click at [118, 667] on button "button" at bounding box center [111, 678] width 39 height 39
click at [71, 671] on button "button" at bounding box center [68, 678] width 39 height 39
click at [74, 679] on button "button" at bounding box center [68, 678] width 39 height 39
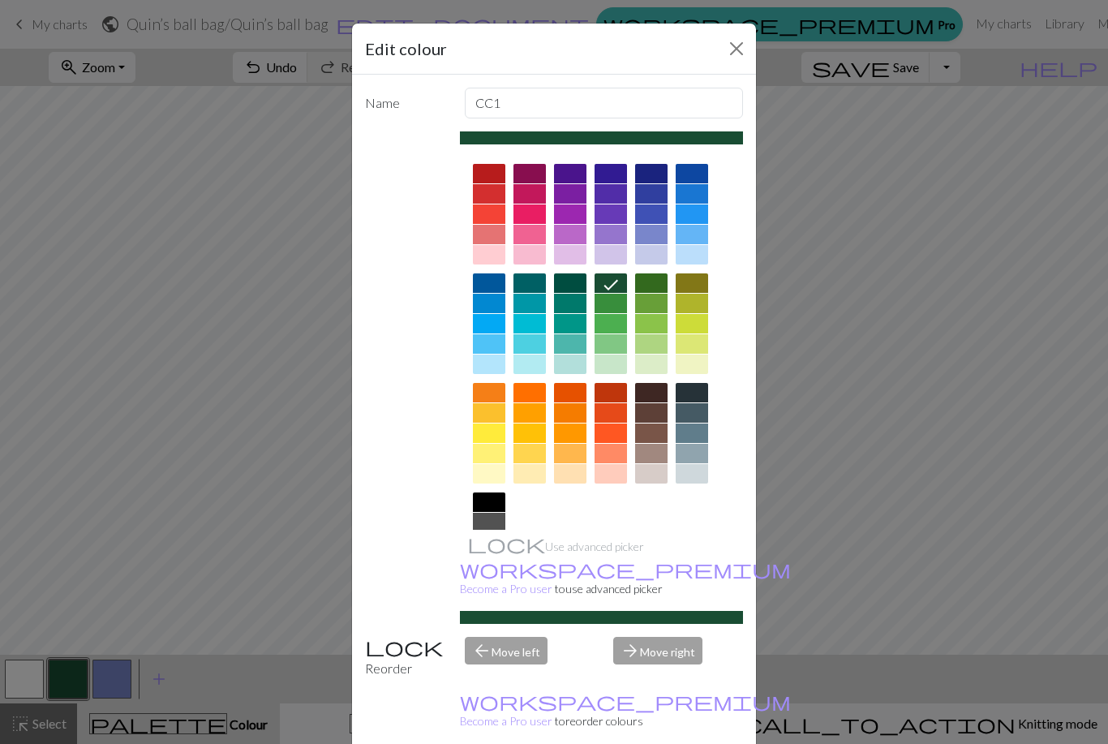
click at [742, 53] on button "Close" at bounding box center [736, 49] width 26 height 26
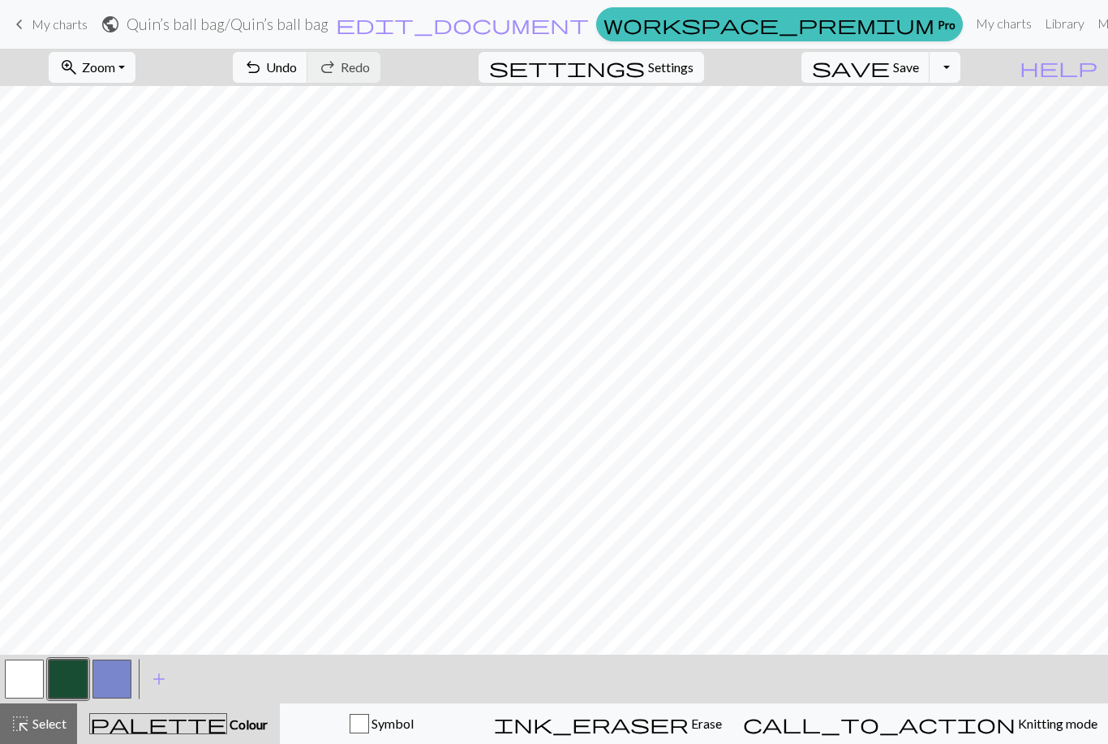
click at [118, 683] on button "button" at bounding box center [111, 678] width 39 height 39
click at [65, 672] on button "button" at bounding box center [68, 678] width 39 height 39
click at [118, 667] on button "button" at bounding box center [111, 678] width 39 height 39
click at [24, 681] on button "button" at bounding box center [24, 678] width 39 height 39
click at [127, 675] on button "button" at bounding box center [111, 678] width 39 height 39
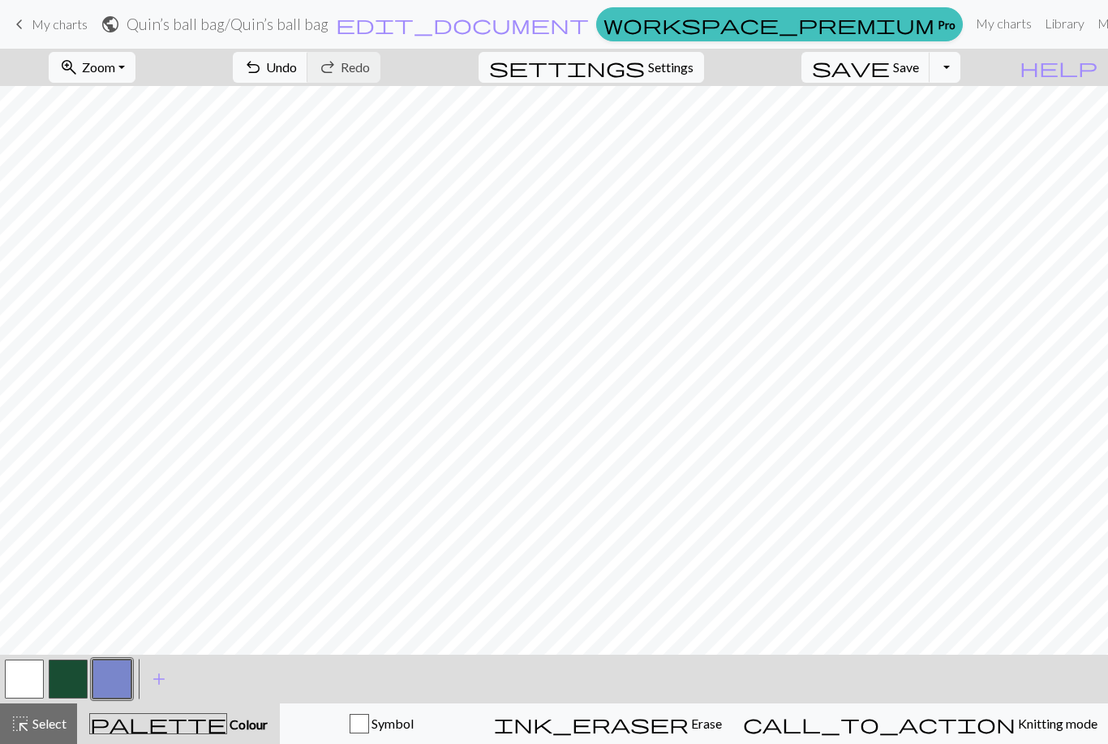
click at [31, 678] on button "button" at bounding box center [24, 678] width 39 height 39
click at [109, 664] on button "button" at bounding box center [111, 678] width 39 height 39
click at [26, 676] on button "button" at bounding box center [24, 678] width 39 height 39
click at [74, 684] on button "button" at bounding box center [68, 678] width 39 height 39
click at [108, 676] on button "button" at bounding box center [111, 678] width 39 height 39
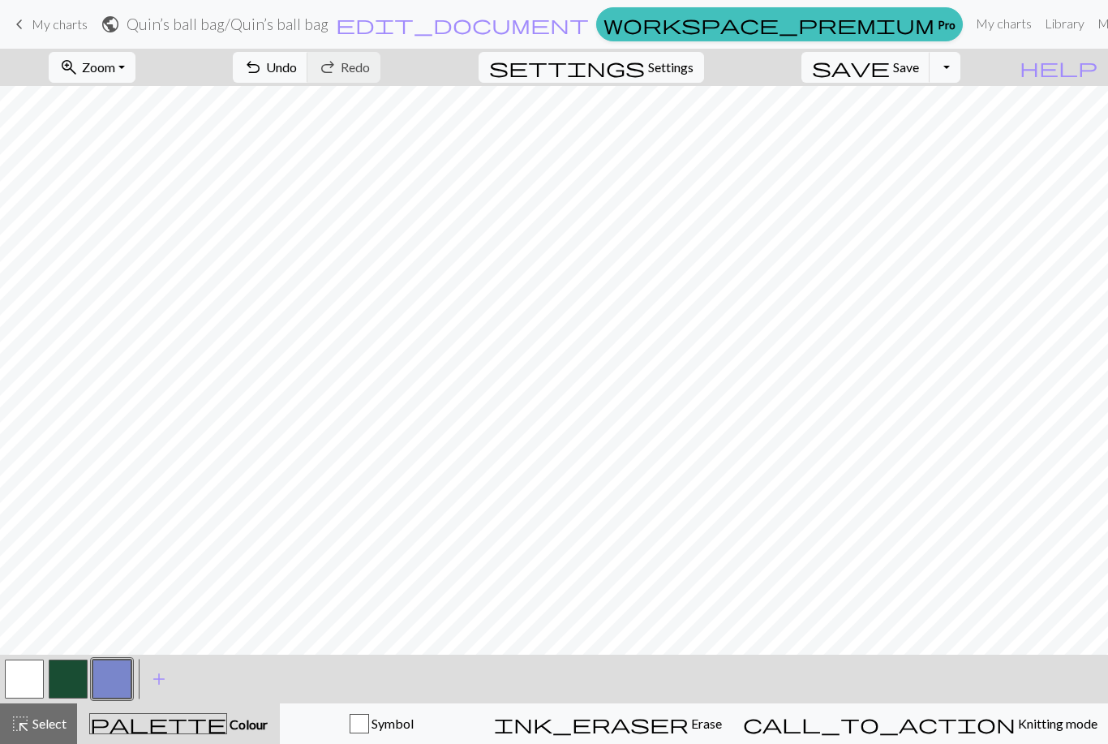
click at [62, 667] on button "button" at bounding box center [68, 678] width 39 height 39
click at [32, 676] on button "button" at bounding box center [24, 678] width 39 height 39
click at [66, 677] on button "button" at bounding box center [68, 678] width 39 height 39
click at [31, 688] on button "button" at bounding box center [24, 678] width 39 height 39
click at [68, 679] on button "button" at bounding box center [68, 678] width 39 height 39
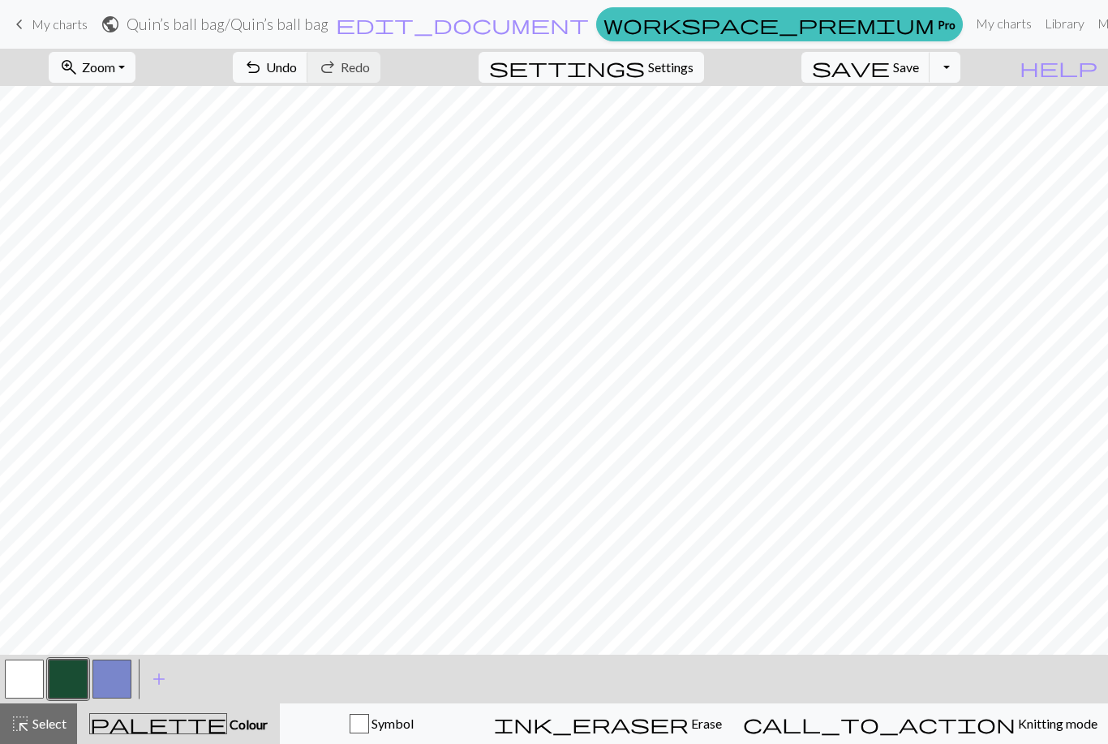
click at [21, 683] on button "button" at bounding box center [24, 678] width 39 height 39
click at [65, 678] on button "button" at bounding box center [68, 678] width 39 height 39
click at [28, 662] on button "button" at bounding box center [24, 678] width 39 height 39
click at [42, 667] on button "button" at bounding box center [24, 678] width 39 height 39
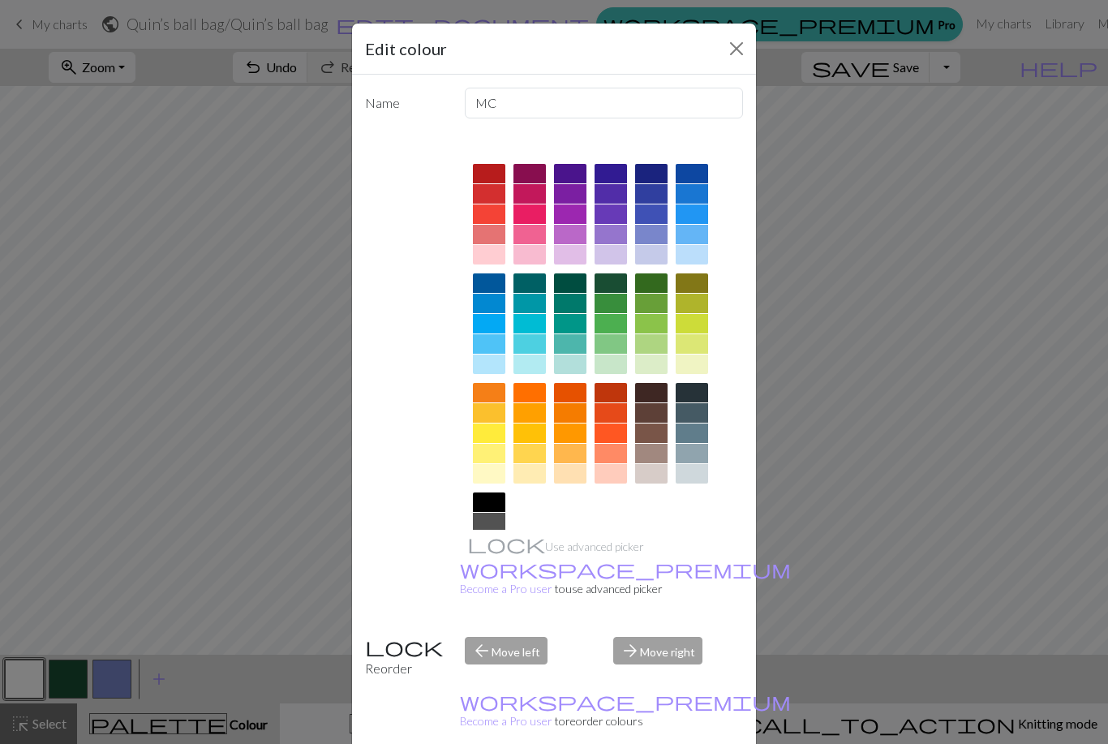
click at [733, 55] on button "Close" at bounding box center [736, 49] width 26 height 26
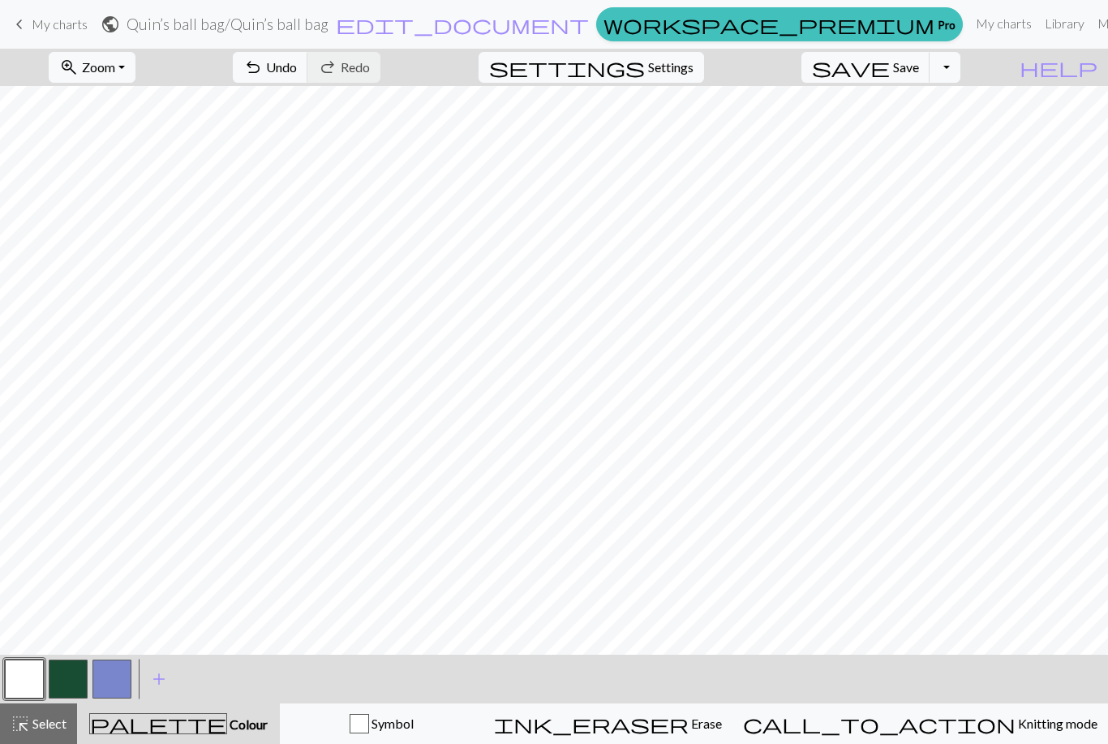
click at [129, 680] on button "button" at bounding box center [111, 678] width 39 height 39
click at [31, 674] on button "button" at bounding box center [24, 678] width 39 height 39
click at [70, 681] on button "button" at bounding box center [68, 678] width 39 height 39
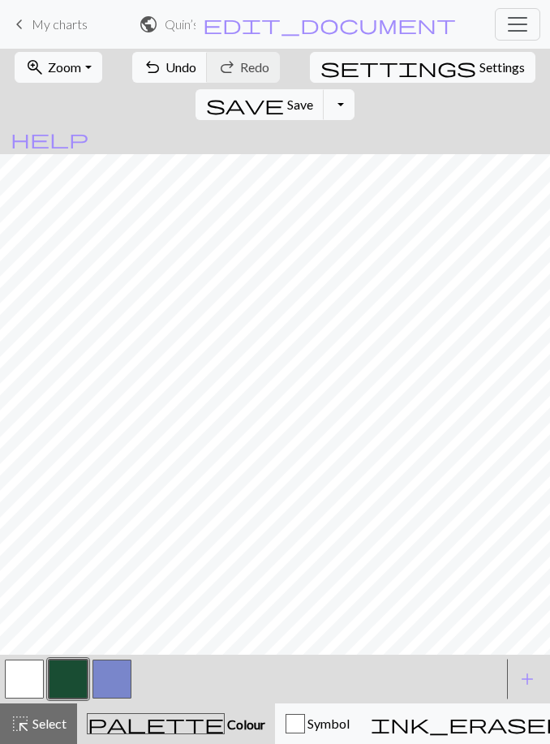
click at [33, 726] on span "Select" at bounding box center [48, 722] width 36 height 15
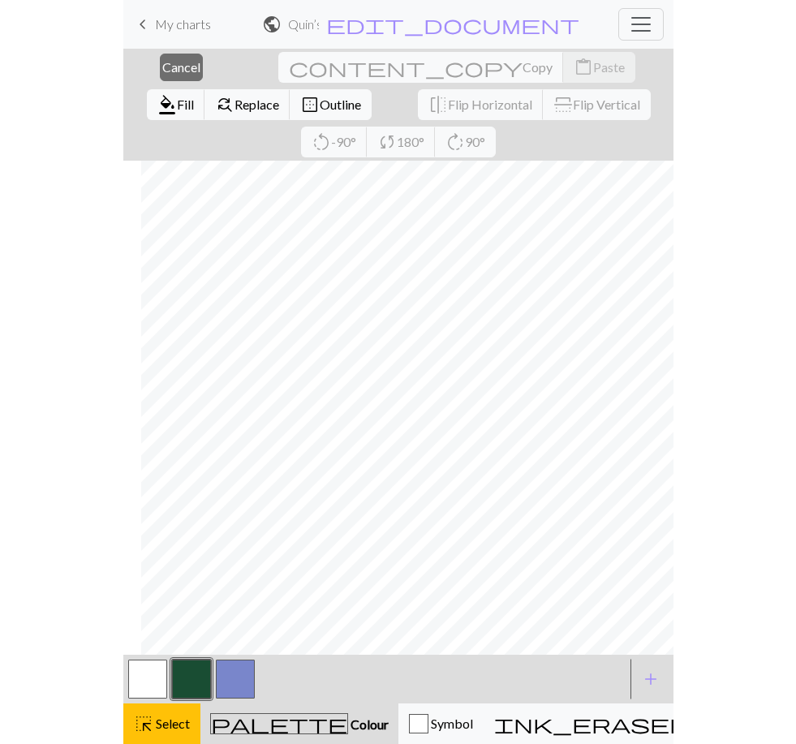
scroll to position [0, 161]
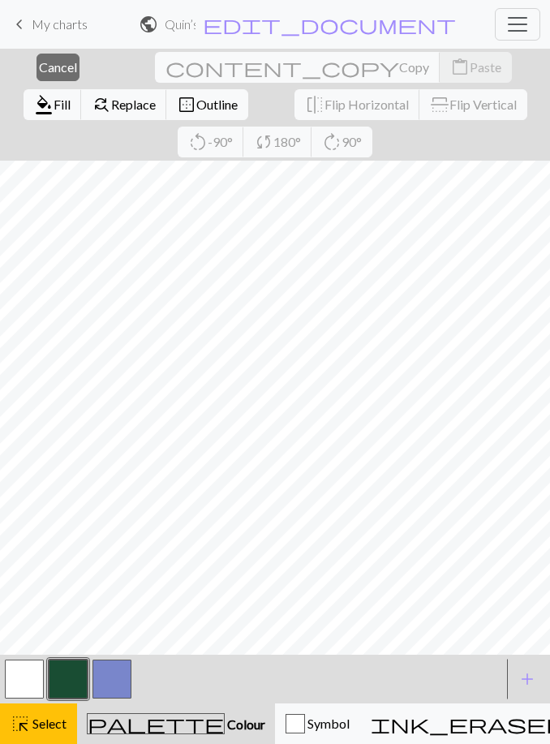
click at [50, 719] on span "Select" at bounding box center [48, 722] width 36 height 15
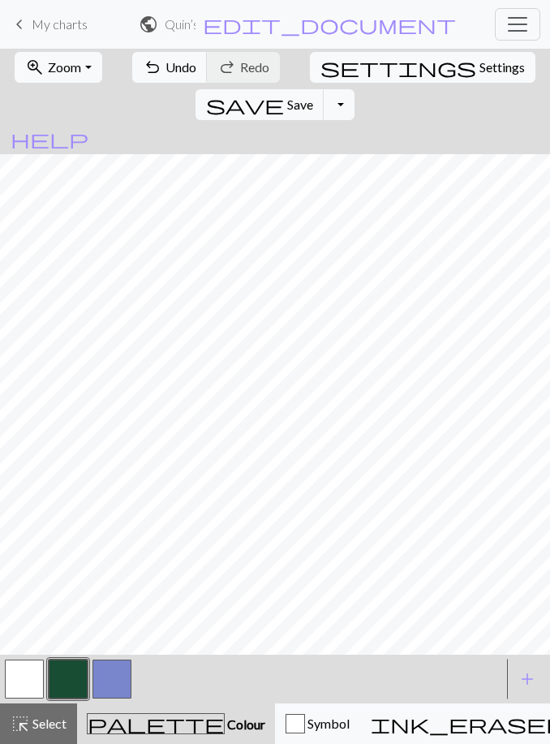
click at [67, 65] on span "Zoom" at bounding box center [64, 66] width 33 height 15
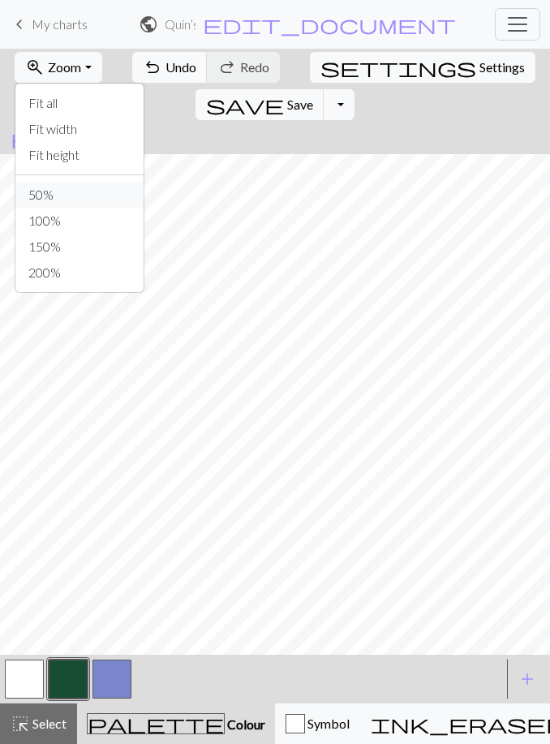
click at [63, 198] on button "50%" at bounding box center [79, 195] width 128 height 26
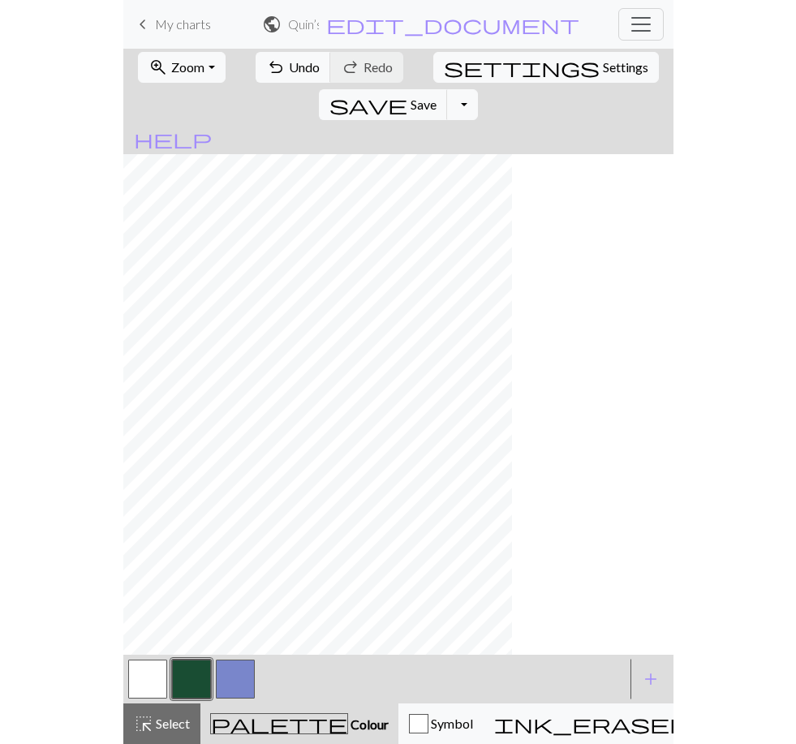
scroll to position [0, 0]
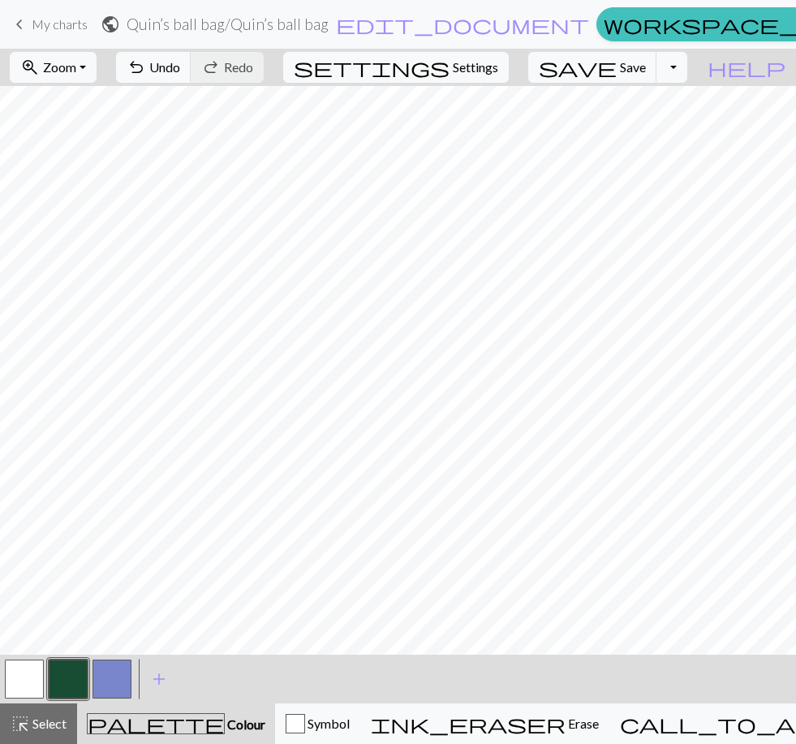
click at [31, 673] on button "button" at bounding box center [24, 678] width 39 height 39
click at [71, 678] on button "button" at bounding box center [68, 678] width 39 height 39
click at [118, 673] on button "button" at bounding box center [111, 678] width 39 height 39
click at [71, 671] on button "button" at bounding box center [68, 678] width 39 height 39
click at [121, 662] on button "button" at bounding box center [111, 678] width 39 height 39
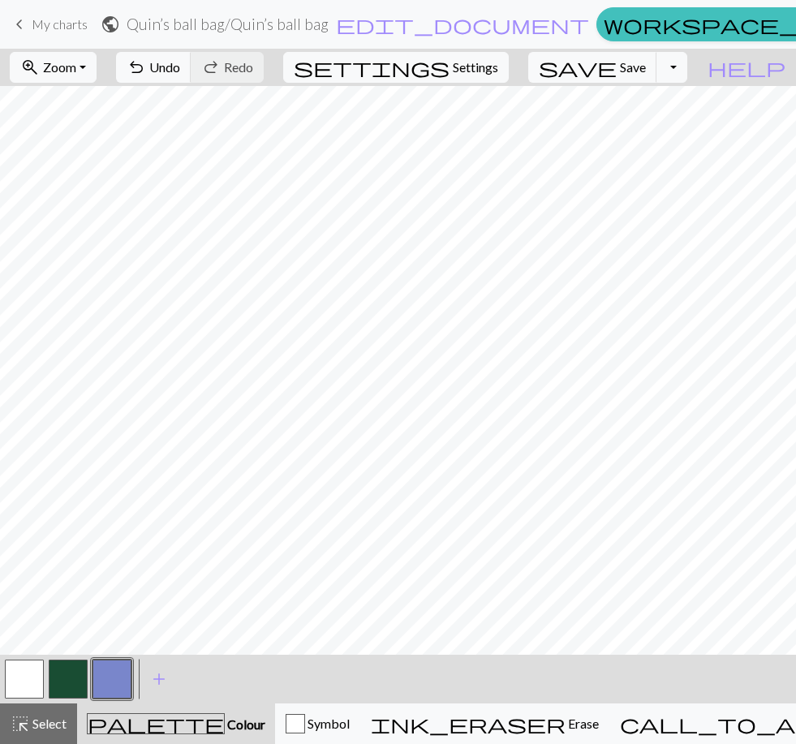
click at [67, 676] on button "button" at bounding box center [68, 678] width 39 height 39
click at [118, 669] on button "button" at bounding box center [111, 678] width 39 height 39
click at [75, 664] on button "button" at bounding box center [68, 678] width 39 height 39
click at [120, 671] on button "button" at bounding box center [111, 678] width 39 height 39
click at [75, 678] on button "button" at bounding box center [68, 678] width 39 height 39
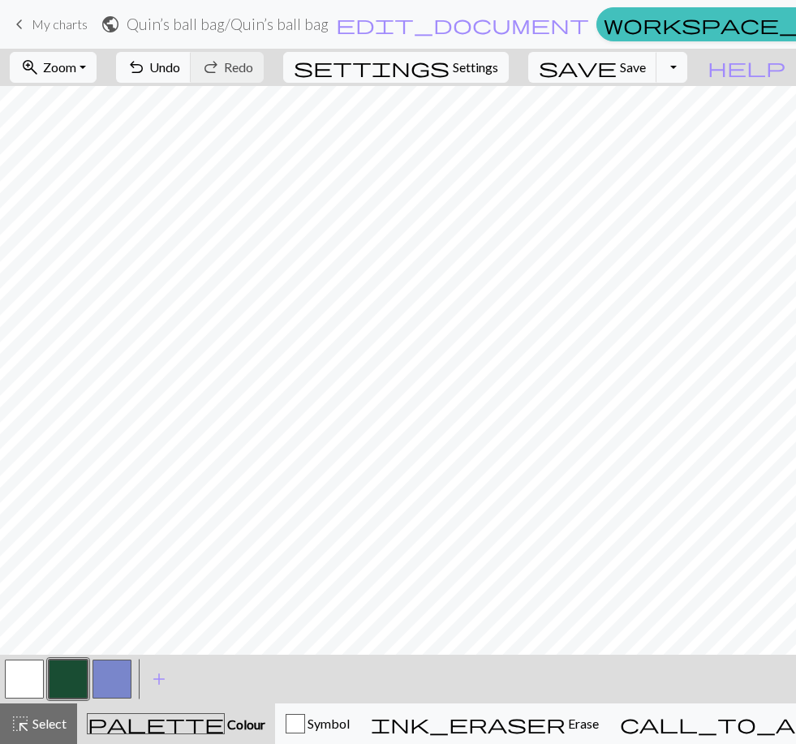
click at [117, 676] on button "button" at bounding box center [111, 678] width 39 height 39
click at [69, 682] on button "button" at bounding box center [68, 678] width 39 height 39
click at [117, 669] on button "button" at bounding box center [111, 678] width 39 height 39
click at [71, 677] on button "button" at bounding box center [68, 678] width 39 height 39
click at [115, 682] on button "button" at bounding box center [111, 678] width 39 height 39
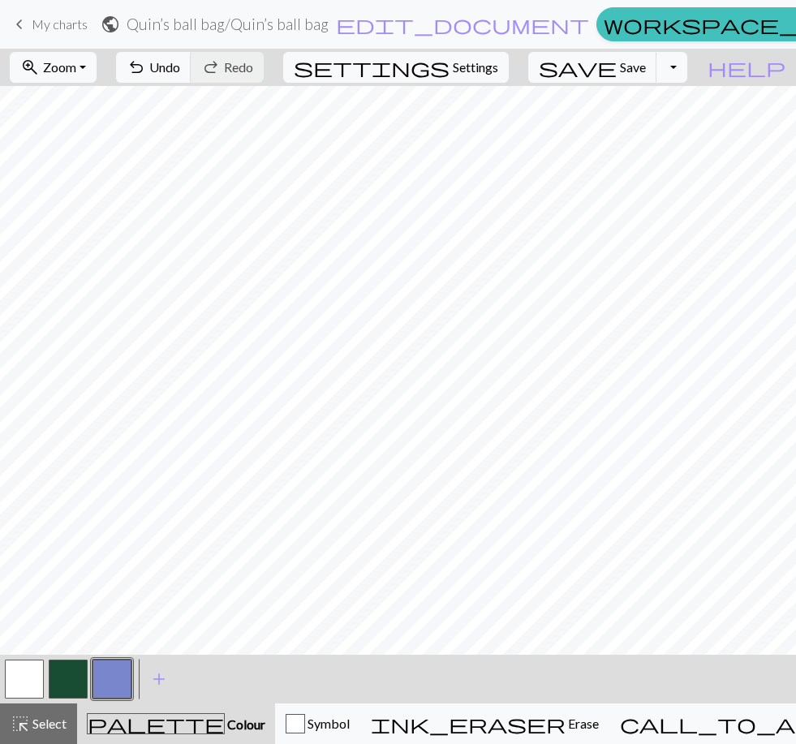
click at [117, 680] on button "button" at bounding box center [111, 678] width 39 height 39
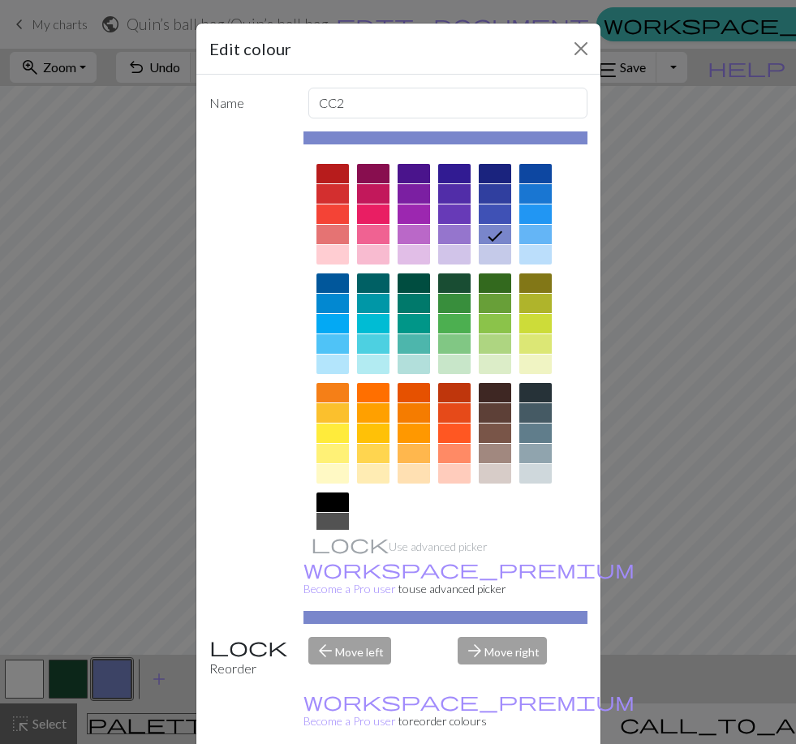
click at [77, 684] on div "Edit colour Name CC2 Use advanced picker workspace_premium Become a Pro user to…" at bounding box center [398, 372] width 796 height 744
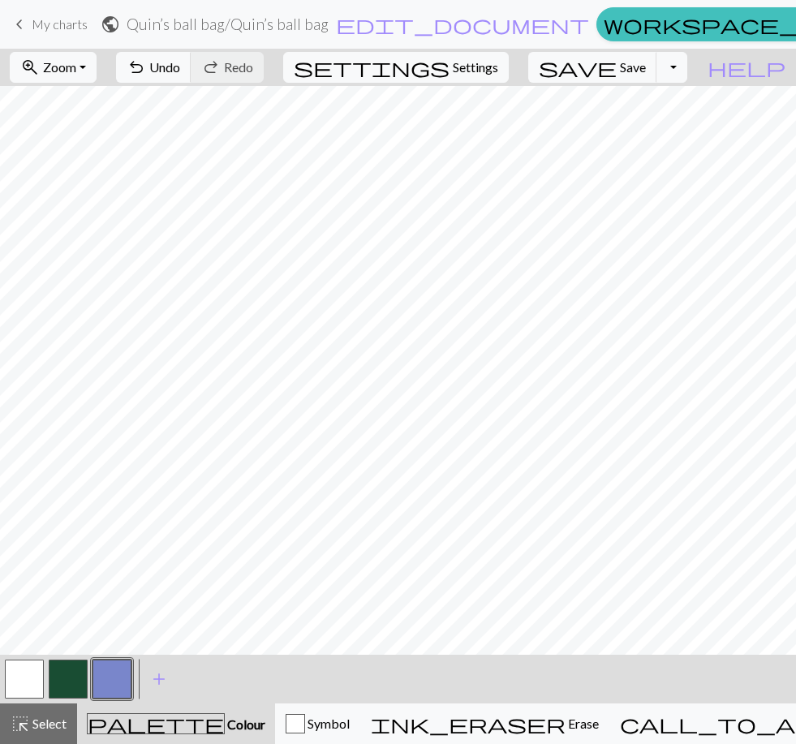
click at [67, 680] on button "button" at bounding box center [68, 678] width 39 height 39
click at [109, 679] on button "button" at bounding box center [111, 678] width 39 height 39
click at [67, 687] on button "button" at bounding box center [68, 678] width 39 height 39
click at [111, 669] on button "button" at bounding box center [111, 678] width 39 height 39
click at [72, 667] on button "button" at bounding box center [68, 678] width 39 height 39
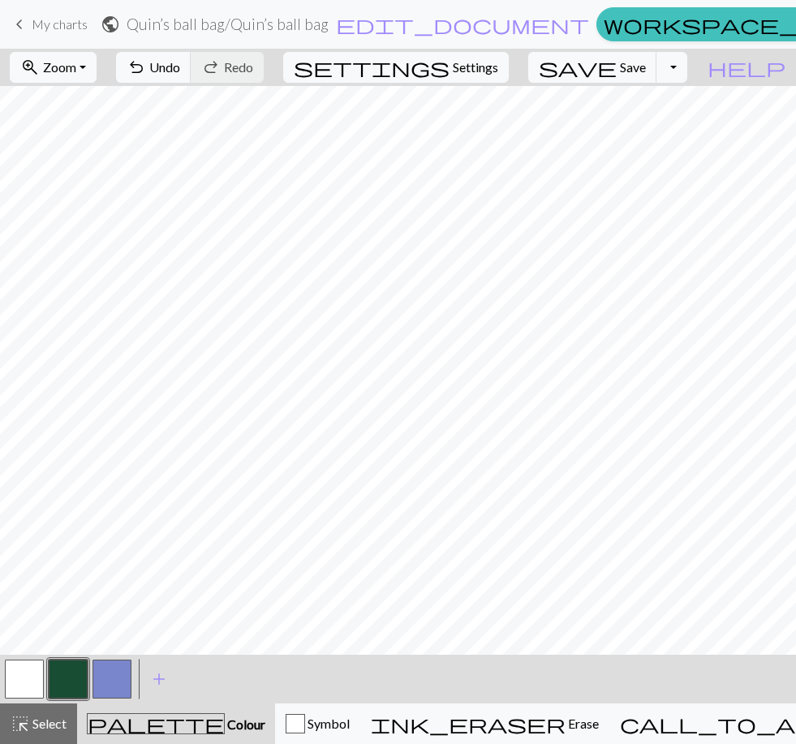
click at [119, 667] on button "button" at bounding box center [111, 678] width 39 height 39
click at [74, 680] on button "button" at bounding box center [68, 678] width 39 height 39
click at [116, 676] on button "button" at bounding box center [111, 678] width 39 height 39
click at [74, 682] on button "button" at bounding box center [68, 678] width 39 height 39
click at [118, 683] on button "button" at bounding box center [111, 678] width 39 height 39
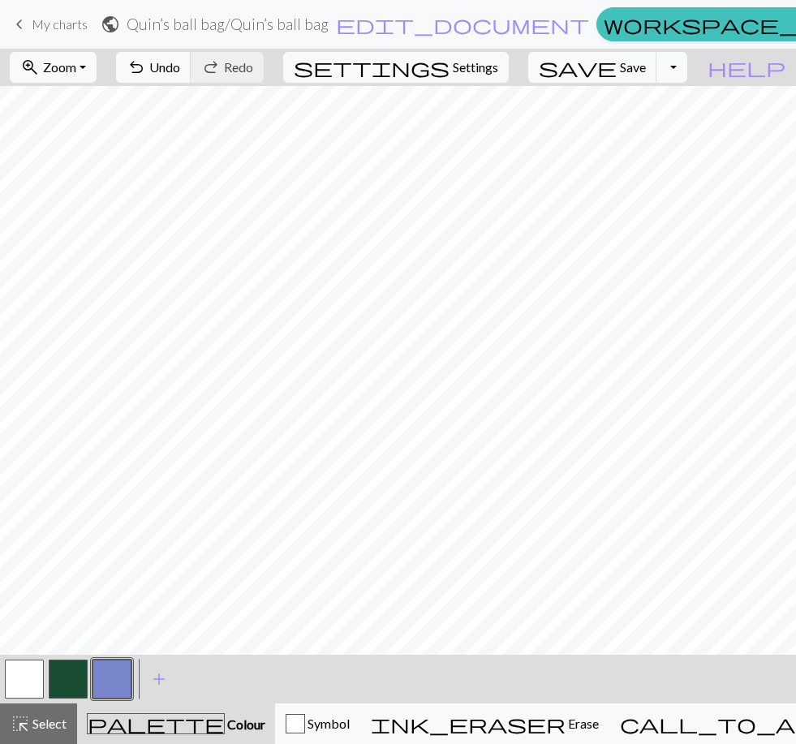
click at [62, 687] on button "button" at bounding box center [68, 678] width 39 height 39
click at [105, 693] on button "button" at bounding box center [111, 678] width 39 height 39
click at [67, 678] on button "button" at bounding box center [68, 678] width 39 height 39
click at [119, 671] on button "button" at bounding box center [111, 678] width 39 height 39
click at [75, 682] on button "button" at bounding box center [68, 678] width 39 height 39
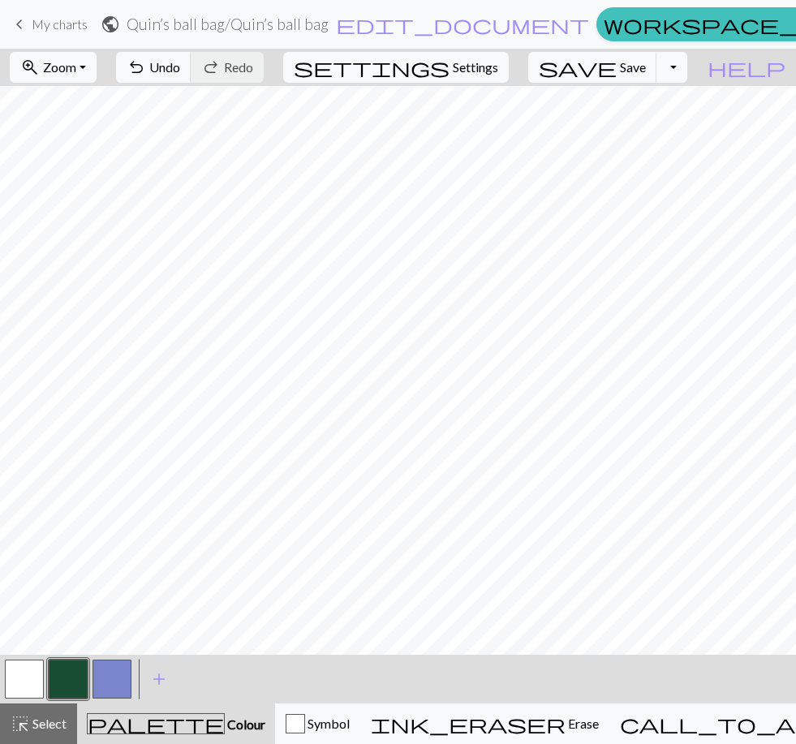
click at [113, 683] on button "button" at bounding box center [111, 678] width 39 height 39
click at [76, 680] on button "button" at bounding box center [68, 678] width 39 height 39
click at [74, 676] on button "button" at bounding box center [68, 678] width 39 height 39
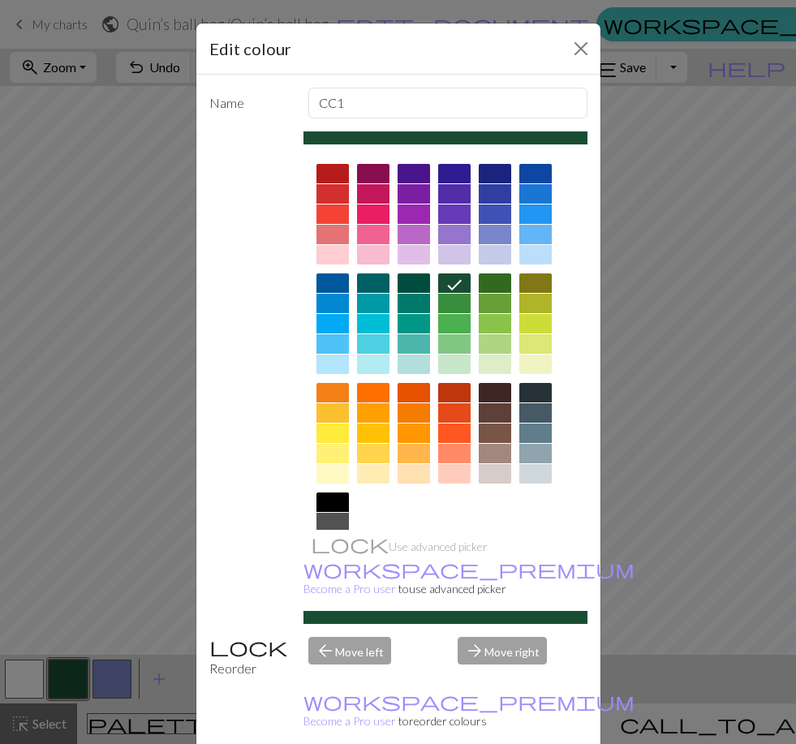
click at [579, 49] on button "Close" at bounding box center [581, 49] width 26 height 26
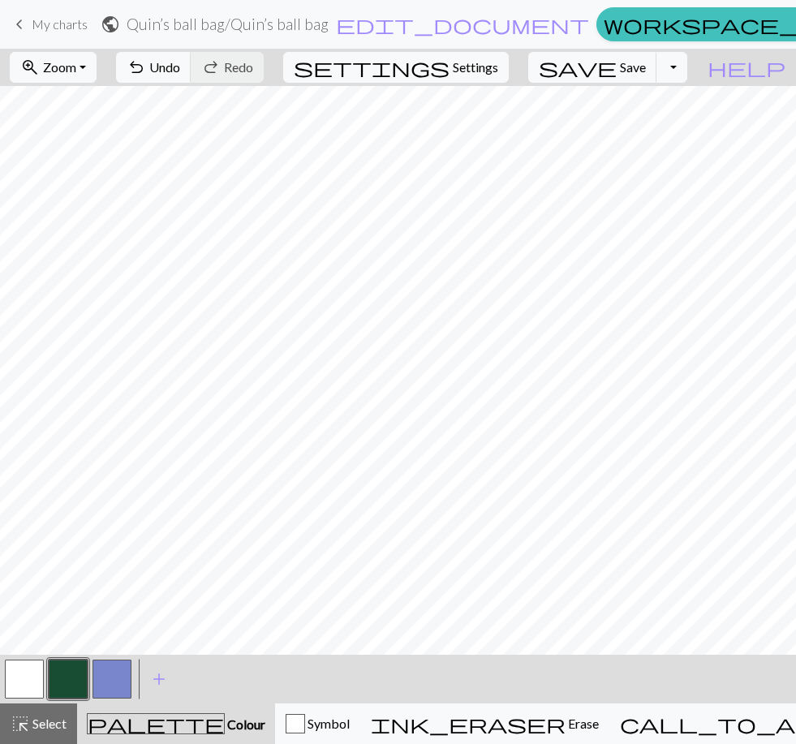
click at [120, 687] on button "button" at bounding box center [111, 678] width 39 height 39
click at [71, 672] on button "button" at bounding box center [68, 678] width 39 height 39
click at [116, 671] on button "button" at bounding box center [111, 678] width 39 height 39
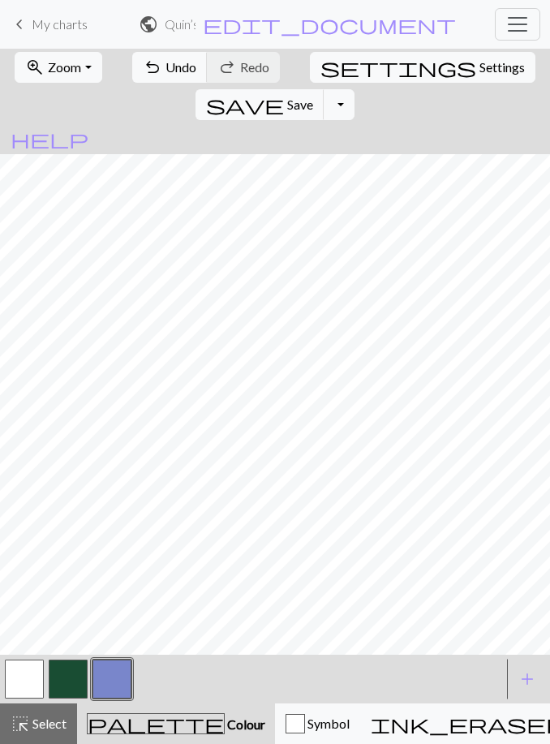
click at [61, 81] on button "zoom_in Zoom Zoom" at bounding box center [58, 67] width 87 height 31
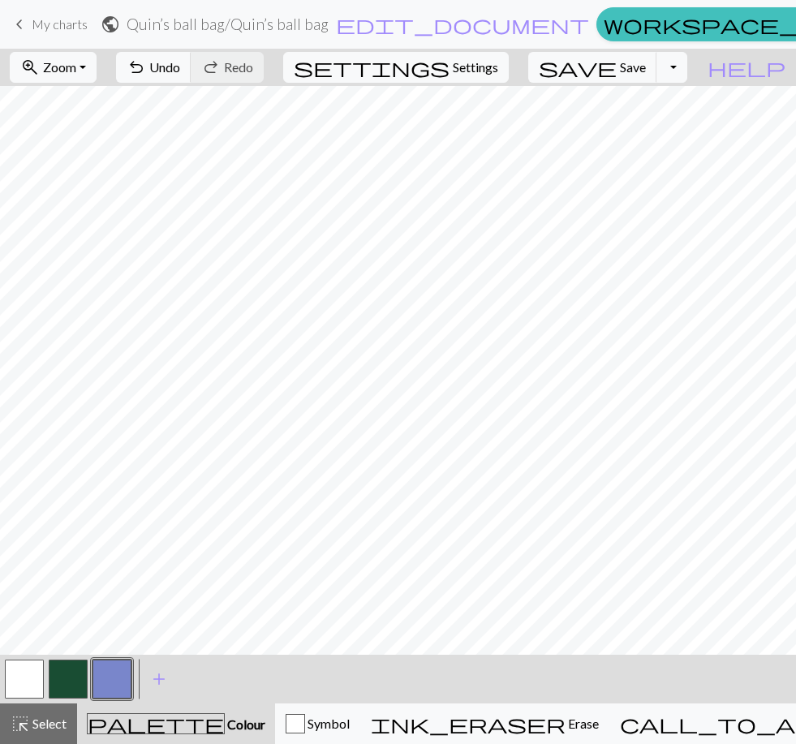
click at [109, 685] on button "button" at bounding box center [111, 678] width 39 height 39
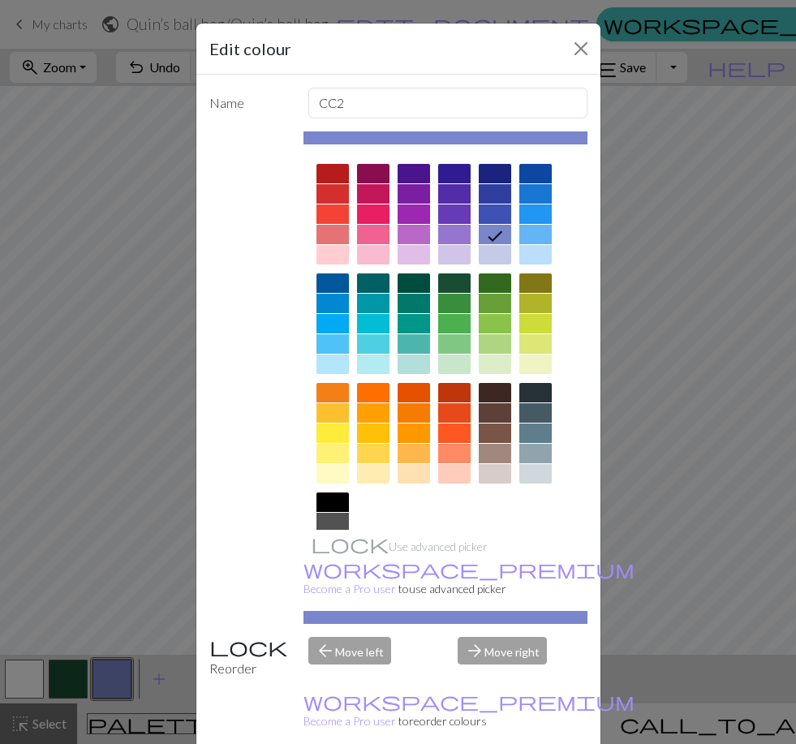
click at [583, 51] on button "Close" at bounding box center [581, 49] width 26 height 26
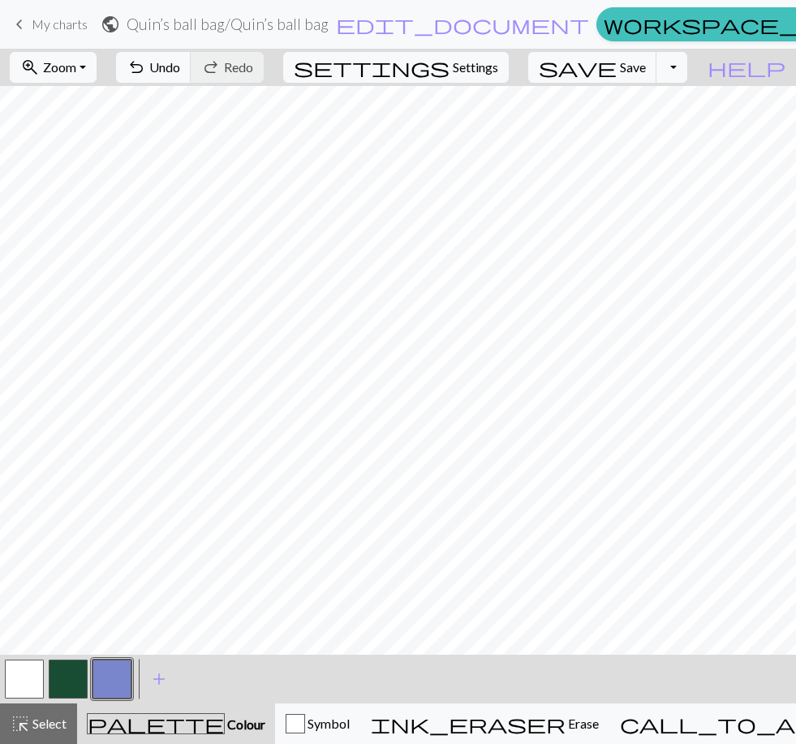
click at [104, 672] on button "button" at bounding box center [111, 678] width 39 height 39
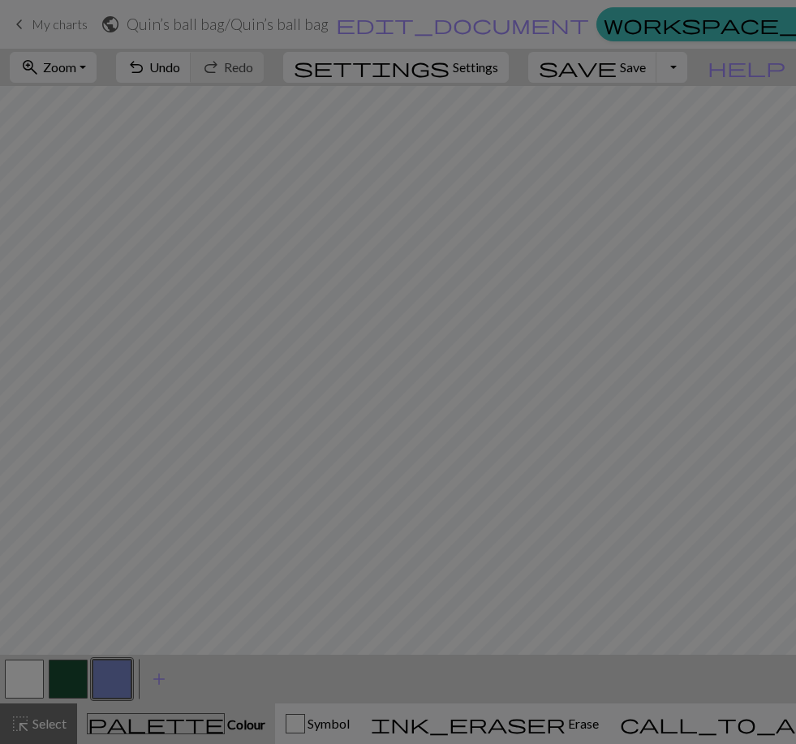
click at [103, 671] on div "Edit colour Name CC2 Use advanced picker workspace_premium Become a Pro user to…" at bounding box center [398, 372] width 796 height 744
click at [120, 677] on button "button" at bounding box center [111, 678] width 39 height 39
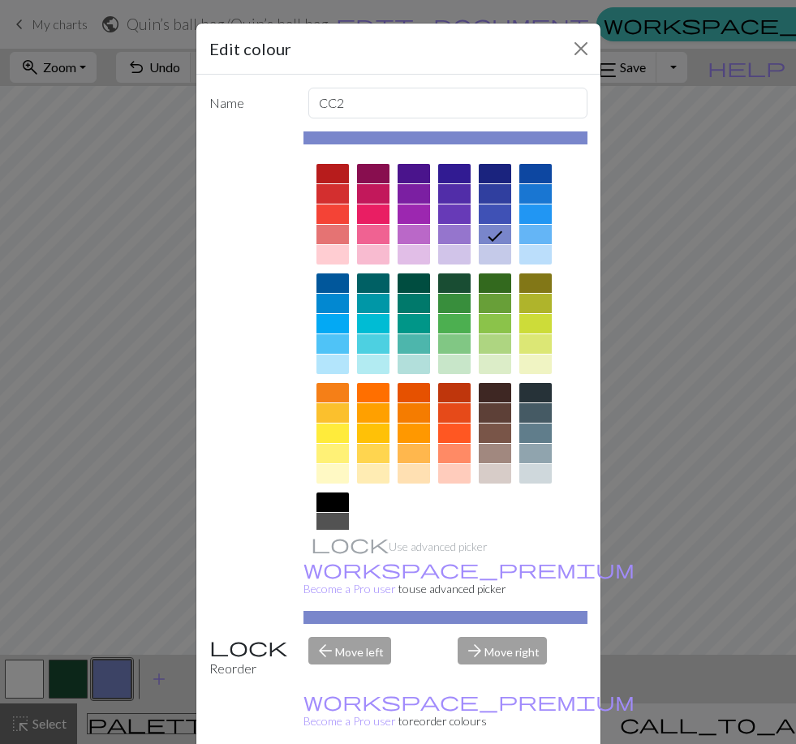
click at [118, 681] on div "Edit colour Name CC2 Use advanced picker workspace_premium Become a Pro user to…" at bounding box center [398, 372] width 796 height 744
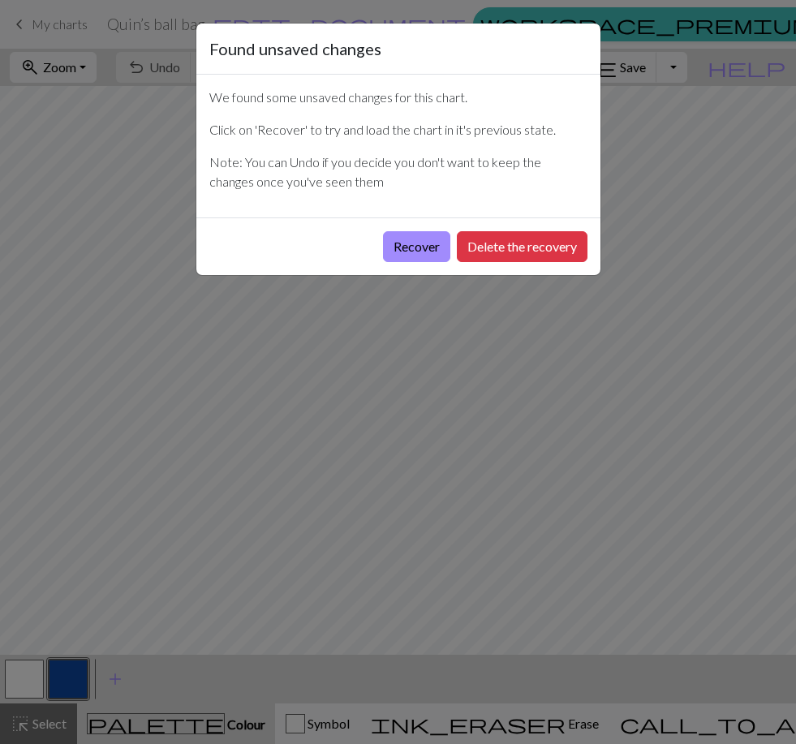
click at [423, 239] on button "Recover" at bounding box center [416, 246] width 67 height 31
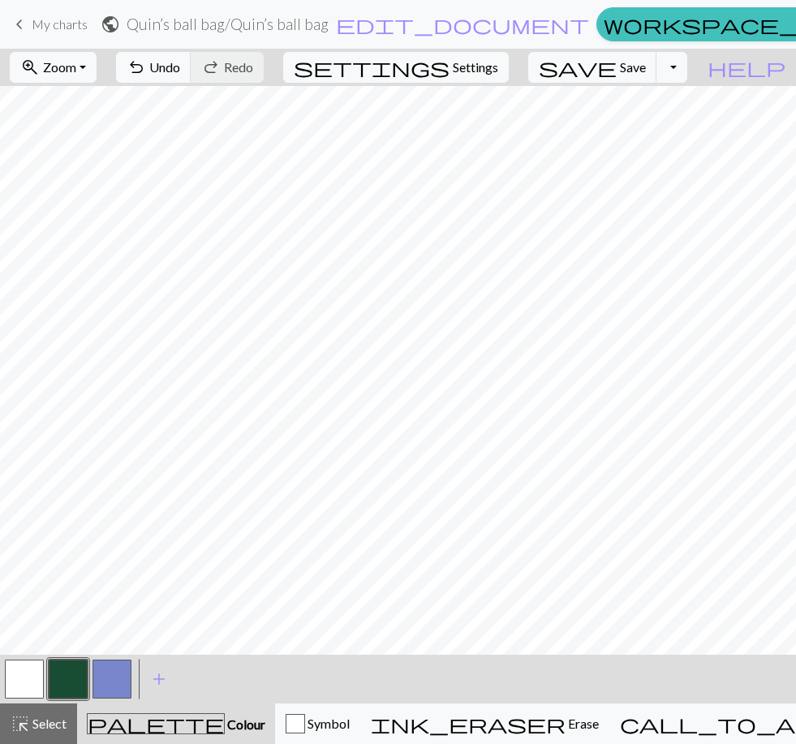
click at [97, 64] on button "zoom_in Zoom Zoom" at bounding box center [53, 67] width 87 height 31
click at [107, 107] on button "Fit all" at bounding box center [75, 103] width 128 height 26
click at [109, 670] on button "button" at bounding box center [111, 678] width 39 height 39
click at [67, 671] on button "button" at bounding box center [68, 678] width 39 height 39
click at [110, 676] on button "button" at bounding box center [111, 678] width 39 height 39
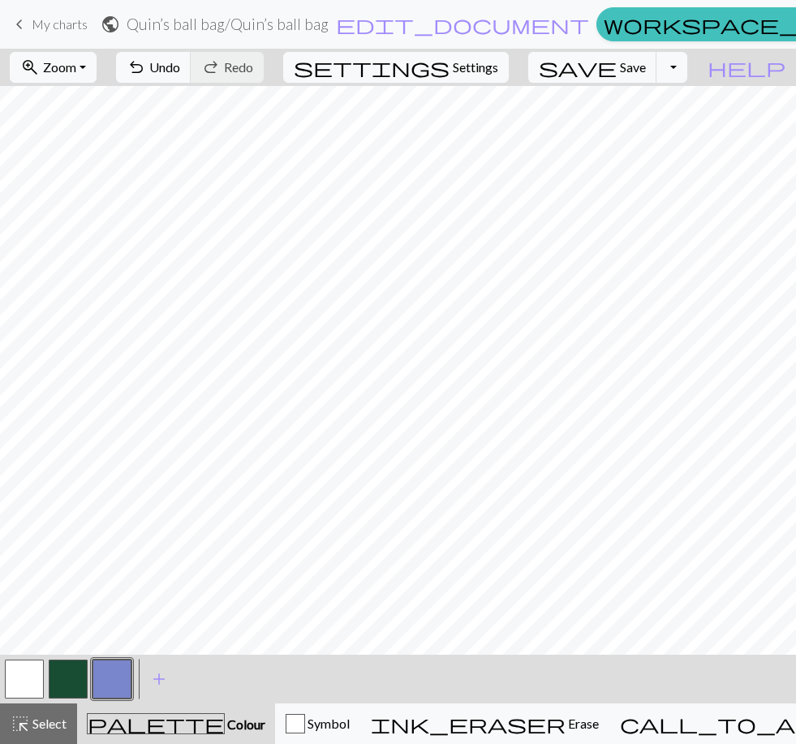
click at [71, 678] on button "button" at bounding box center [68, 678] width 39 height 39
click at [115, 679] on button "button" at bounding box center [111, 678] width 39 height 39
click at [66, 689] on button "button" at bounding box center [68, 678] width 39 height 39
click at [113, 664] on button "button" at bounding box center [111, 678] width 39 height 39
click at [67, 689] on button "button" at bounding box center [68, 678] width 39 height 39
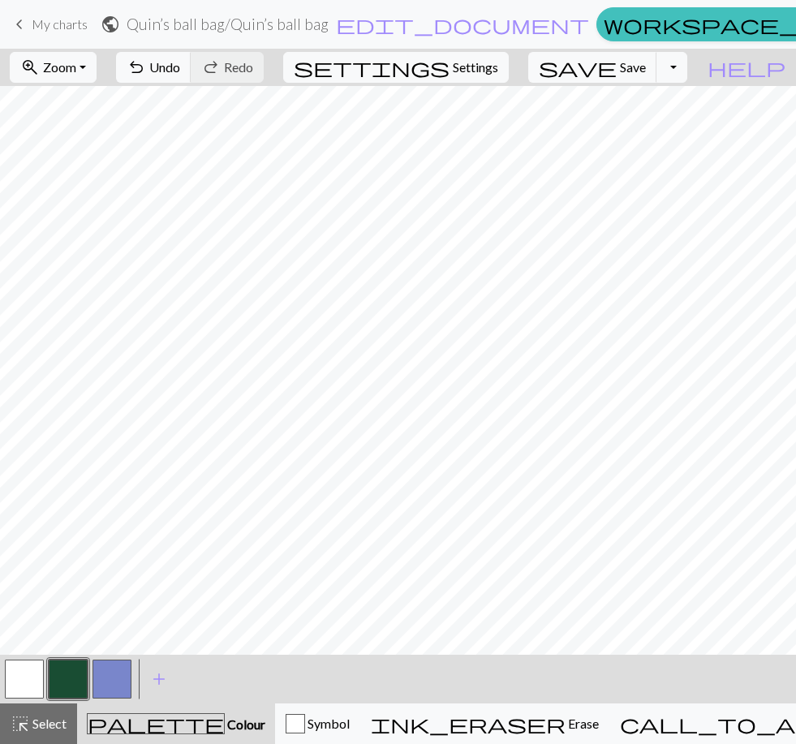
click at [109, 676] on button "button" at bounding box center [111, 678] width 39 height 39
click at [72, 675] on button "button" at bounding box center [68, 678] width 39 height 39
click at [116, 669] on button "button" at bounding box center [111, 678] width 39 height 39
click at [69, 676] on button "button" at bounding box center [68, 678] width 39 height 39
click at [110, 676] on button "button" at bounding box center [111, 678] width 39 height 39
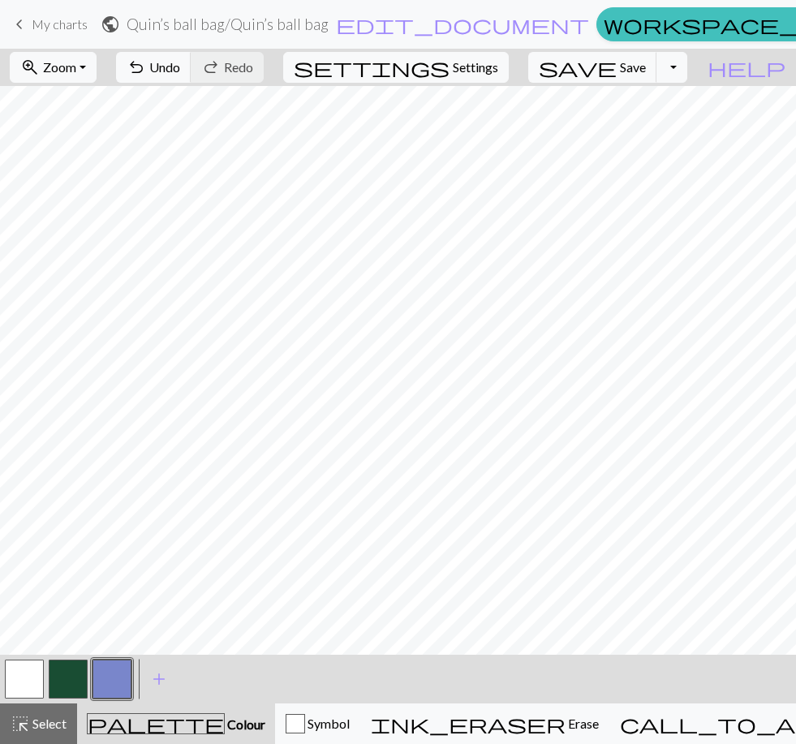
click at [71, 679] on button "button" at bounding box center [68, 678] width 39 height 39
click at [117, 676] on button "button" at bounding box center [111, 678] width 39 height 39
click at [75, 676] on button "button" at bounding box center [68, 678] width 39 height 39
click at [107, 677] on button "button" at bounding box center [111, 678] width 39 height 39
click at [69, 681] on button "button" at bounding box center [68, 678] width 39 height 39
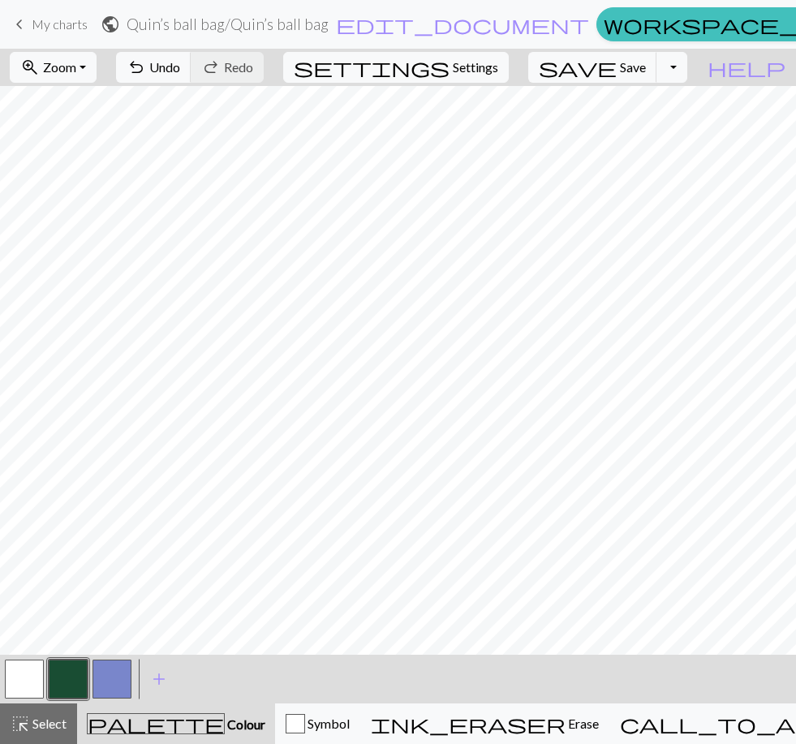
click at [111, 684] on button "button" at bounding box center [111, 678] width 39 height 39
click at [67, 683] on button "button" at bounding box center [68, 678] width 39 height 39
click at [106, 677] on button "button" at bounding box center [111, 678] width 39 height 39
click at [119, 668] on button "button" at bounding box center [111, 678] width 39 height 39
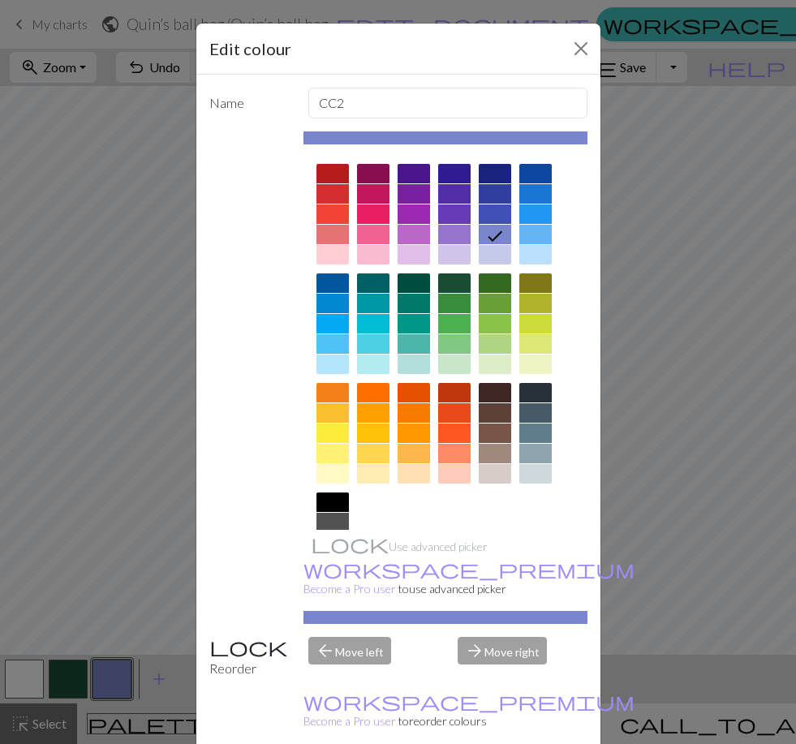
click at [122, 687] on div "Edit colour Name CC2 Use advanced picker workspace_premium Become a Pro user to…" at bounding box center [398, 372] width 796 height 744
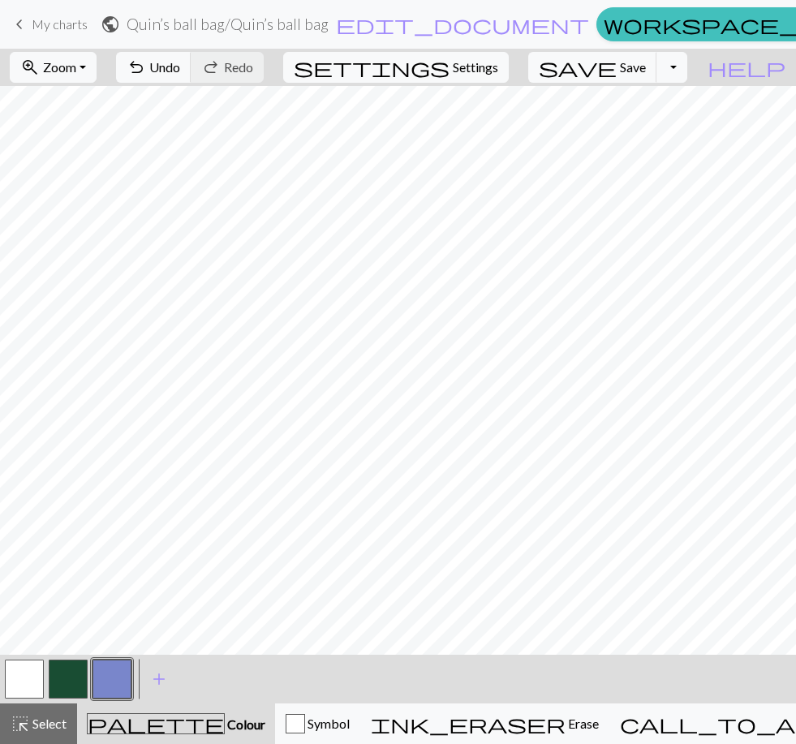
click at [64, 685] on button "button" at bounding box center [68, 678] width 39 height 39
click at [109, 677] on button "button" at bounding box center [111, 678] width 39 height 39
click at [68, 671] on button "button" at bounding box center [68, 678] width 39 height 39
click at [116, 680] on button "button" at bounding box center [111, 678] width 39 height 39
click at [58, 686] on button "button" at bounding box center [68, 678] width 39 height 39
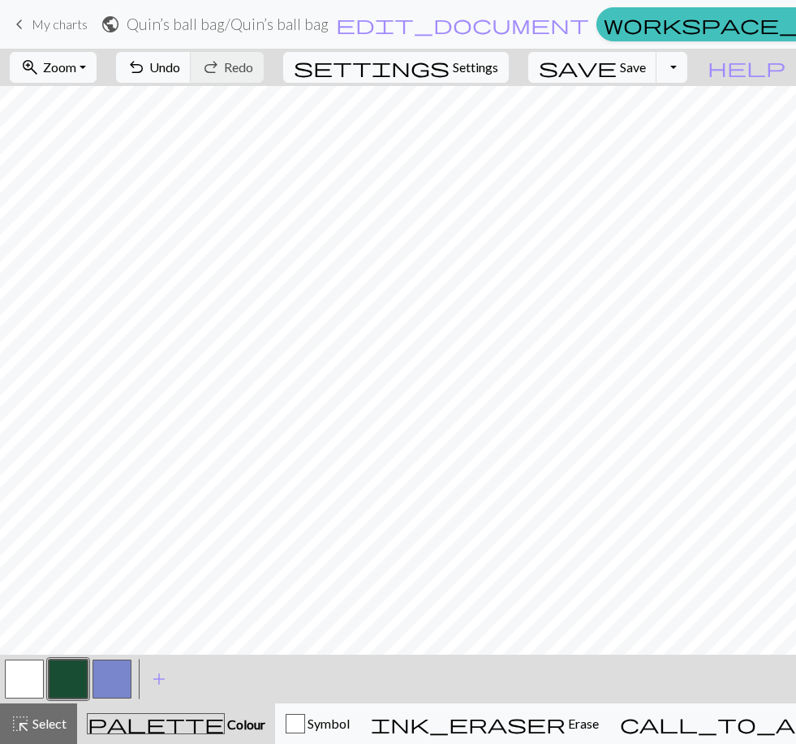
click at [115, 675] on button "button" at bounding box center [111, 678] width 39 height 39
click at [71, 667] on button "button" at bounding box center [68, 678] width 39 height 39
click at [115, 686] on button "button" at bounding box center [111, 678] width 39 height 39
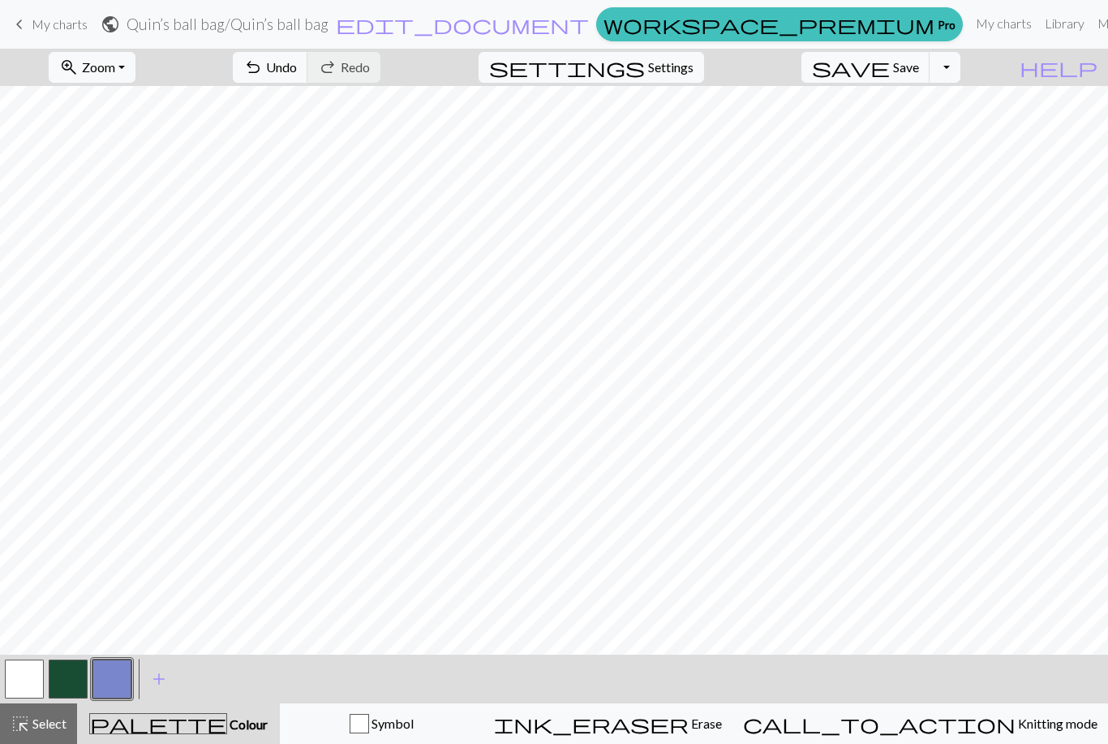
click at [795, 74] on span "Save" at bounding box center [906, 66] width 26 height 15
click at [795, 66] on button "Toggle Dropdown" at bounding box center [944, 67] width 31 height 31
click at [795, 122] on button "save_alt Download" at bounding box center [826, 129] width 268 height 26
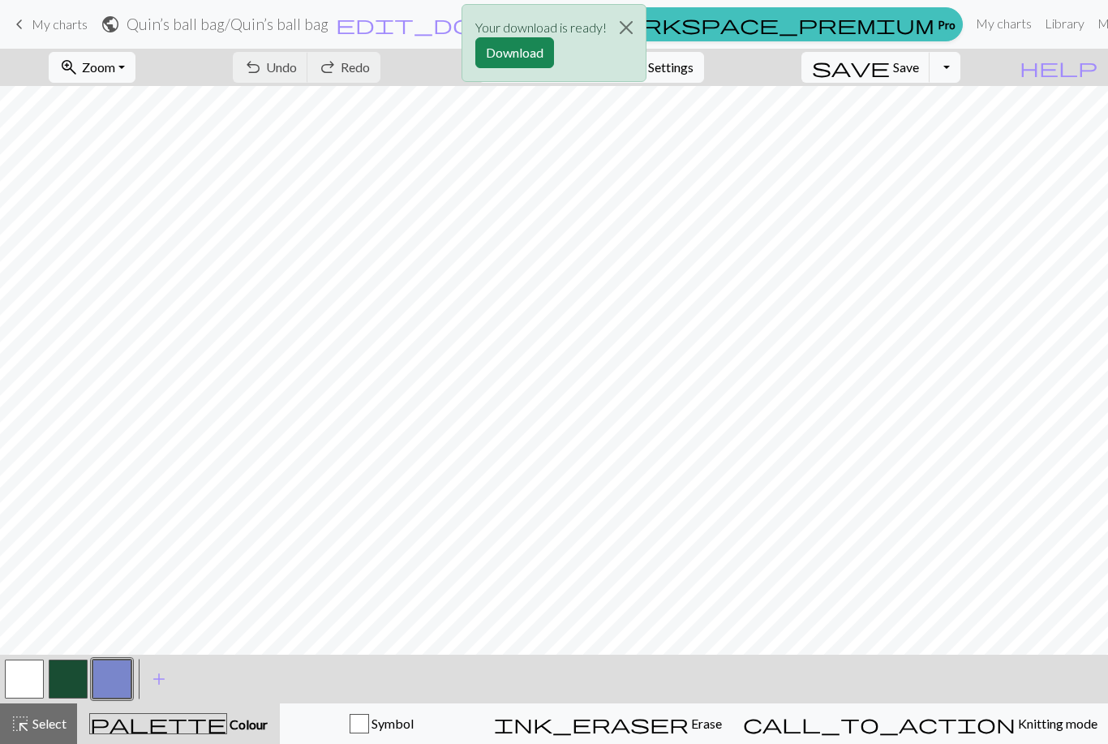
click at [524, 44] on button "Download" at bounding box center [514, 52] width 79 height 31
